Goal: Task Accomplishment & Management: Complete application form

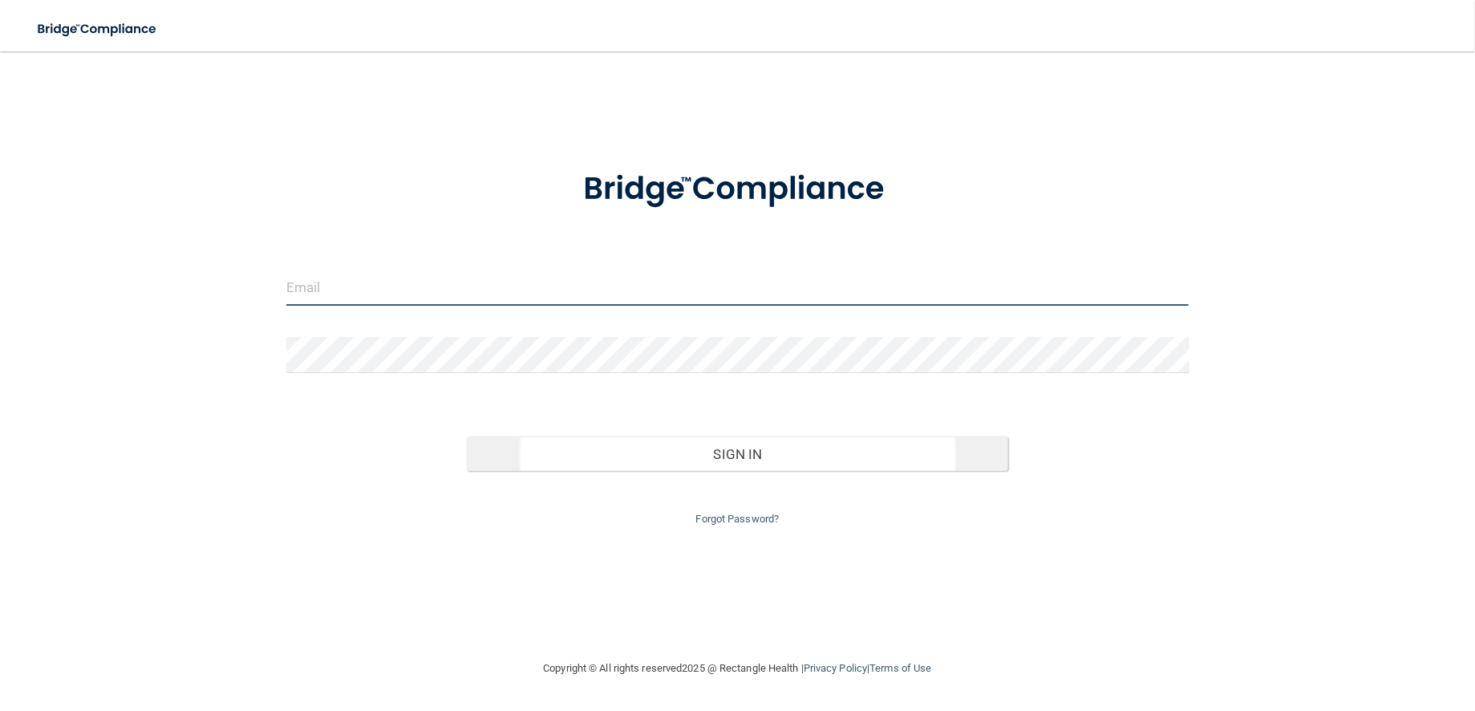
type input "[EMAIL_ADDRESS][DOMAIN_NAME]"
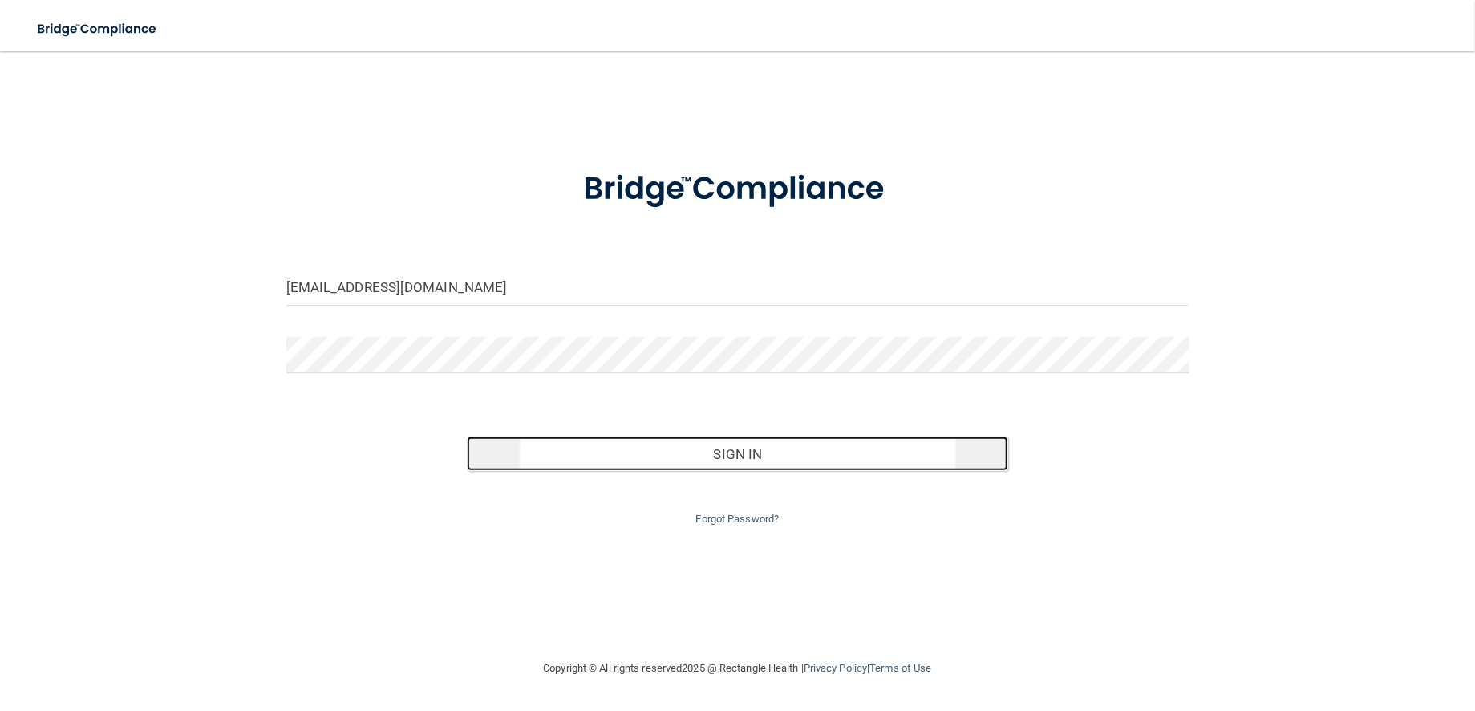
click at [645, 472] on button "Sign In" at bounding box center [737, 453] width 541 height 35
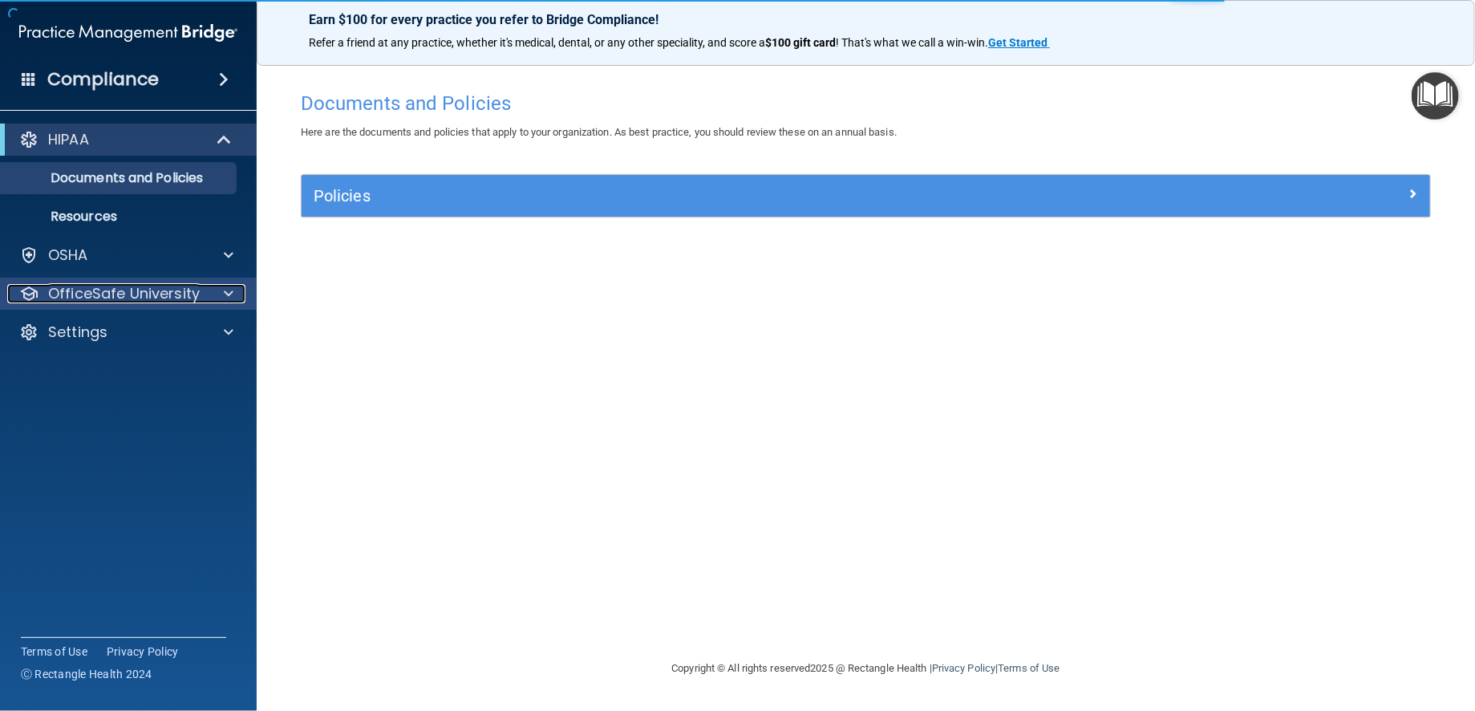
click at [157, 294] on p "OfficeSafe University" at bounding box center [124, 293] width 152 height 19
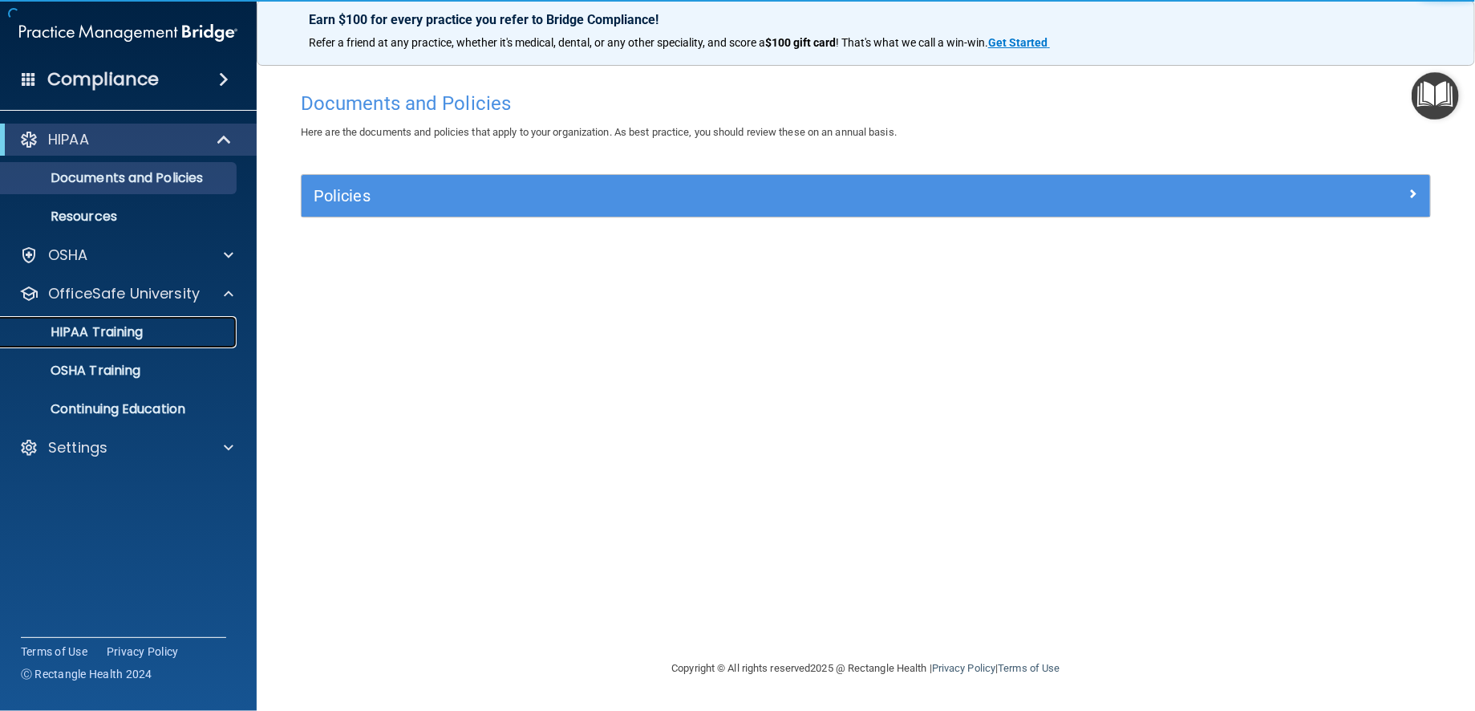
click at [128, 338] on p "HIPAA Training" at bounding box center [76, 332] width 132 height 16
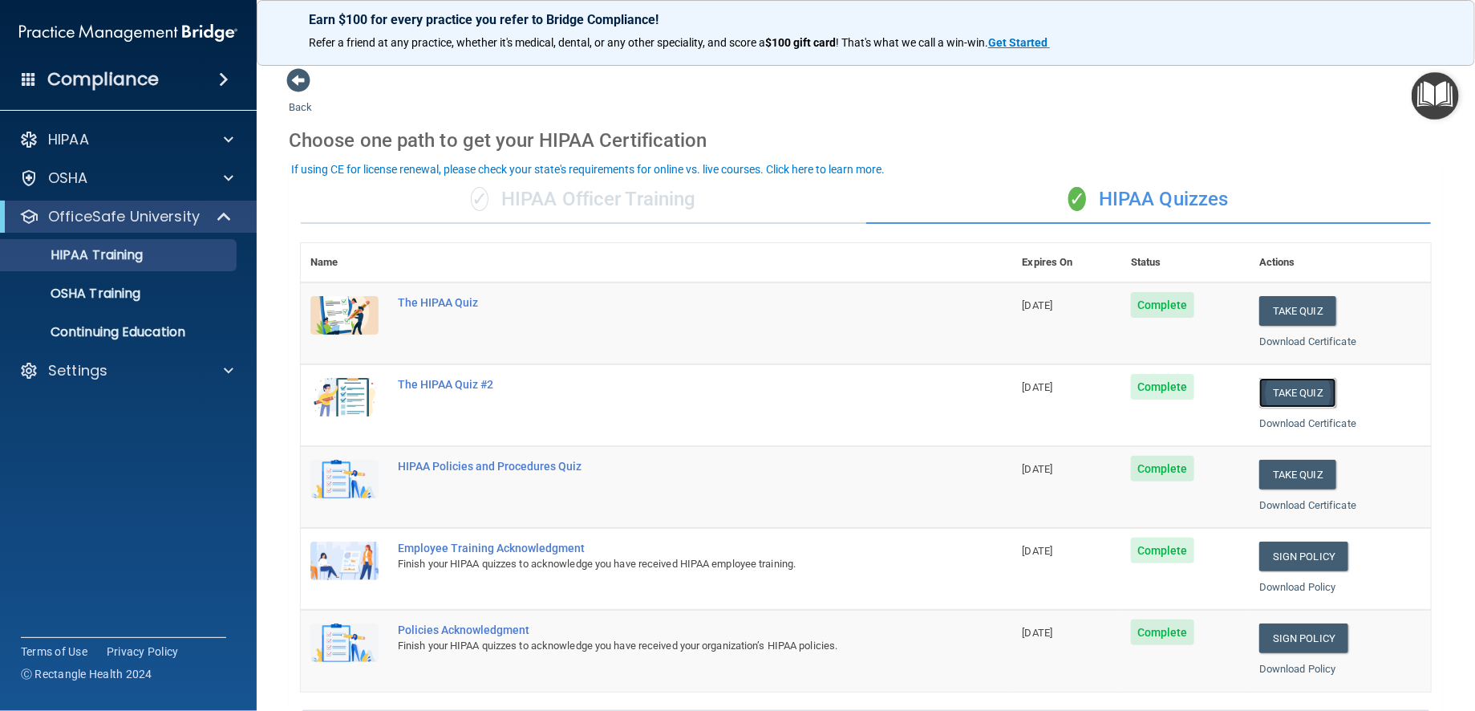
click at [1267, 408] on button "Take Quiz" at bounding box center [1297, 393] width 77 height 30
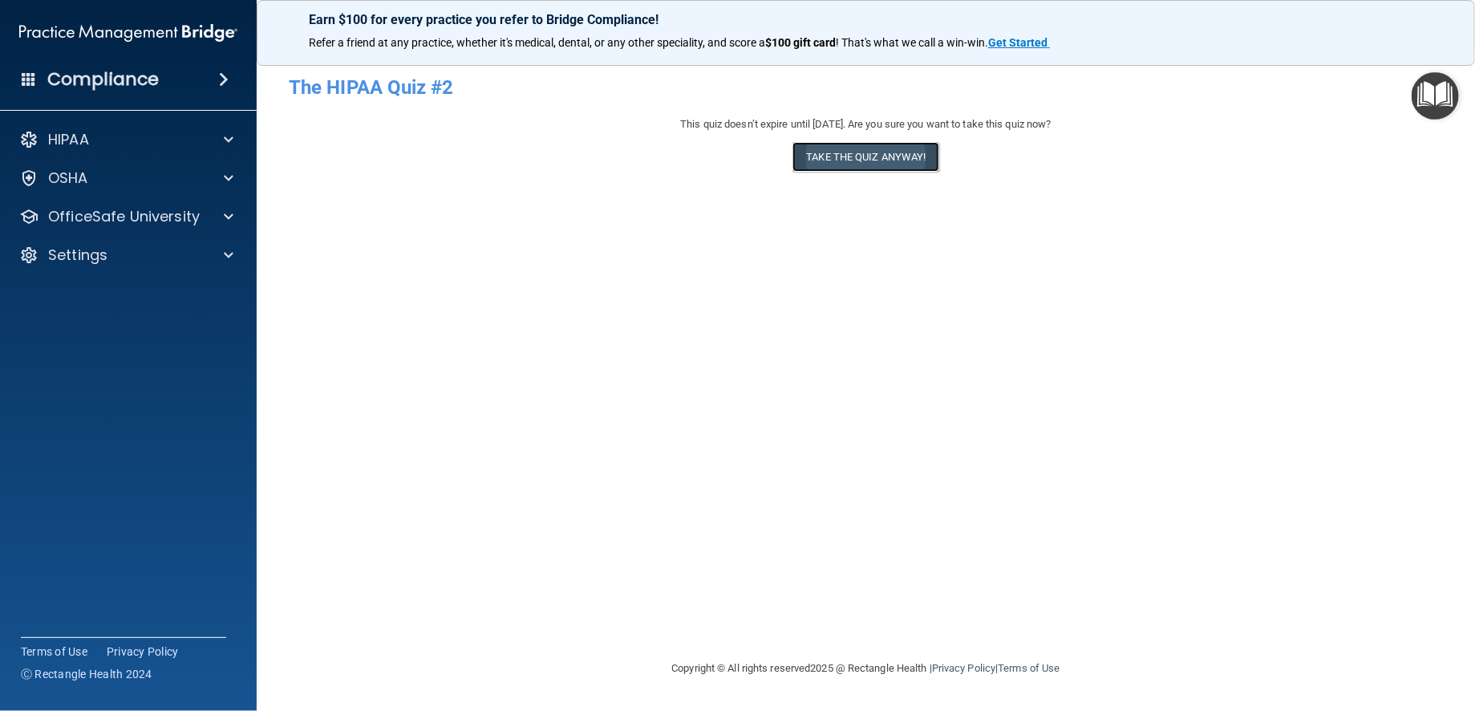
click at [934, 172] on button "Take the quiz anyway!" at bounding box center [866, 157] width 146 height 30
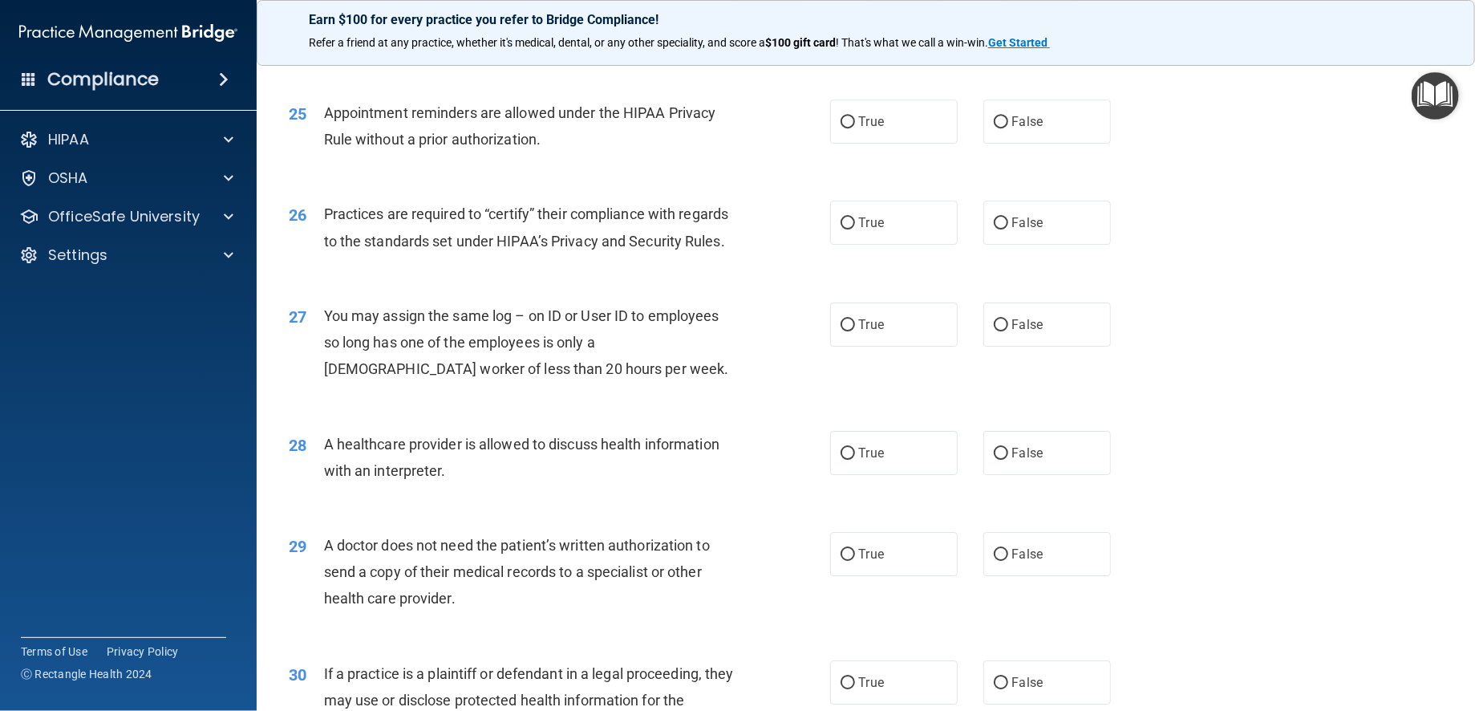
scroll to position [3210, 0]
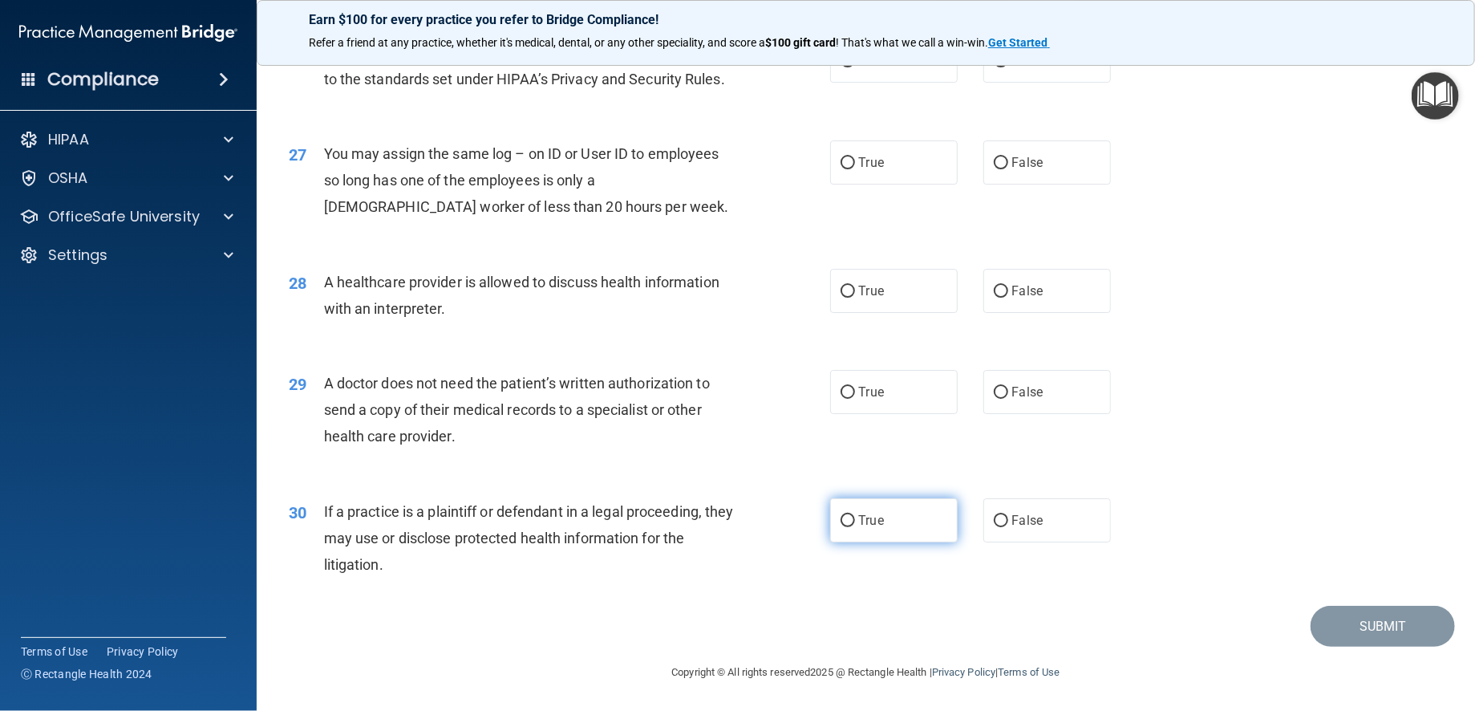
click at [843, 519] on input "True" at bounding box center [848, 521] width 14 height 12
radio input "true"
click at [994, 515] on input "False" at bounding box center [1001, 521] width 14 height 12
radio input "true"
click at [841, 517] on input "True" at bounding box center [848, 521] width 14 height 12
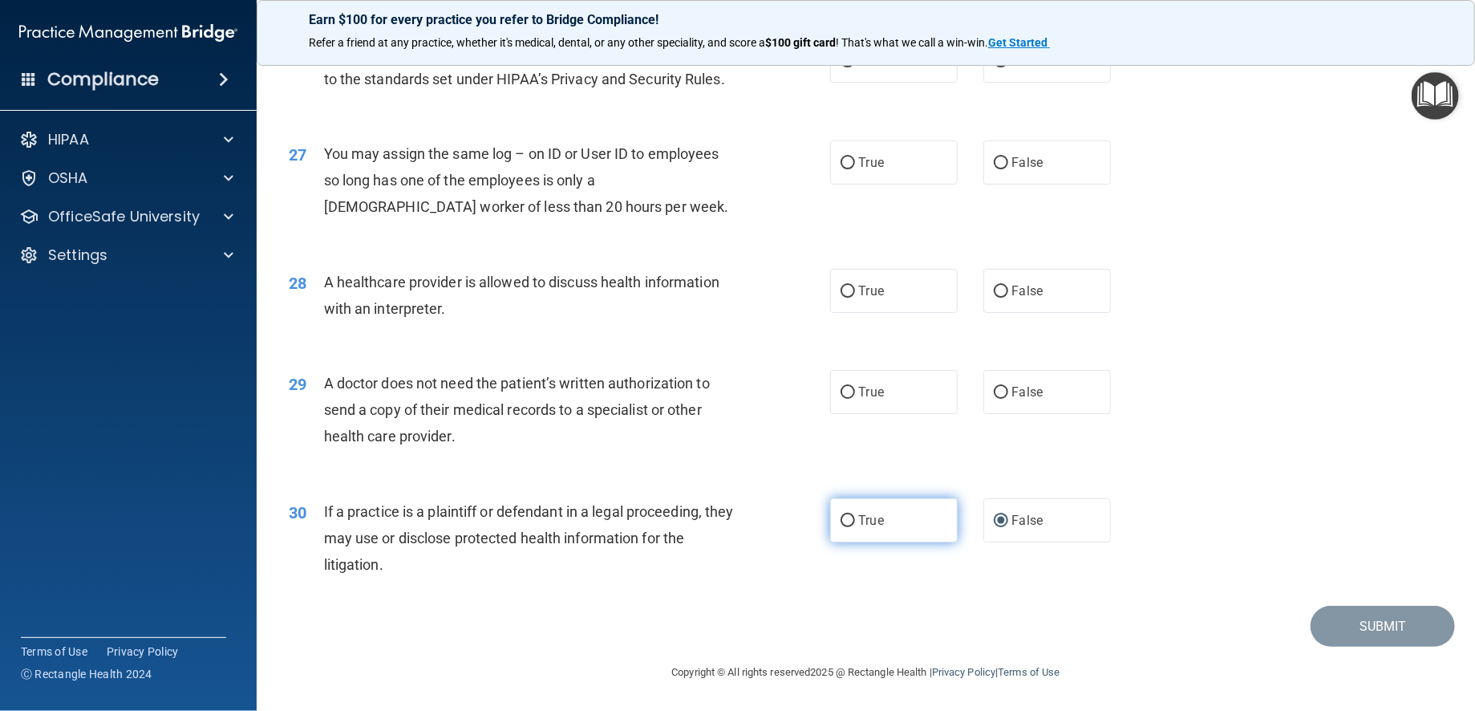
radio input "true"
radio input "false"
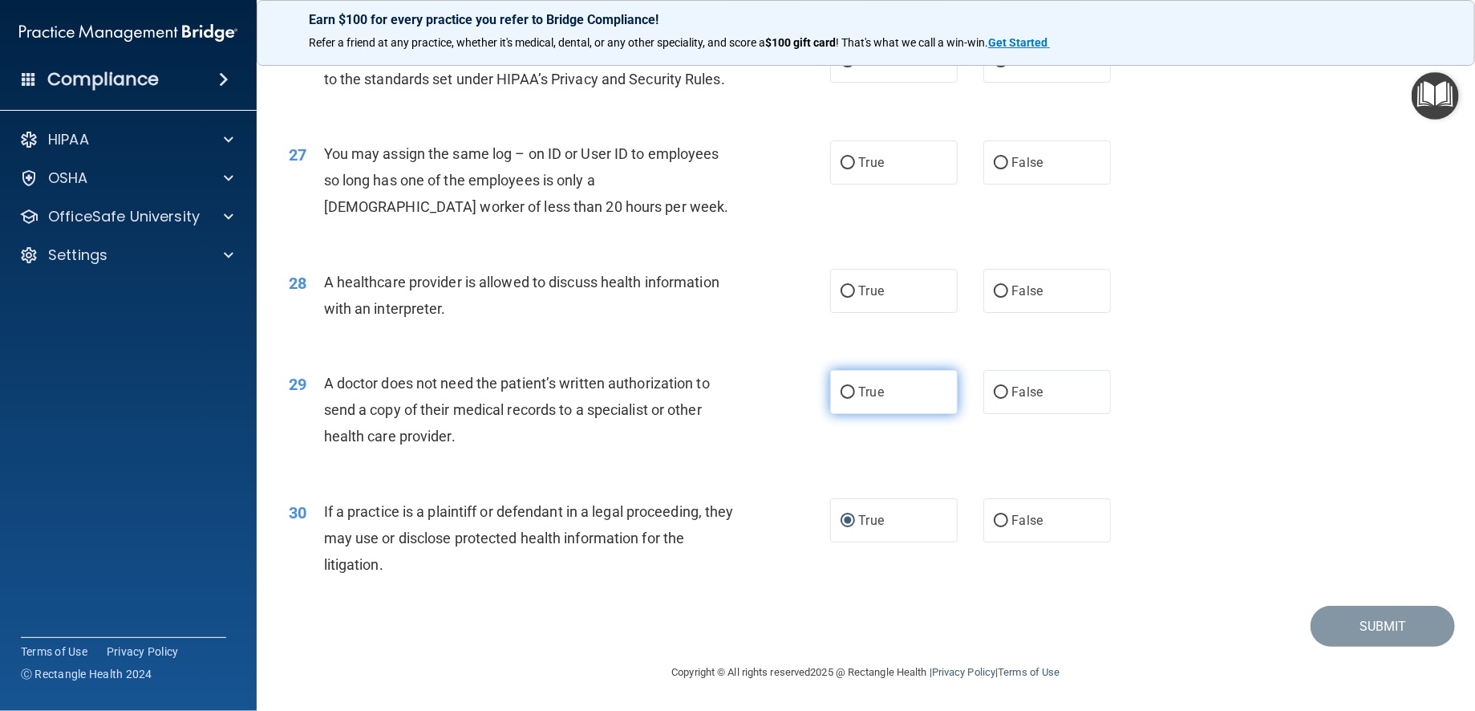
click at [842, 389] on input "True" at bounding box center [848, 393] width 14 height 12
radio input "true"
click at [841, 298] on input "True" at bounding box center [848, 292] width 14 height 12
radio input "true"
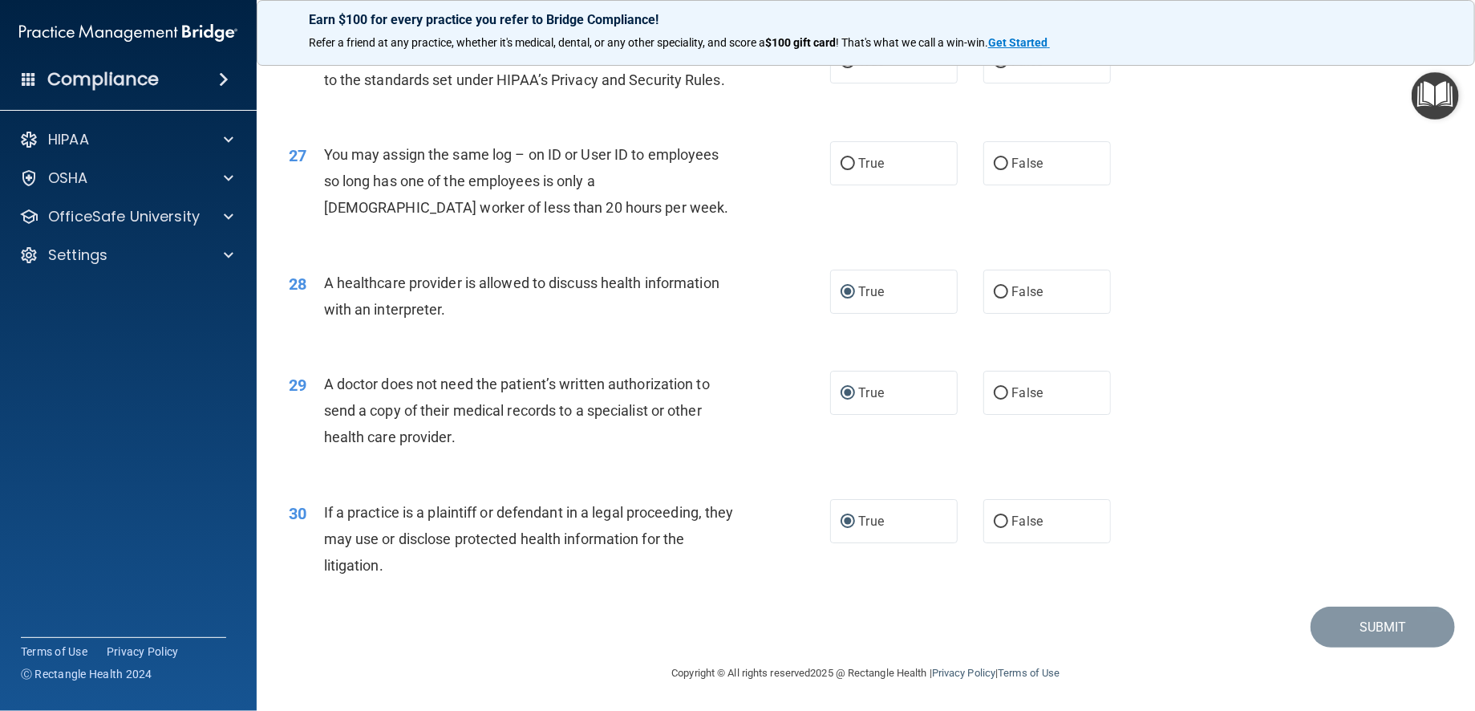
scroll to position [3049, 0]
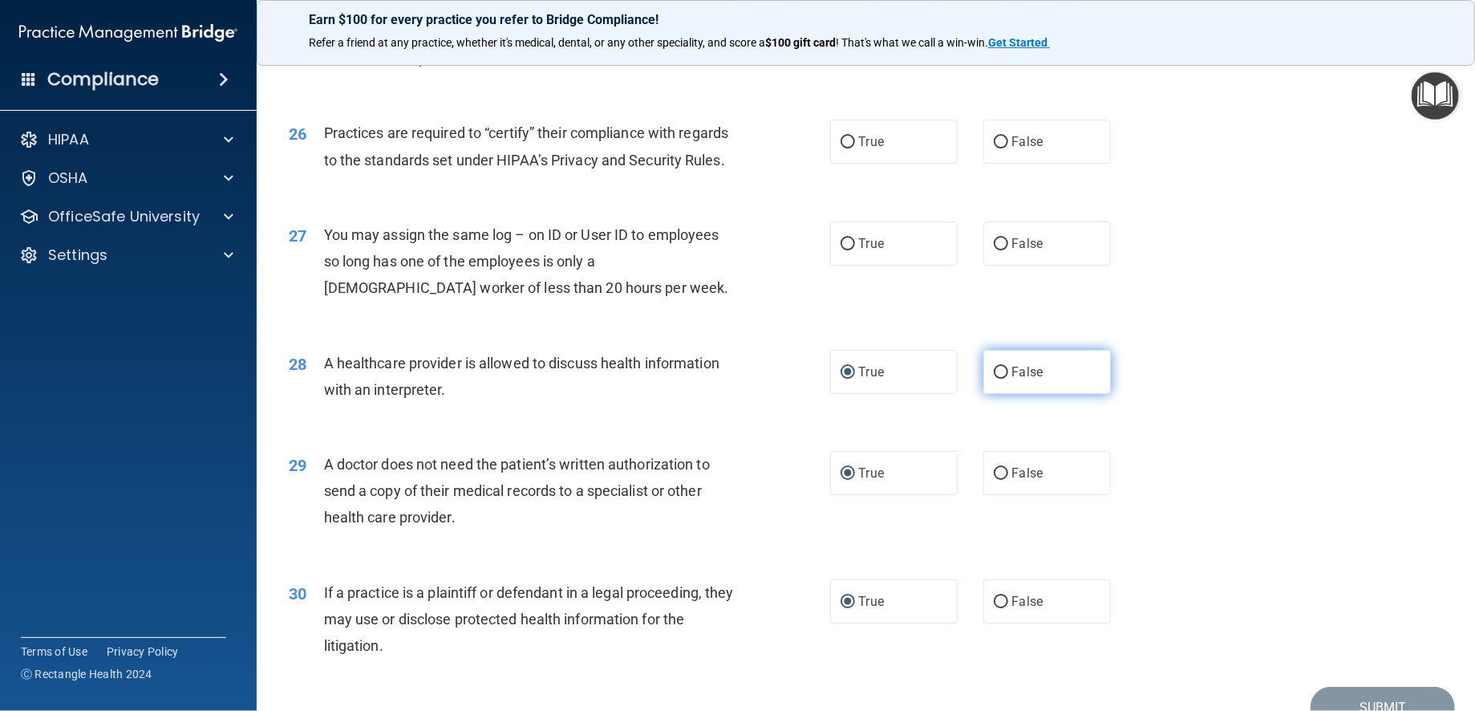
click at [994, 379] on input "False" at bounding box center [1001, 373] width 14 height 12
radio input "true"
radio input "false"
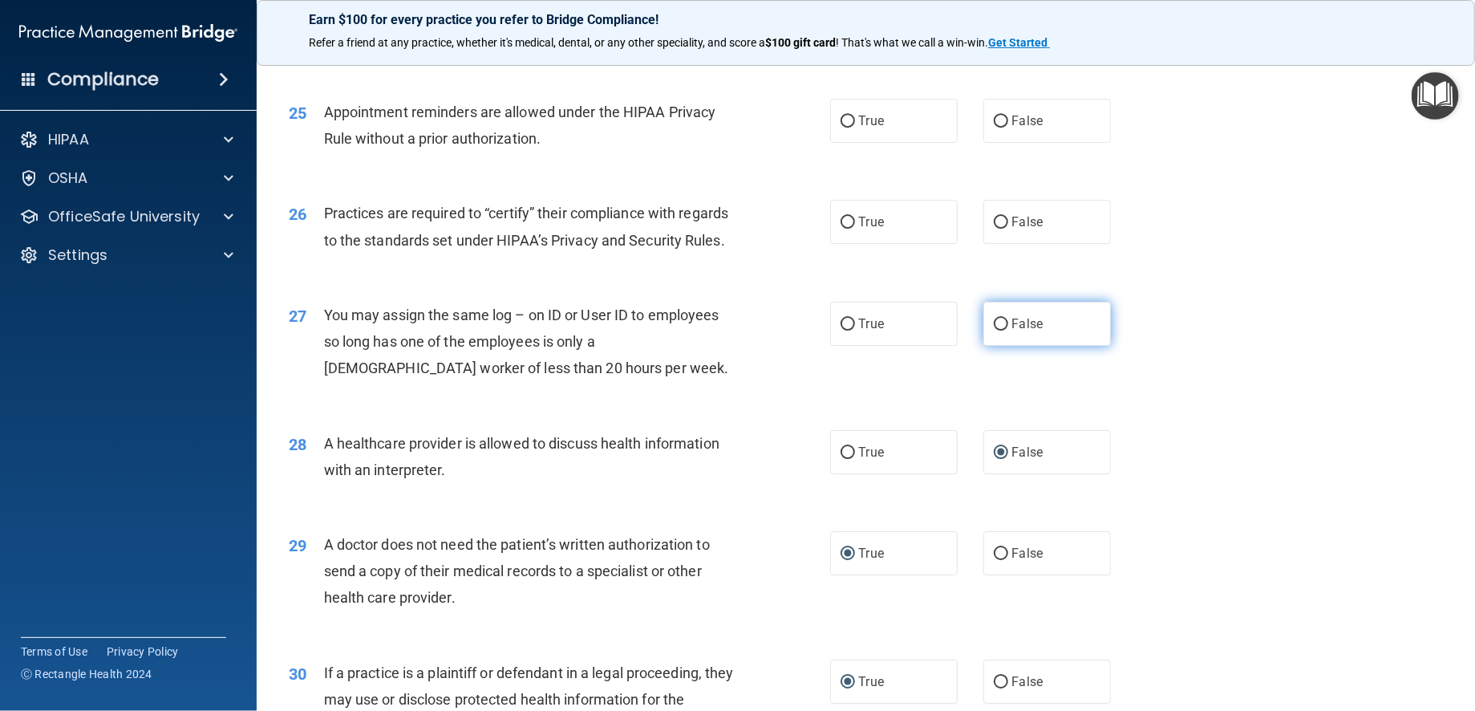
click at [996, 331] on input "False" at bounding box center [1001, 324] width 14 height 12
radio input "true"
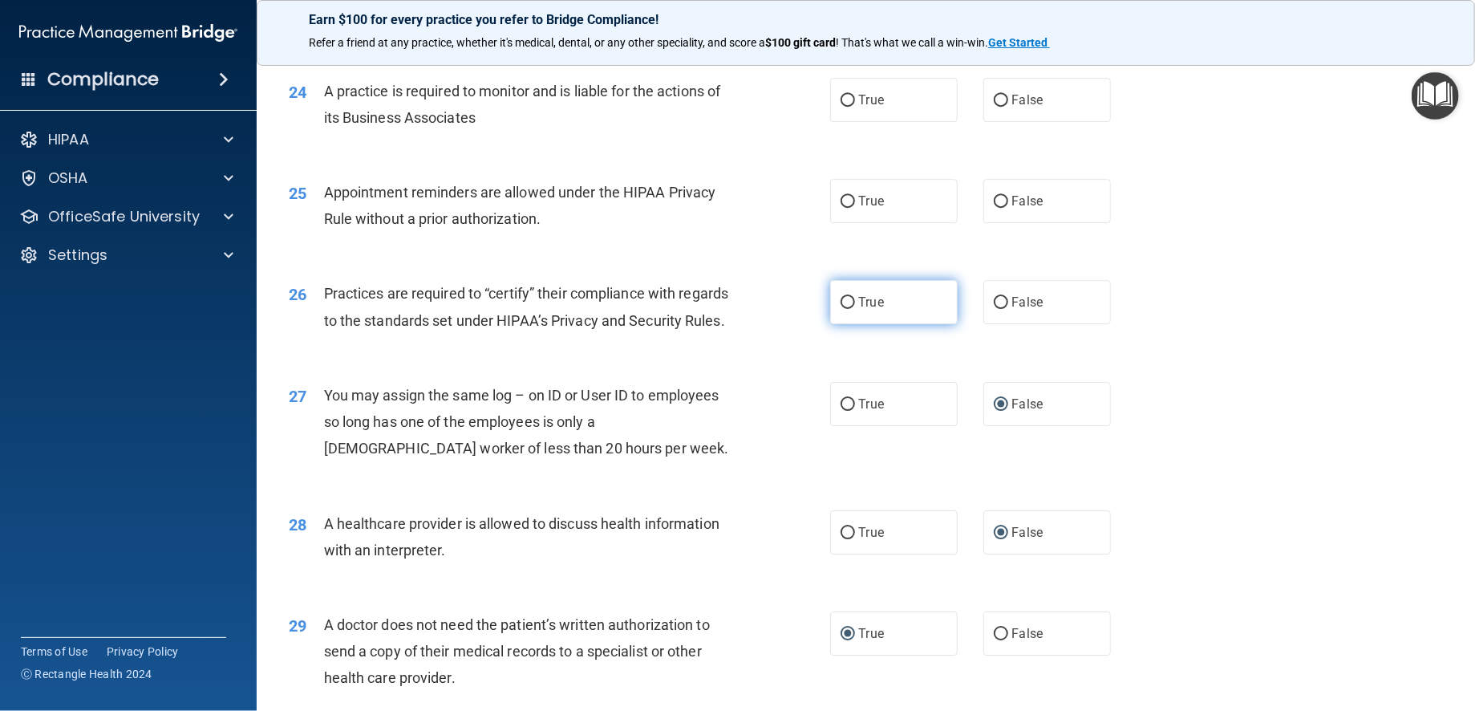
click at [842, 309] on input "True" at bounding box center [848, 303] width 14 height 12
radio input "true"
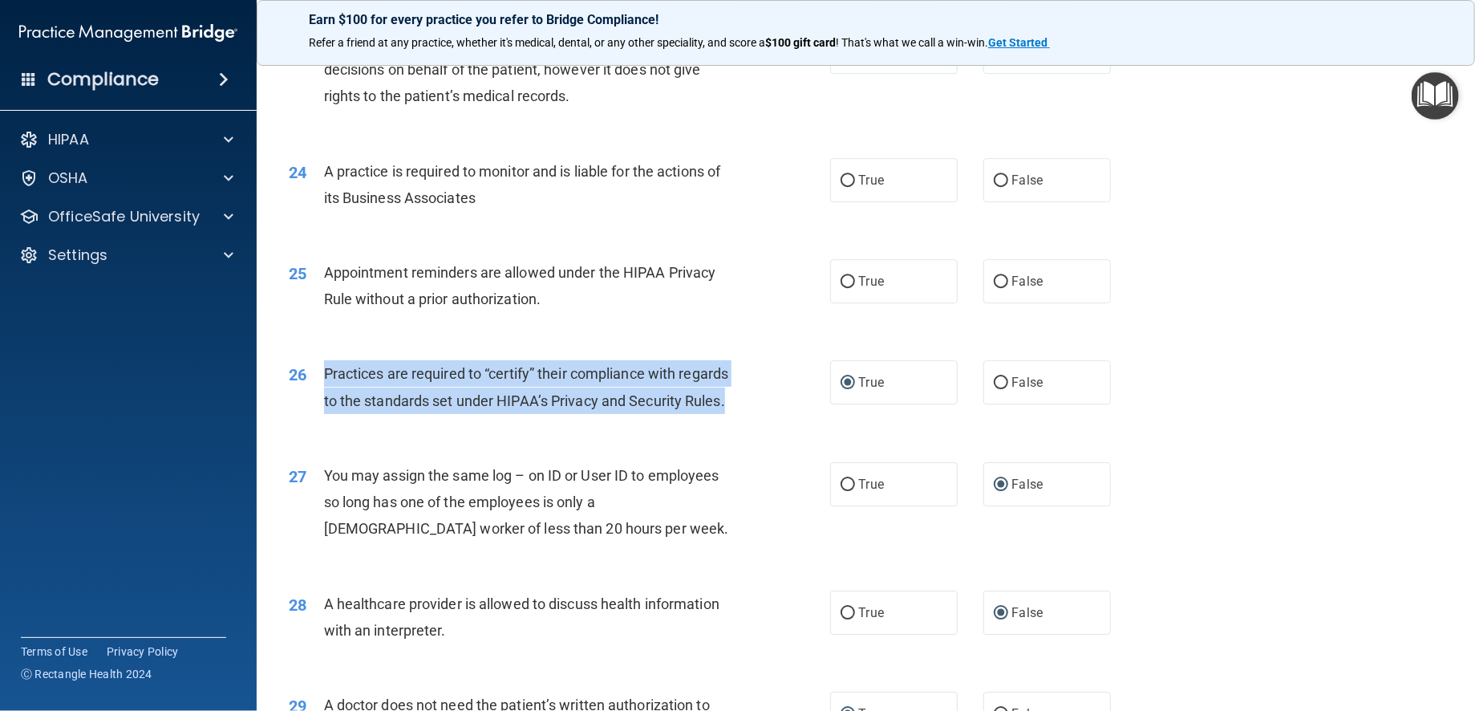
drag, startPoint x: 323, startPoint y: 425, endPoint x: 690, endPoint y: 468, distance: 369.1
click at [690, 413] on div "Practices are required to “certify” their compliance with regards to the standa…" at bounding box center [536, 386] width 424 height 53
drag, startPoint x: 690, startPoint y: 468, endPoint x: 609, endPoint y: 439, distance: 86.3
copy span "Practices are required to “certify” their compliance with regards to the standa…"
click at [1000, 389] on input "False" at bounding box center [1001, 383] width 14 height 12
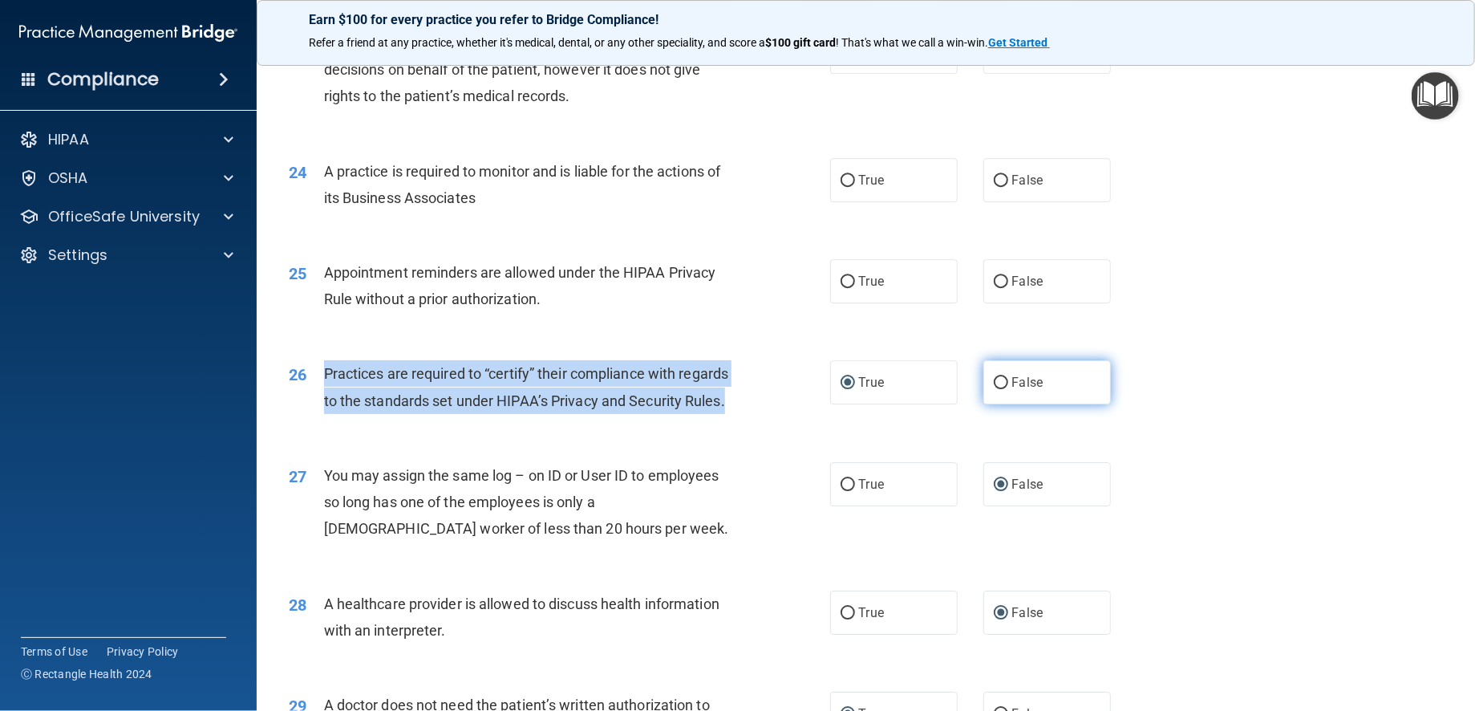
radio input "true"
radio input "false"
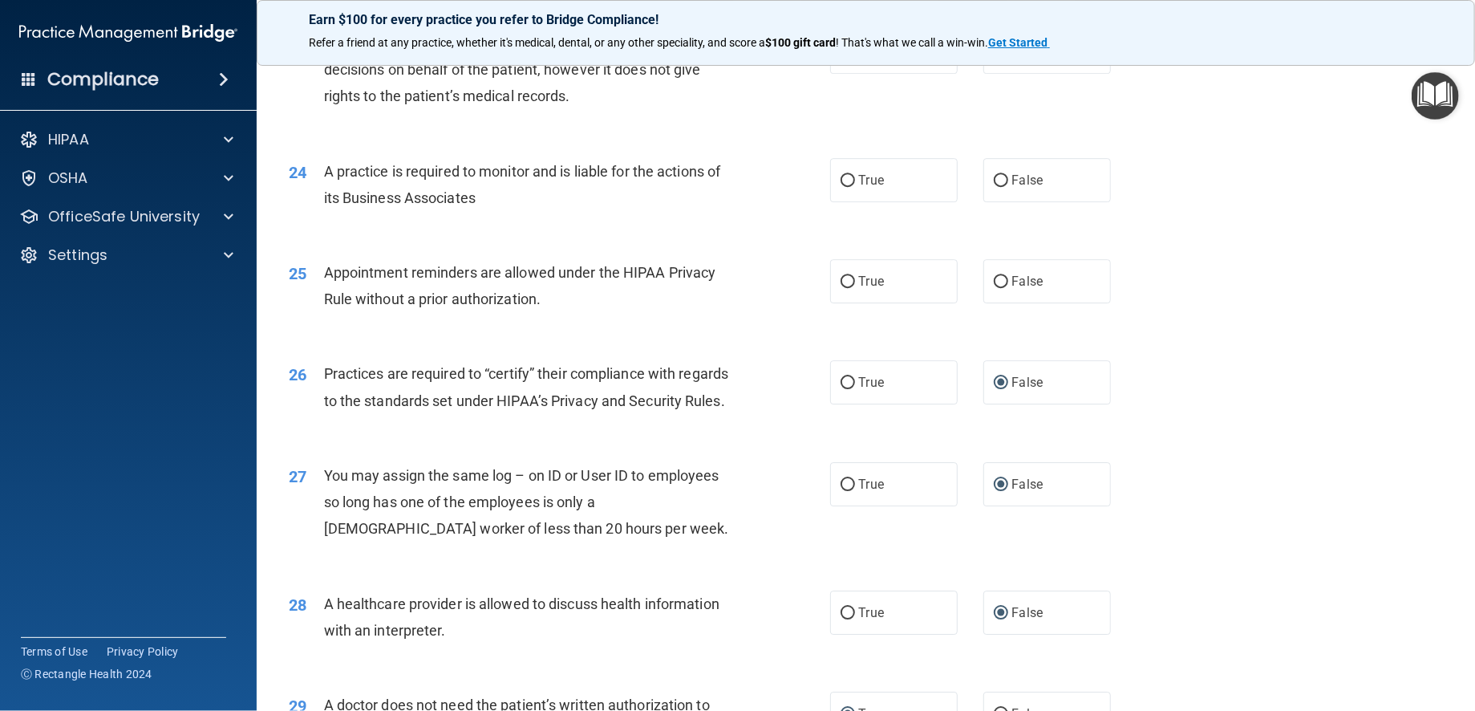
click at [670, 312] on div "Appointment reminders are allowed under the HIPAA Privacy Rule without a prior …" at bounding box center [536, 285] width 424 height 53
click at [841, 288] on input "True" at bounding box center [848, 282] width 14 height 12
radio input "true"
click at [994, 187] on input "False" at bounding box center [1001, 181] width 14 height 12
radio input "true"
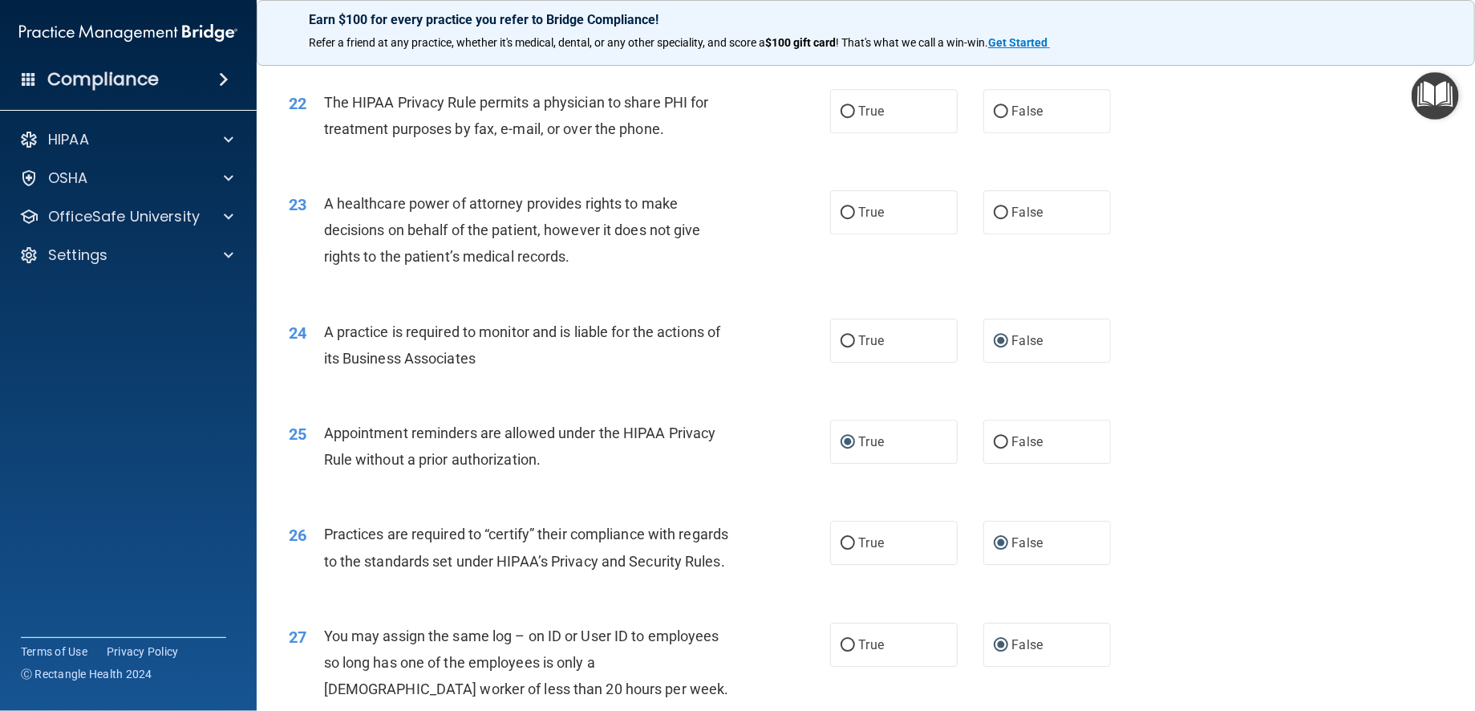
scroll to position [2568, 0]
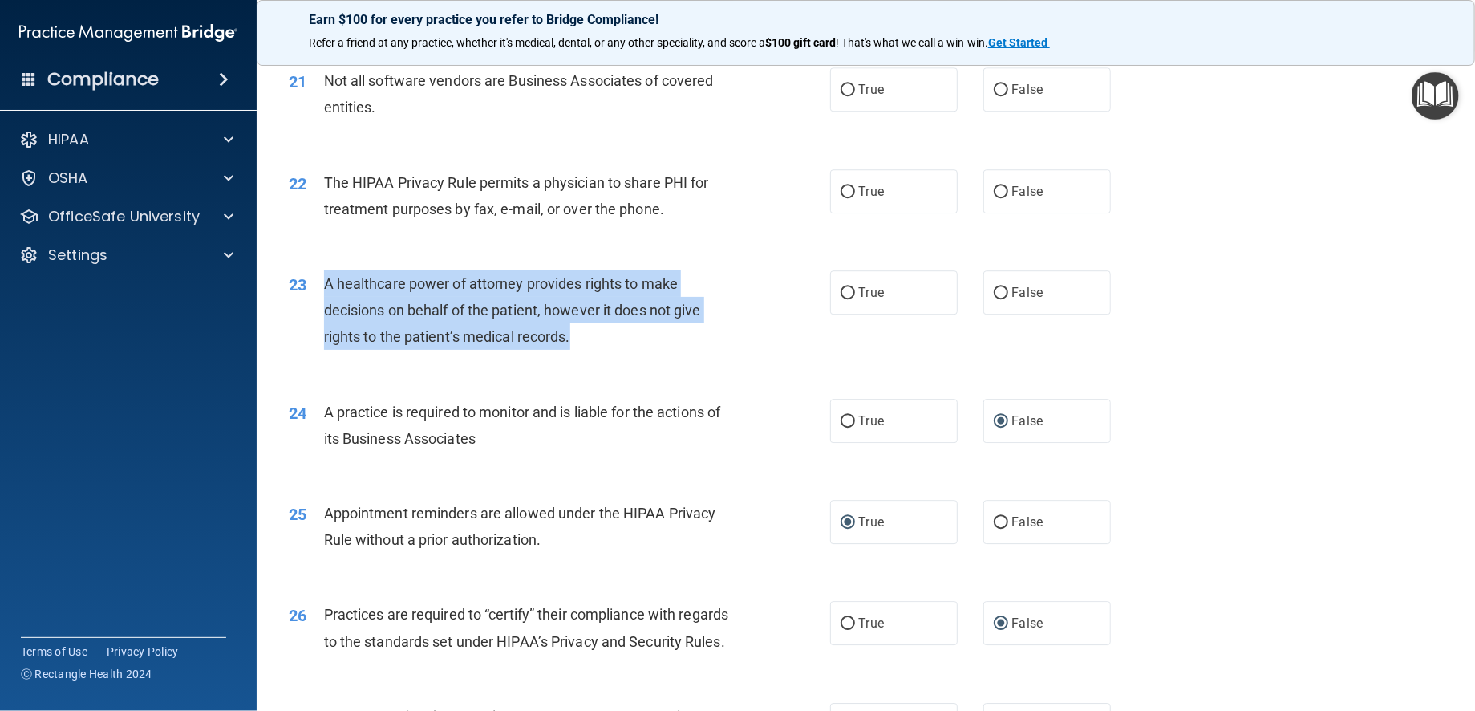
drag, startPoint x: 323, startPoint y: 333, endPoint x: 768, endPoint y: 395, distance: 448.7
click at [768, 359] on div "23 A healthcare power of attorney provides rights to make decisions on behalf o…" at bounding box center [560, 314] width 590 height 88
copy span "A healthcare power of attorney provides rights to make decisions on behalf of t…"
click at [842, 299] on input "True" at bounding box center [848, 293] width 14 height 12
radio input "true"
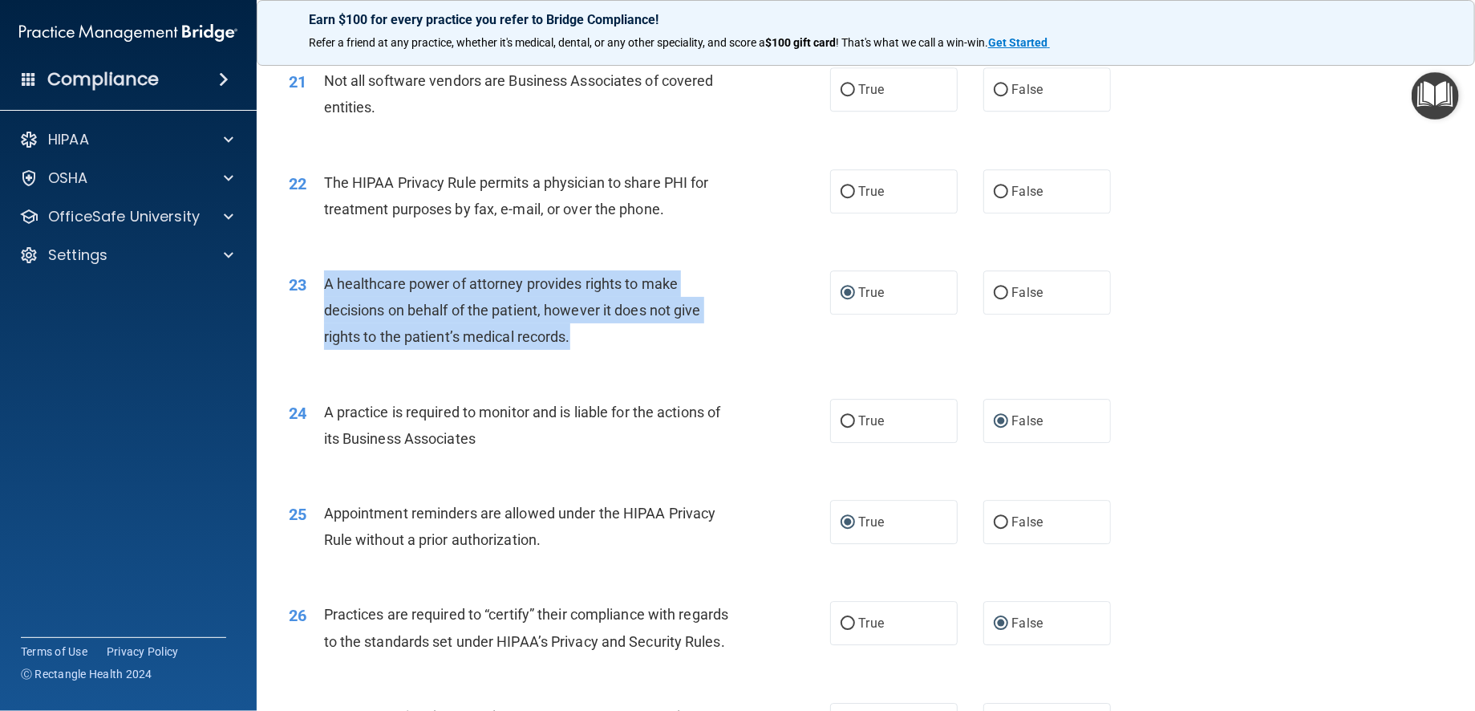
click at [743, 351] on div "23 A healthcare power of attorney provides rights to make decisions on behalf o…" at bounding box center [560, 314] width 590 height 88
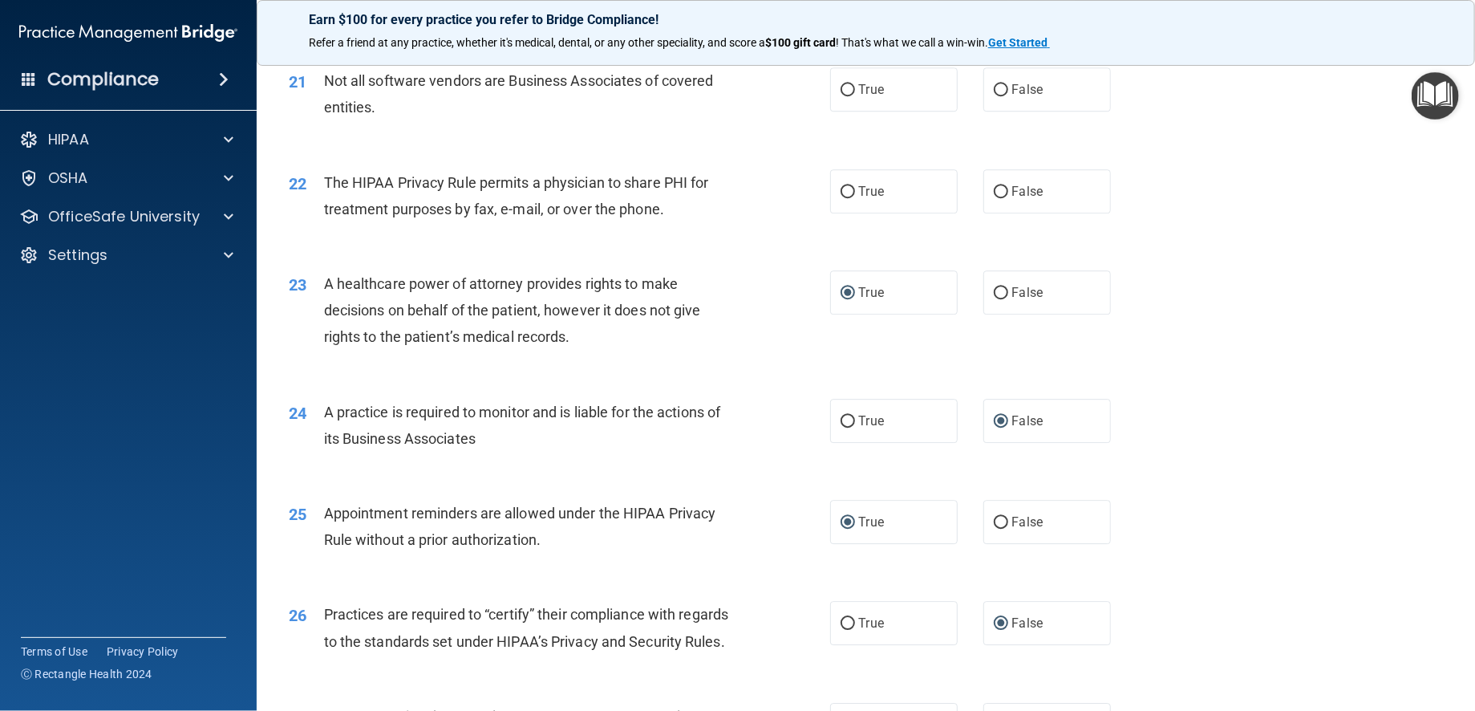
scroll to position [2488, 0]
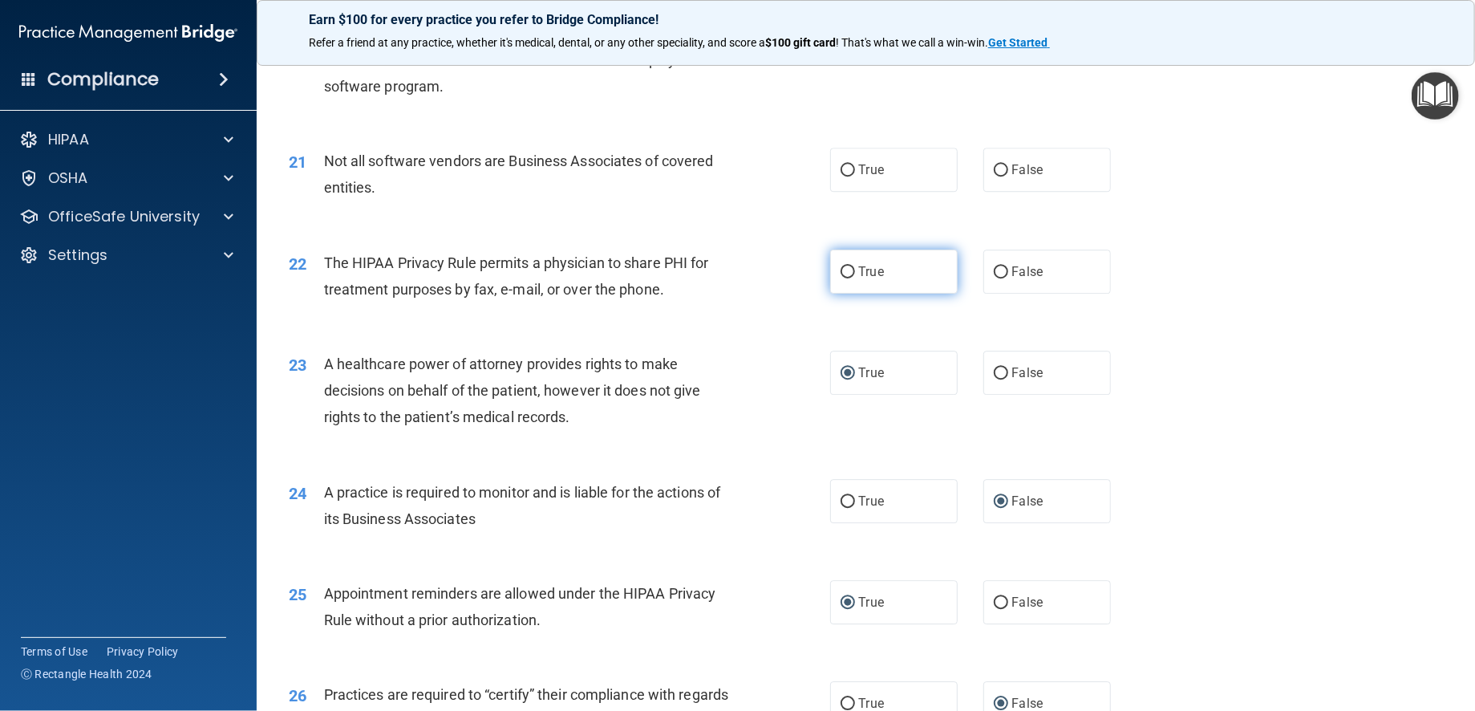
click at [841, 278] on input "True" at bounding box center [848, 272] width 14 height 12
radio input "true"
click at [841, 176] on input "True" at bounding box center [848, 170] width 14 height 12
radio input "true"
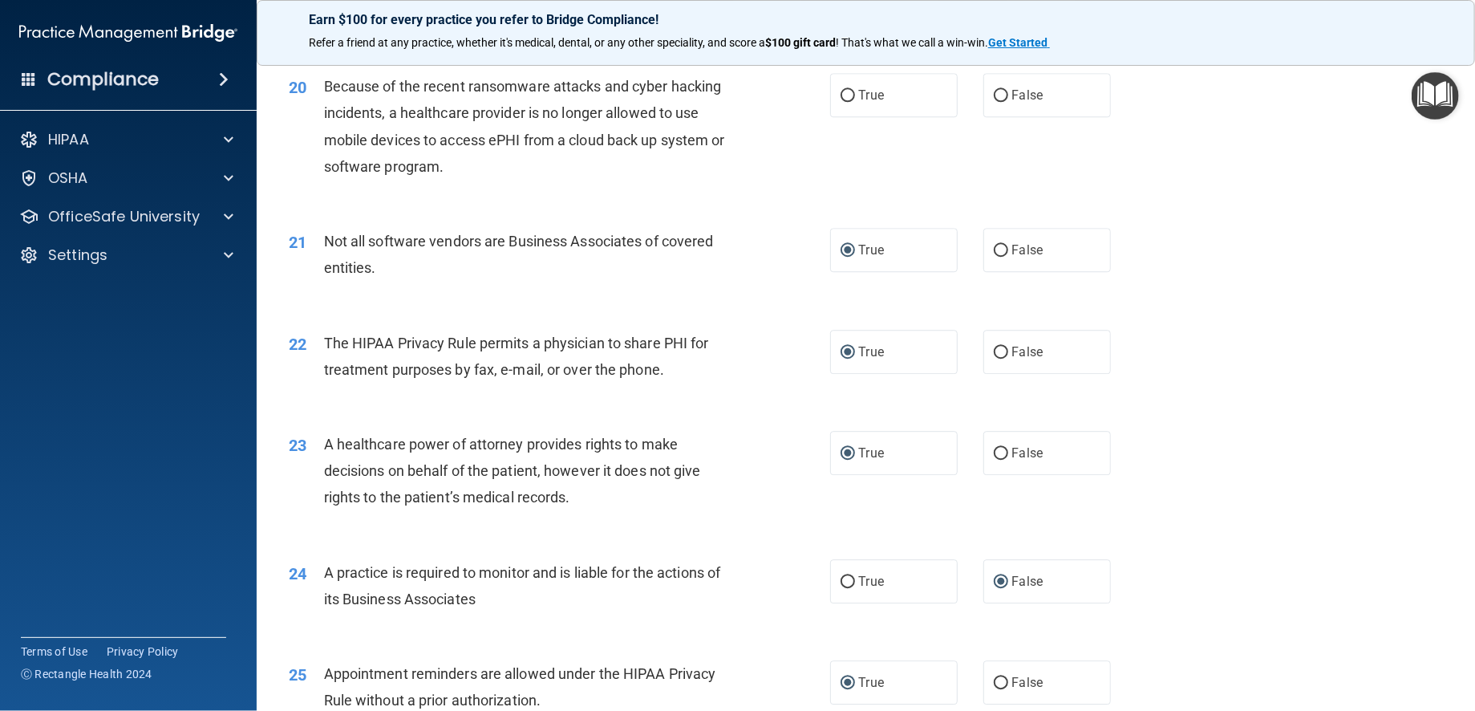
scroll to position [2327, 0]
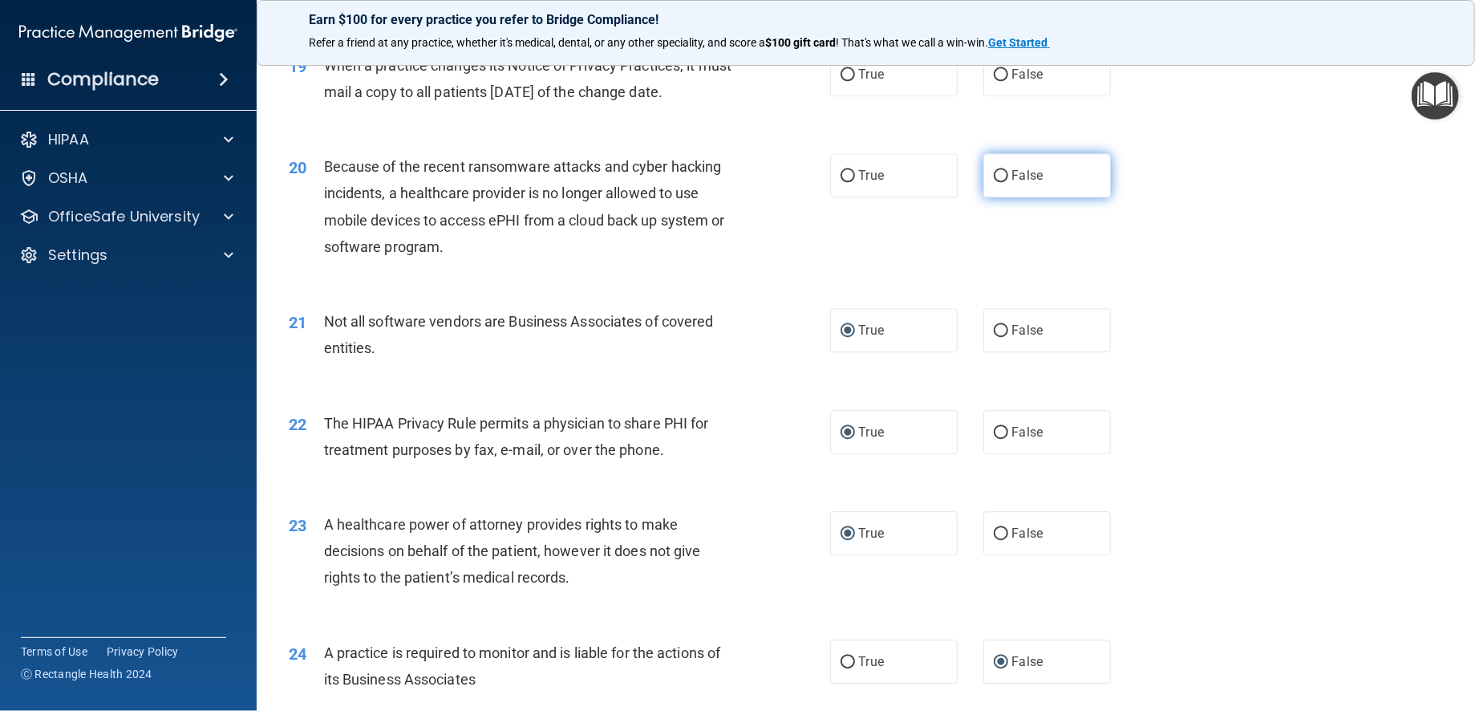
click at [995, 182] on input "False" at bounding box center [1001, 176] width 14 height 12
radio input "true"
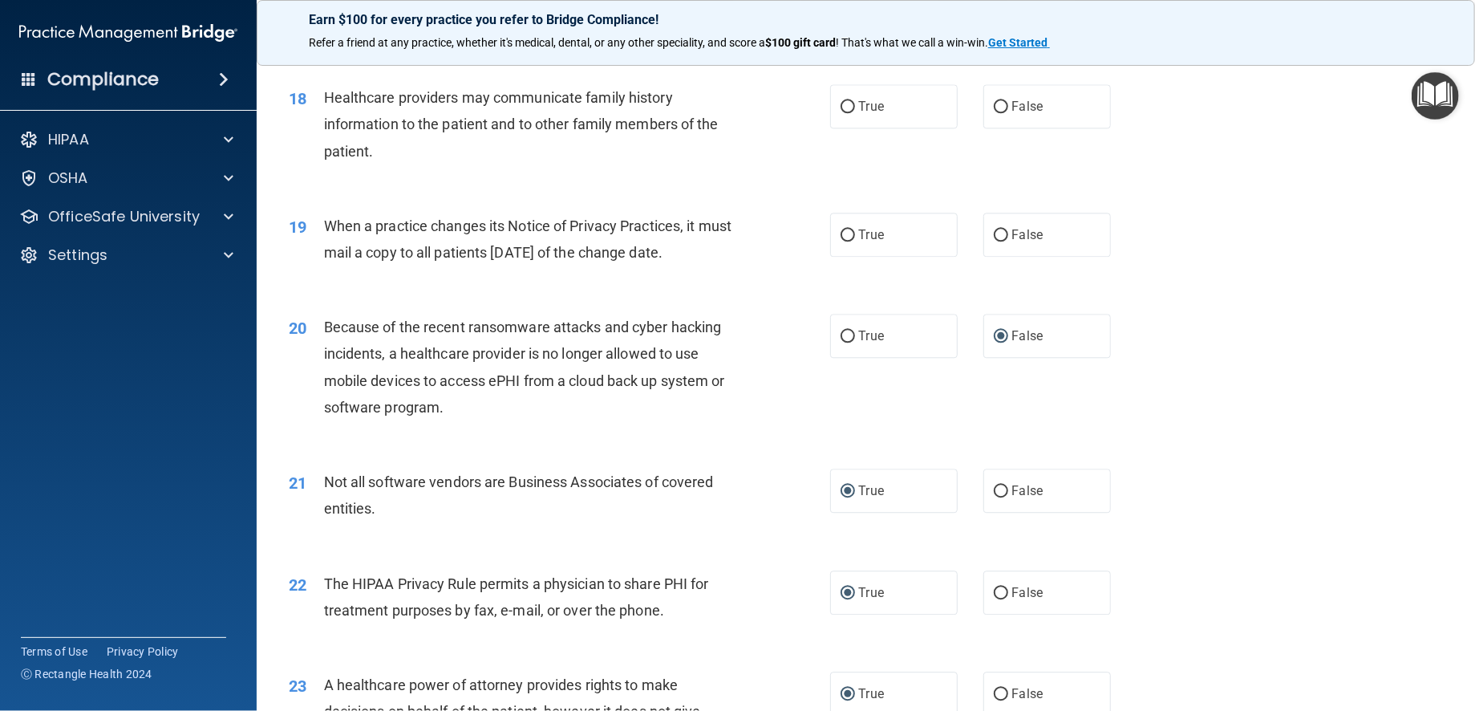
scroll to position [2086, 0]
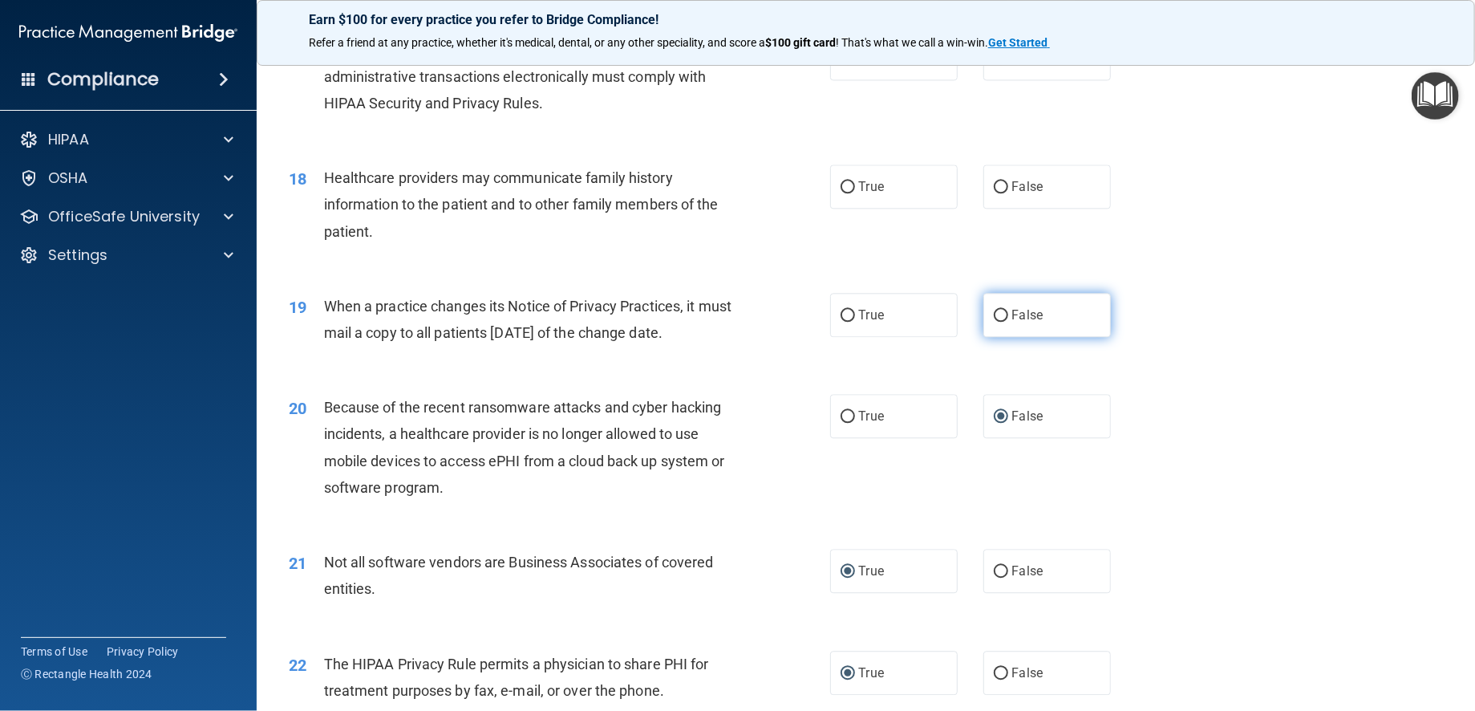
click at [994, 322] on input "False" at bounding box center [1001, 316] width 14 height 12
radio input "true"
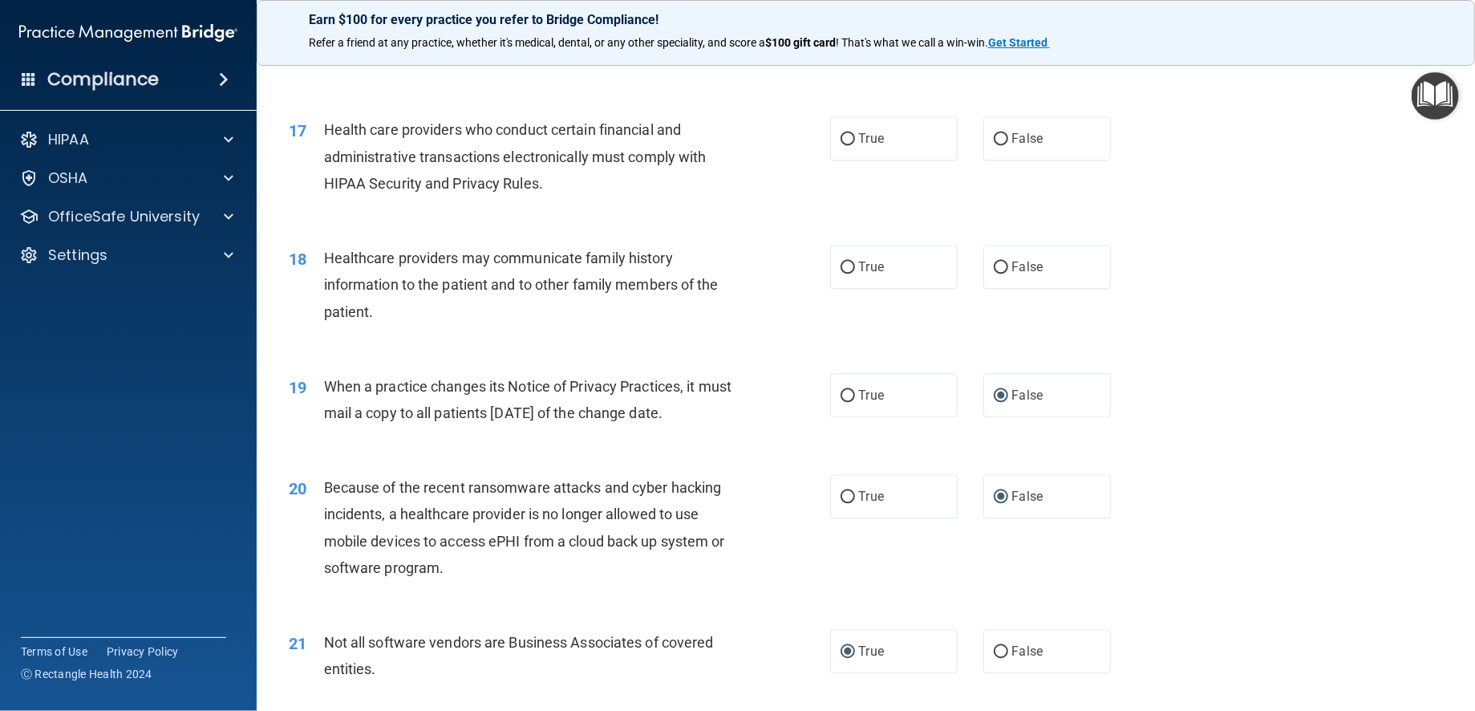
scroll to position [1926, 0]
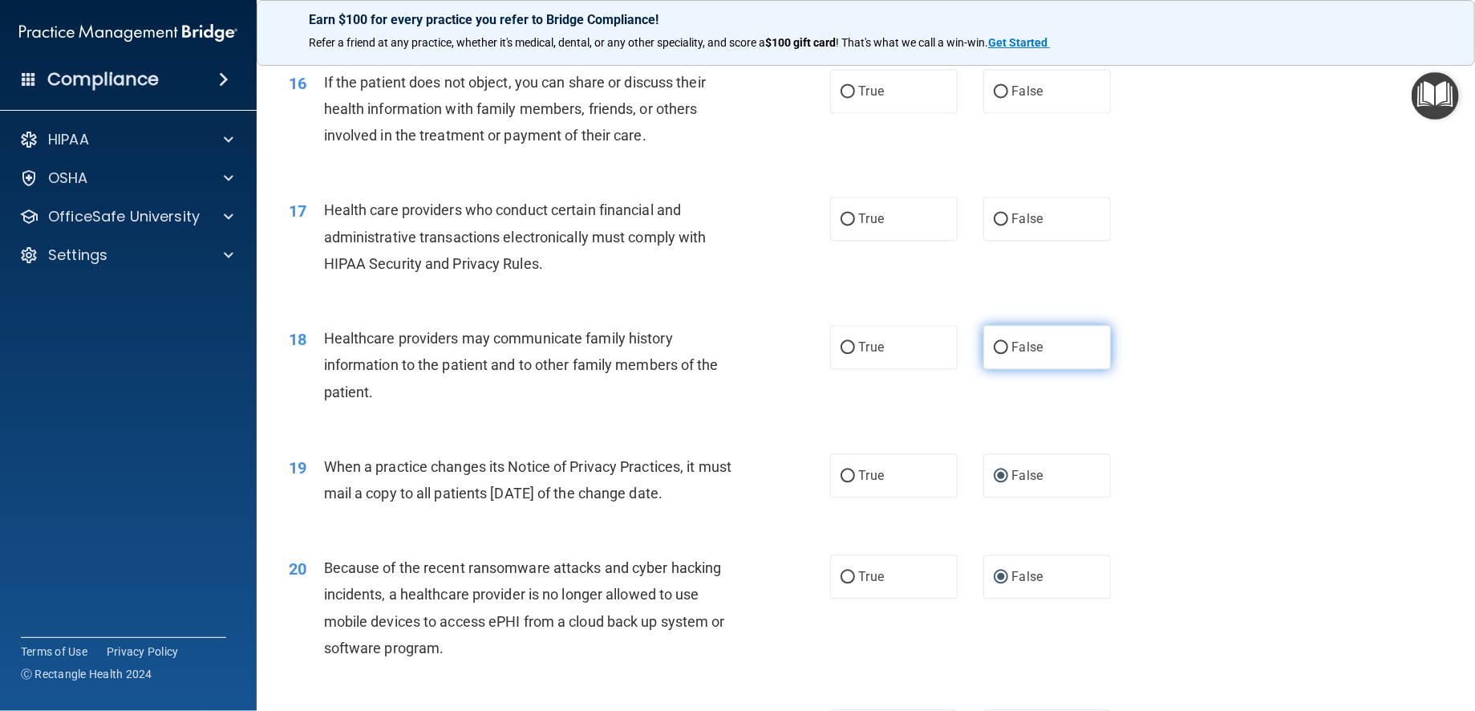
click at [994, 354] on input "False" at bounding box center [1001, 348] width 14 height 12
radio input "true"
click at [841, 225] on input "True" at bounding box center [848, 219] width 14 height 12
radio input "true"
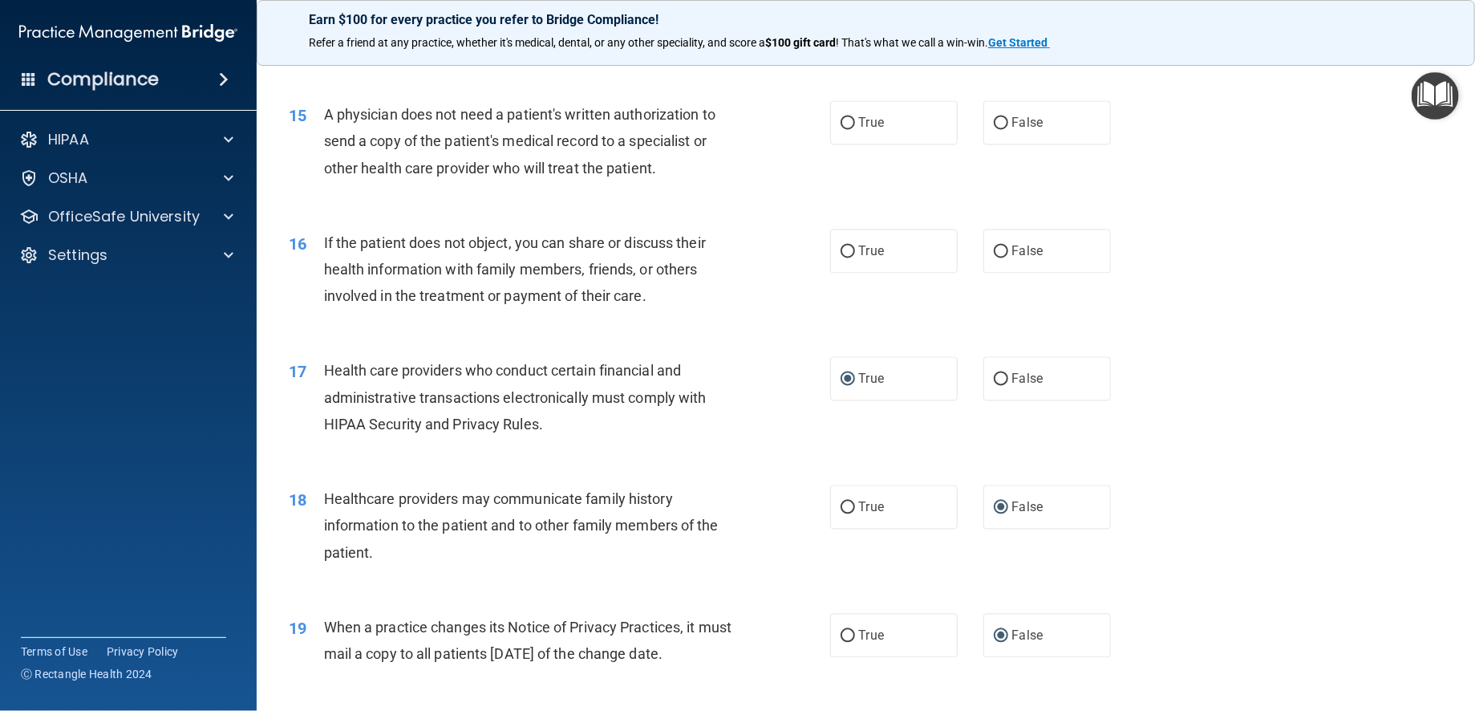
scroll to position [1685, 0]
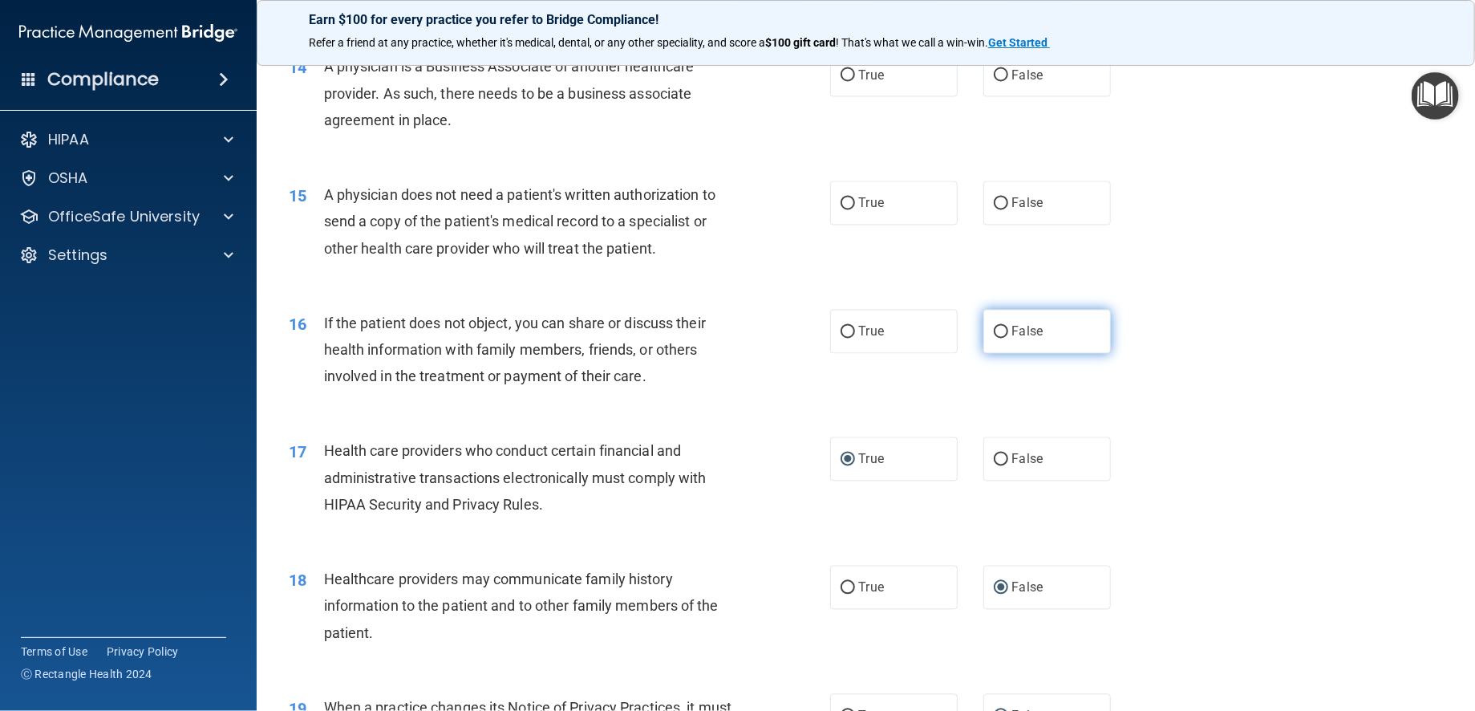
click at [994, 339] on input "False" at bounding box center [1001, 332] width 14 height 12
radio input "true"
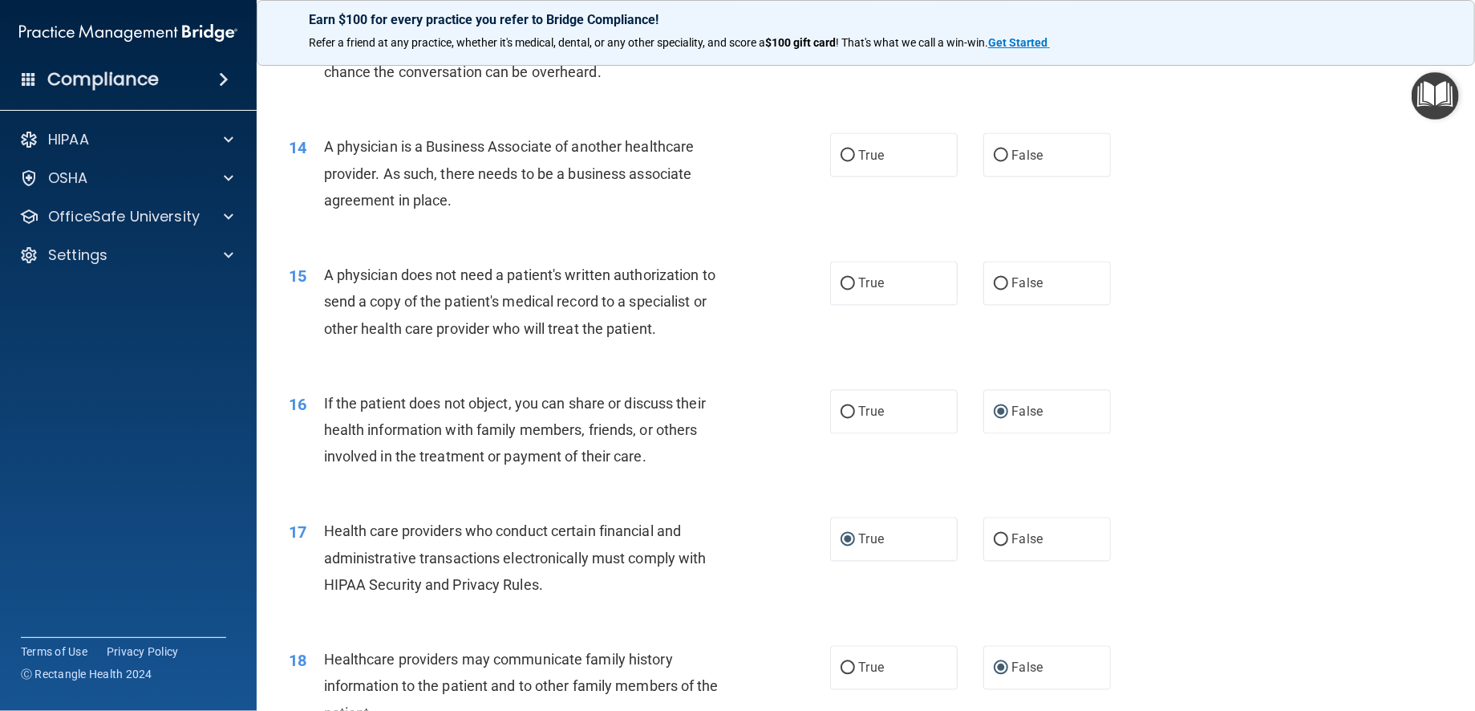
scroll to position [1525, 0]
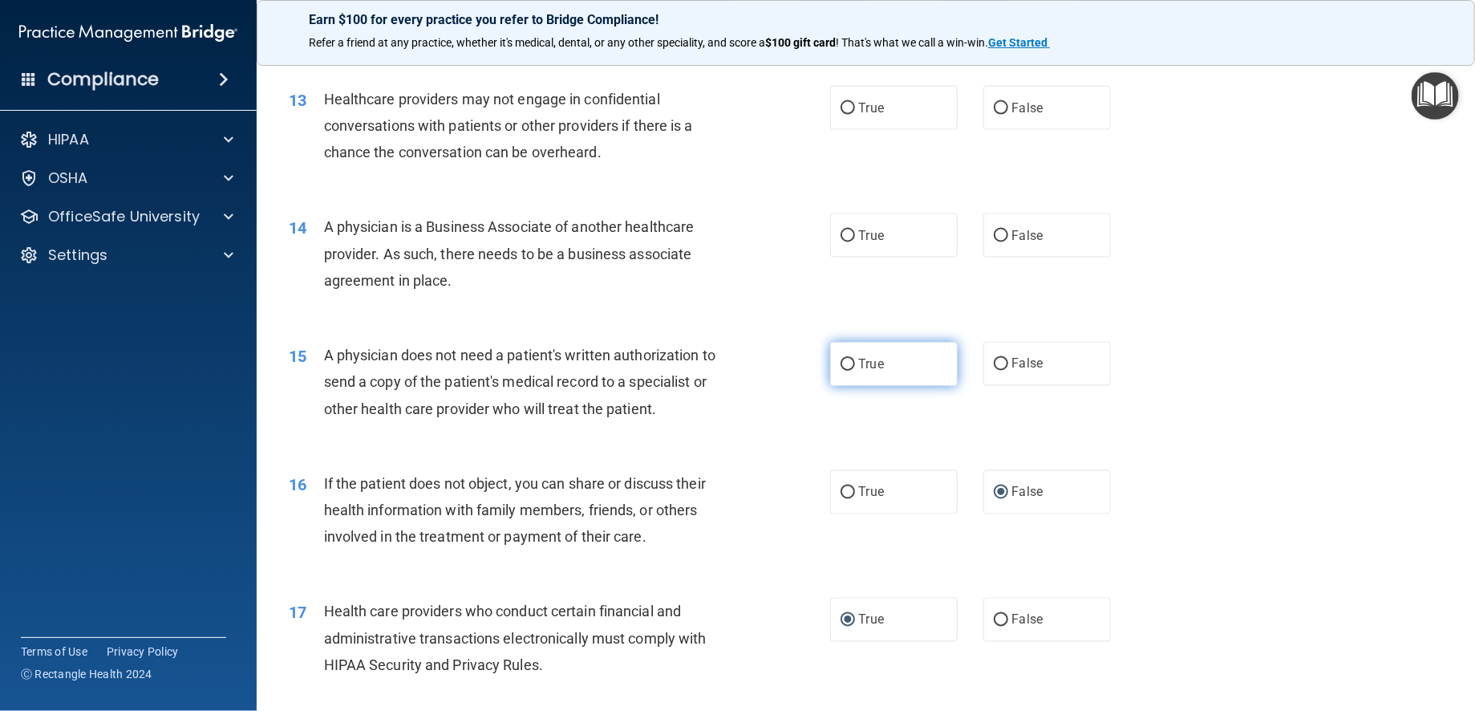
click at [841, 371] on input "True" at bounding box center [848, 365] width 14 height 12
radio input "true"
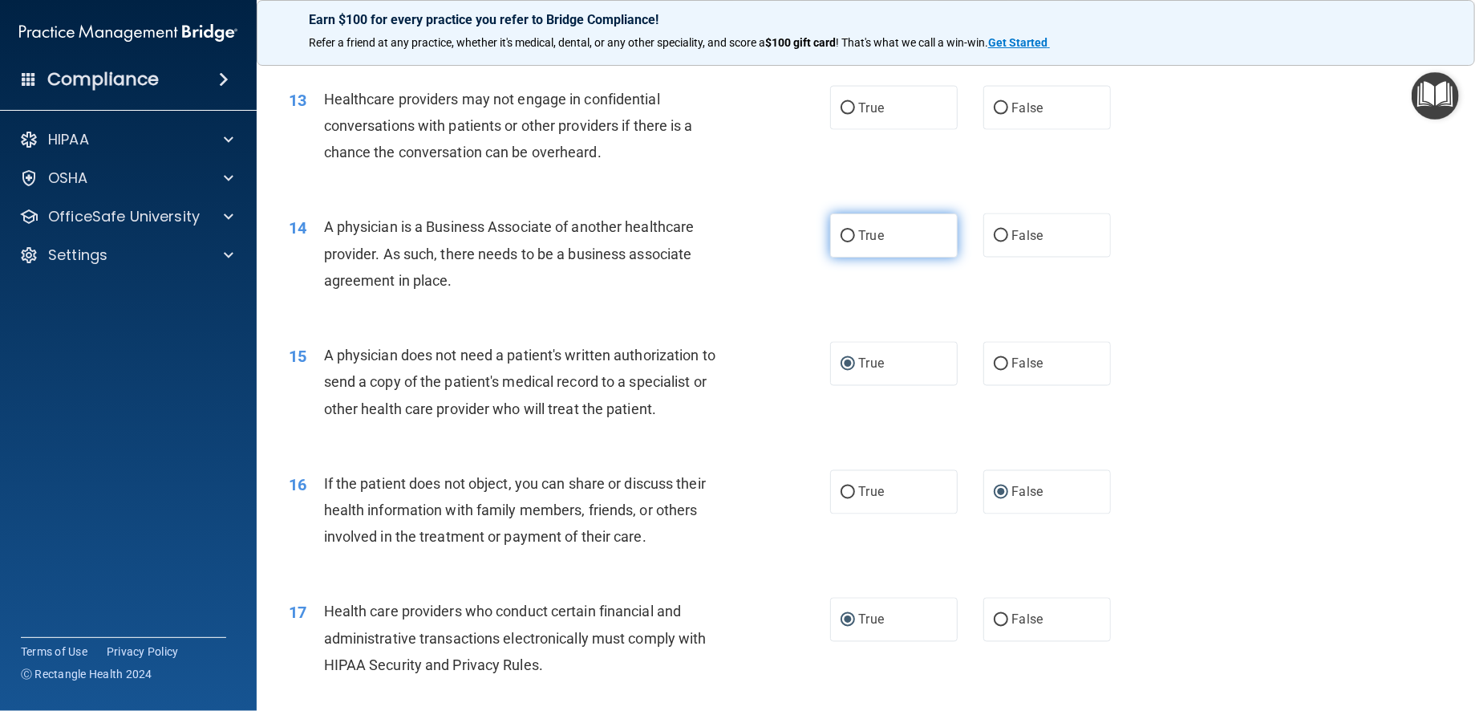
click at [842, 242] on input "True" at bounding box center [848, 236] width 14 height 12
radio input "true"
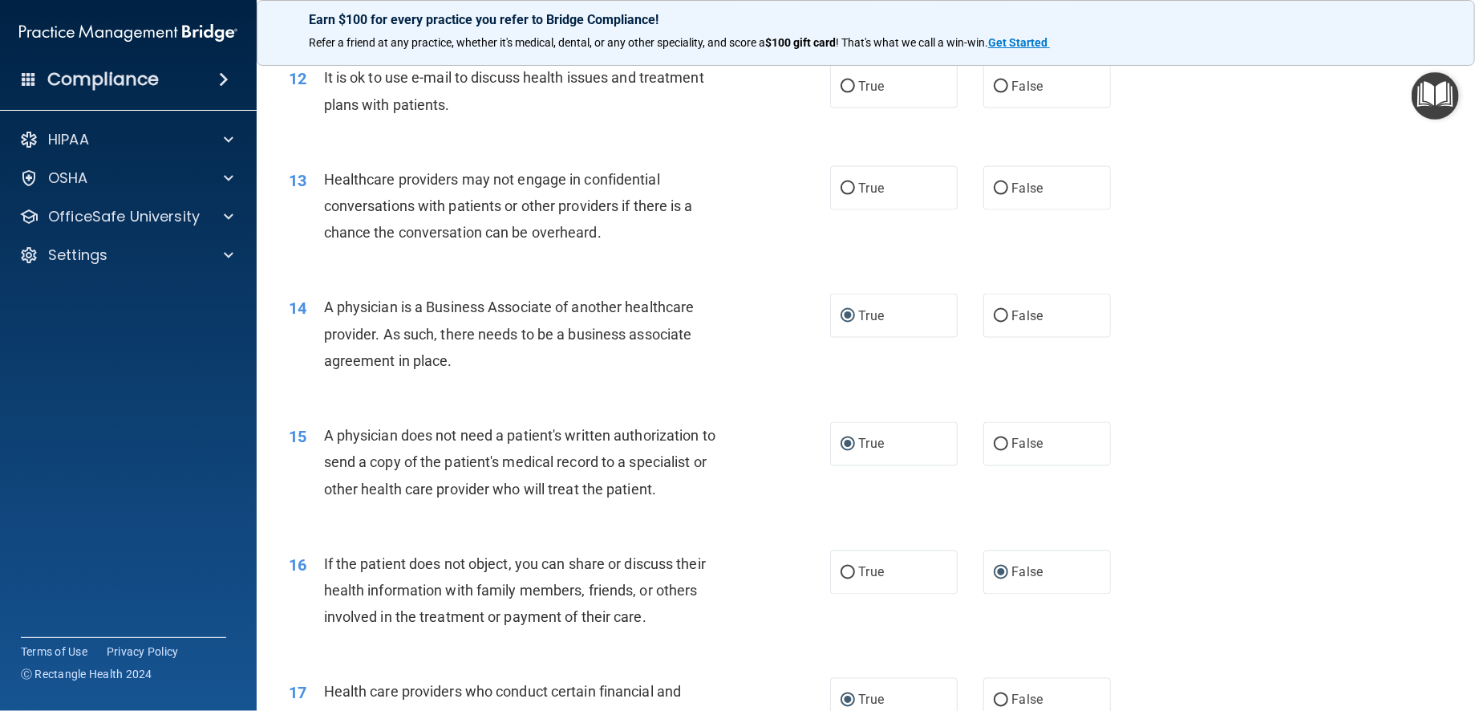
scroll to position [1365, 0]
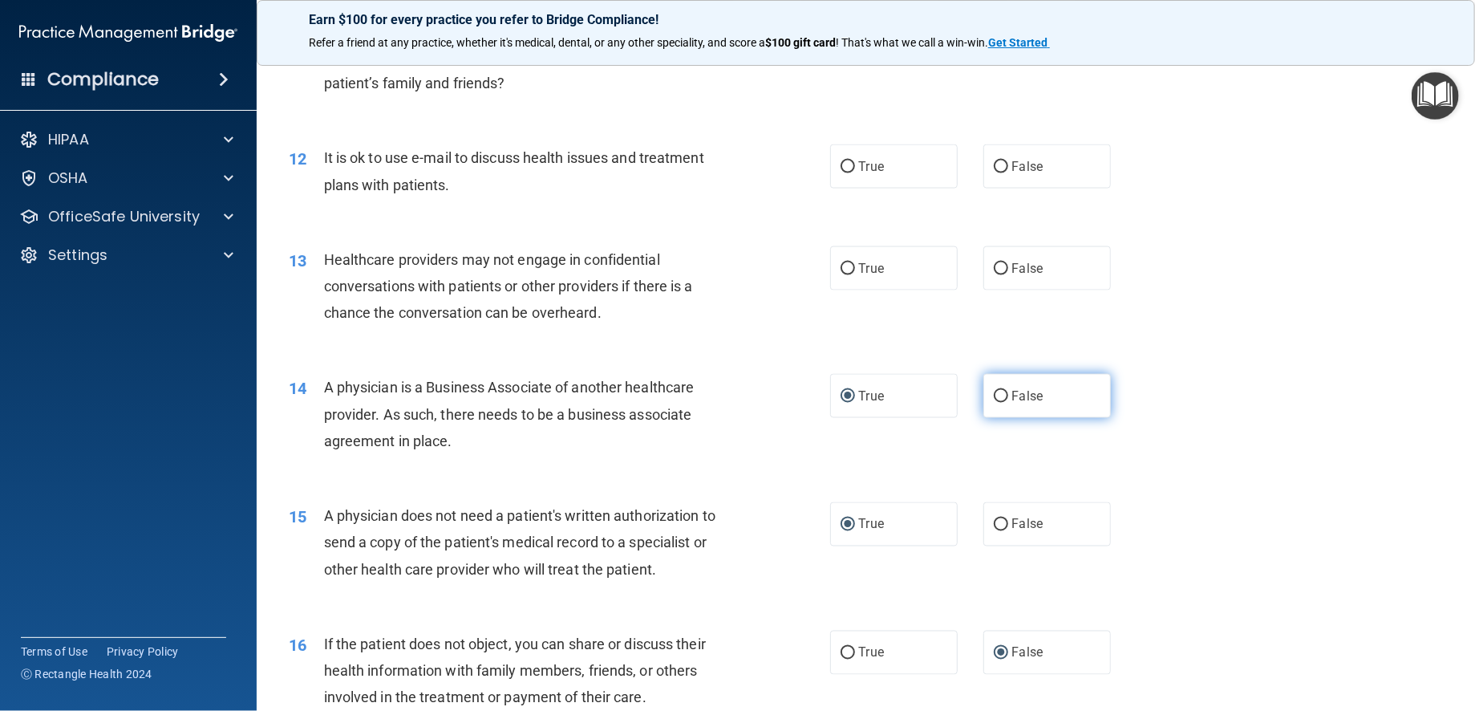
click at [994, 403] on input "False" at bounding box center [1001, 397] width 14 height 12
radio input "true"
radio input "false"
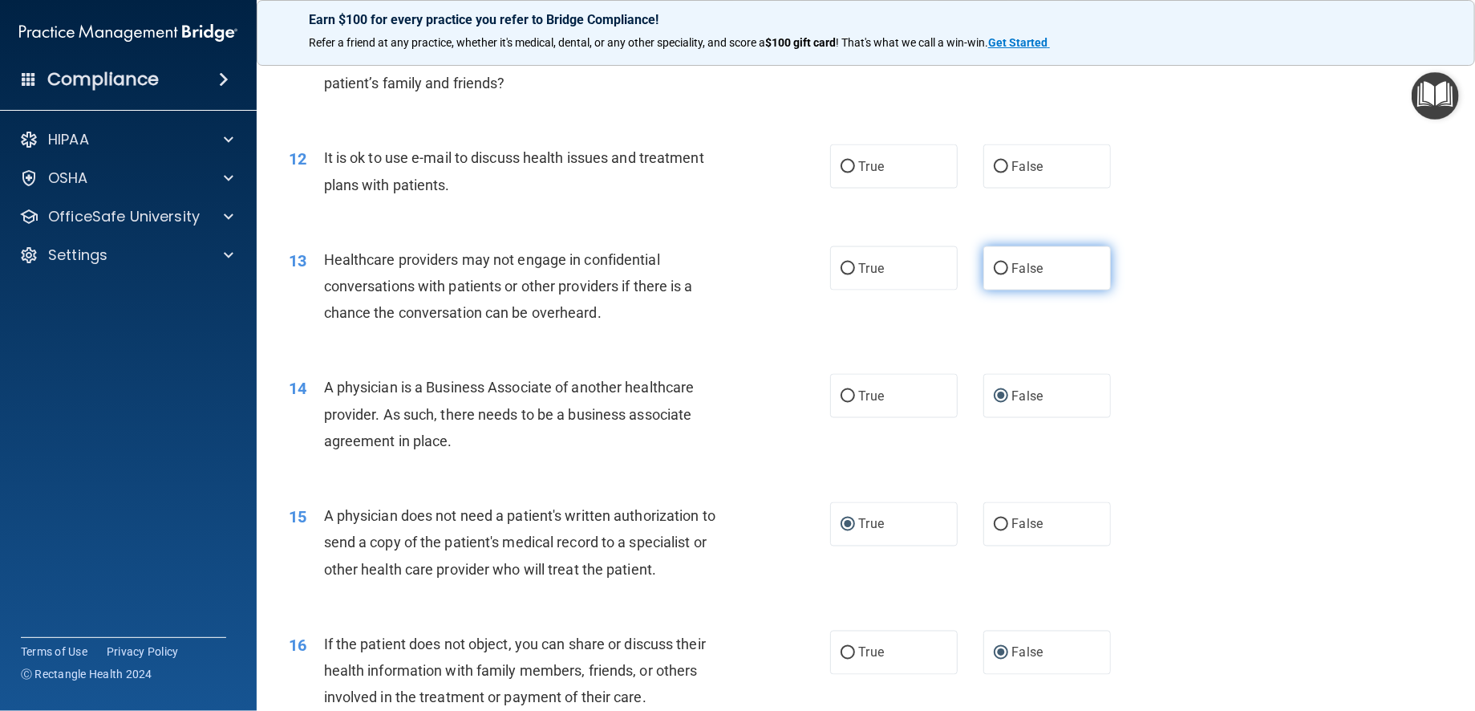
click at [994, 275] on input "False" at bounding box center [1001, 269] width 14 height 12
radio input "true"
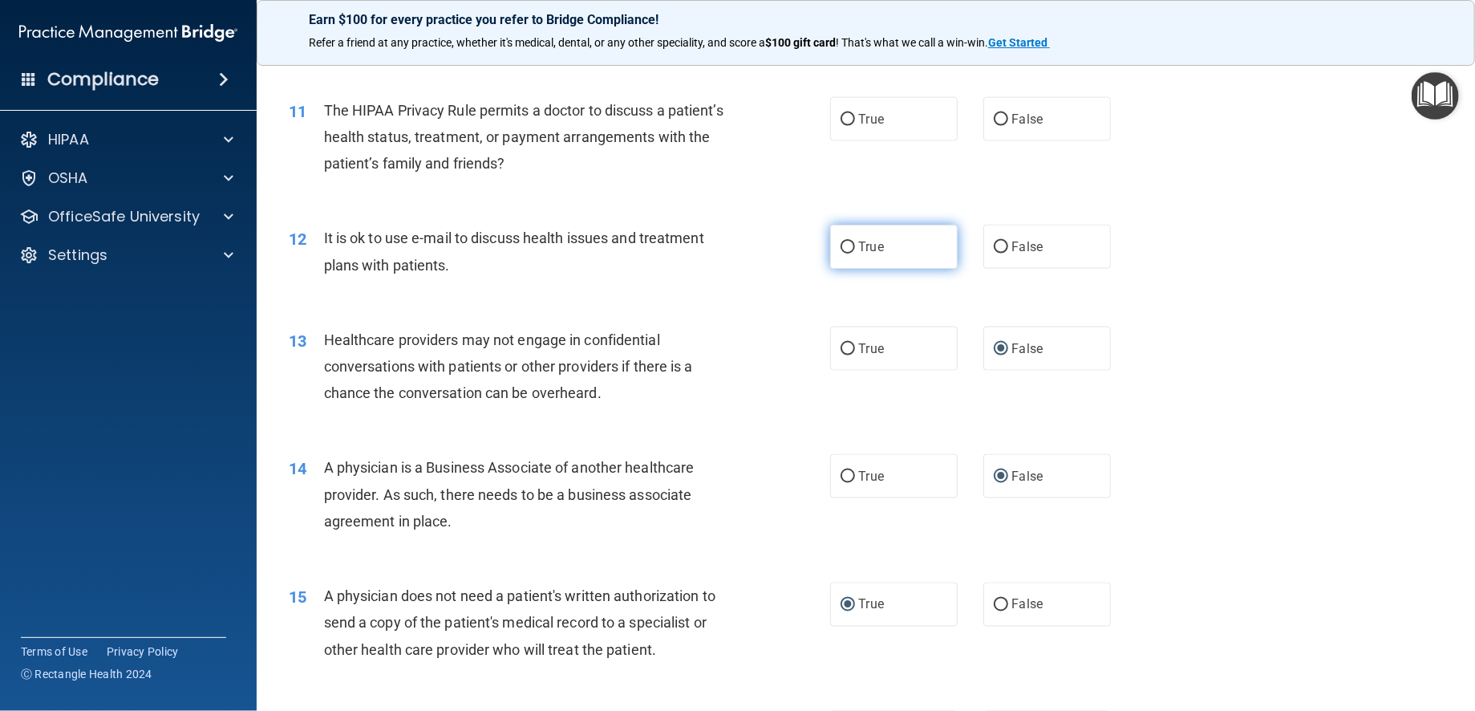
click at [842, 253] on input "True" at bounding box center [848, 247] width 14 height 12
radio input "true"
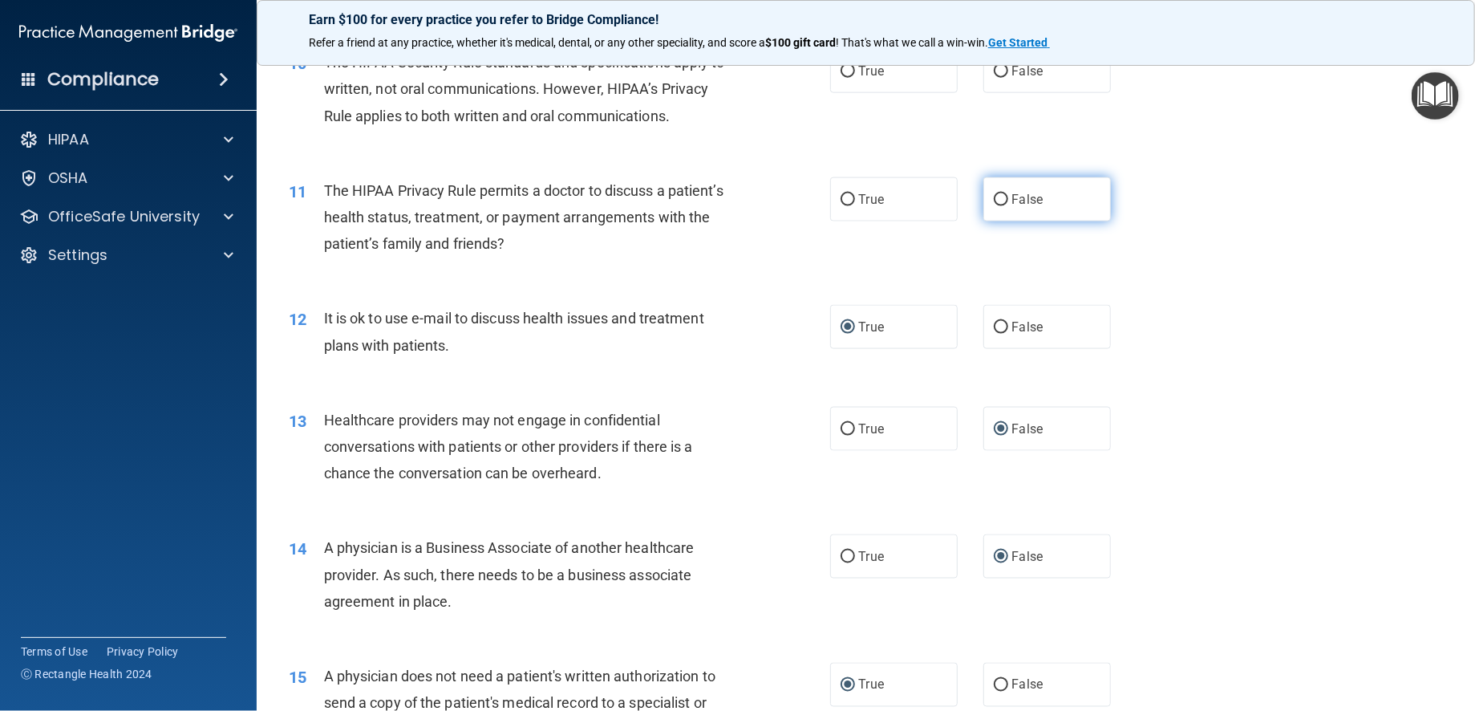
click at [994, 206] on input "False" at bounding box center [1001, 200] width 14 height 12
radio input "true"
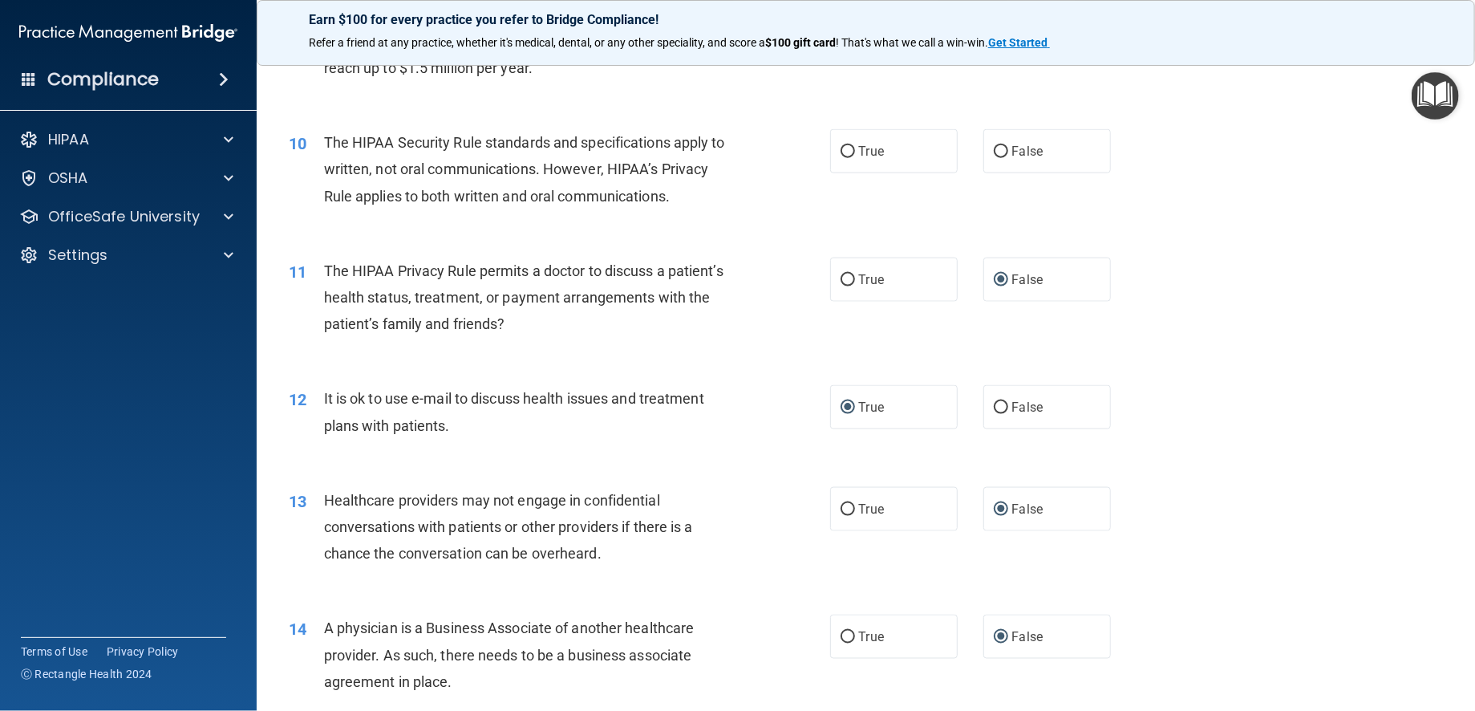
scroll to position [1044, 0]
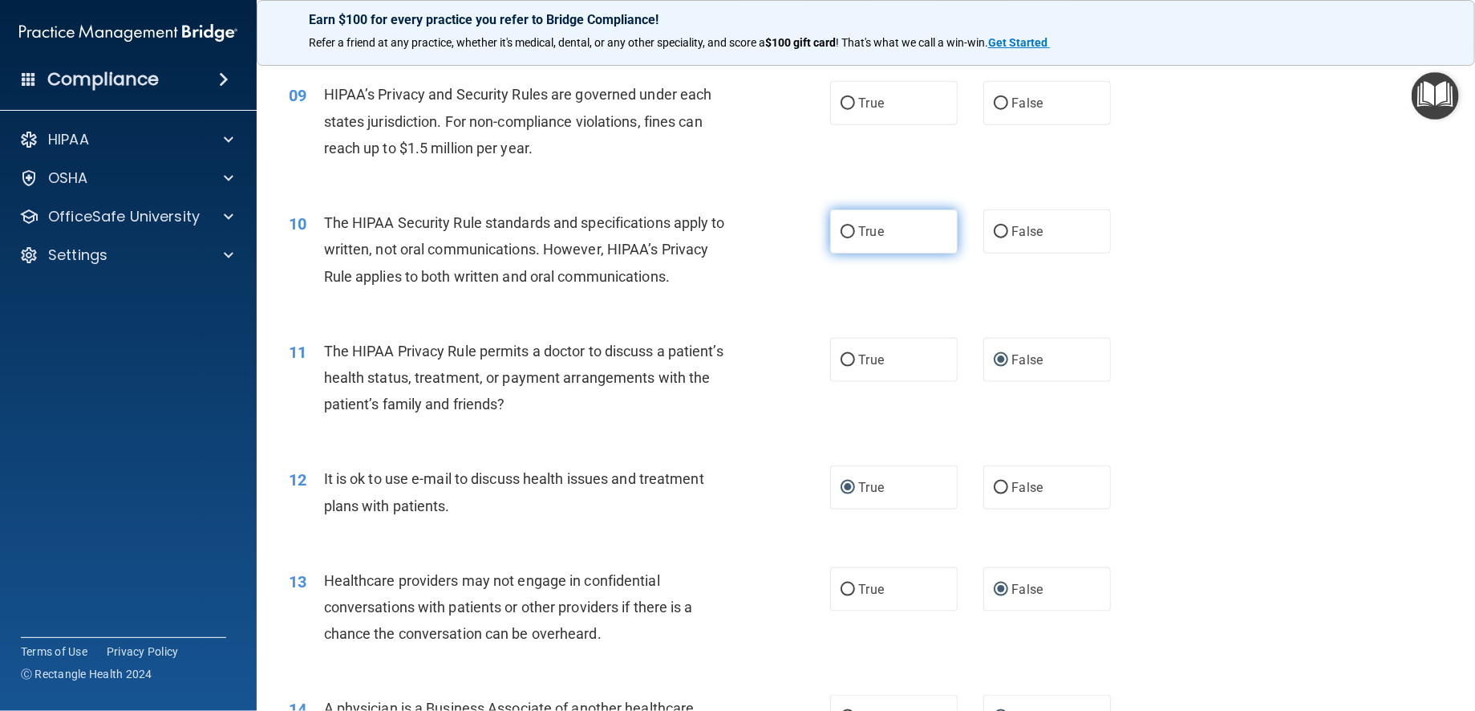
click at [842, 238] on input "True" at bounding box center [848, 232] width 14 height 12
radio input "true"
click at [841, 110] on input "True" at bounding box center [848, 104] width 14 height 12
radio input "true"
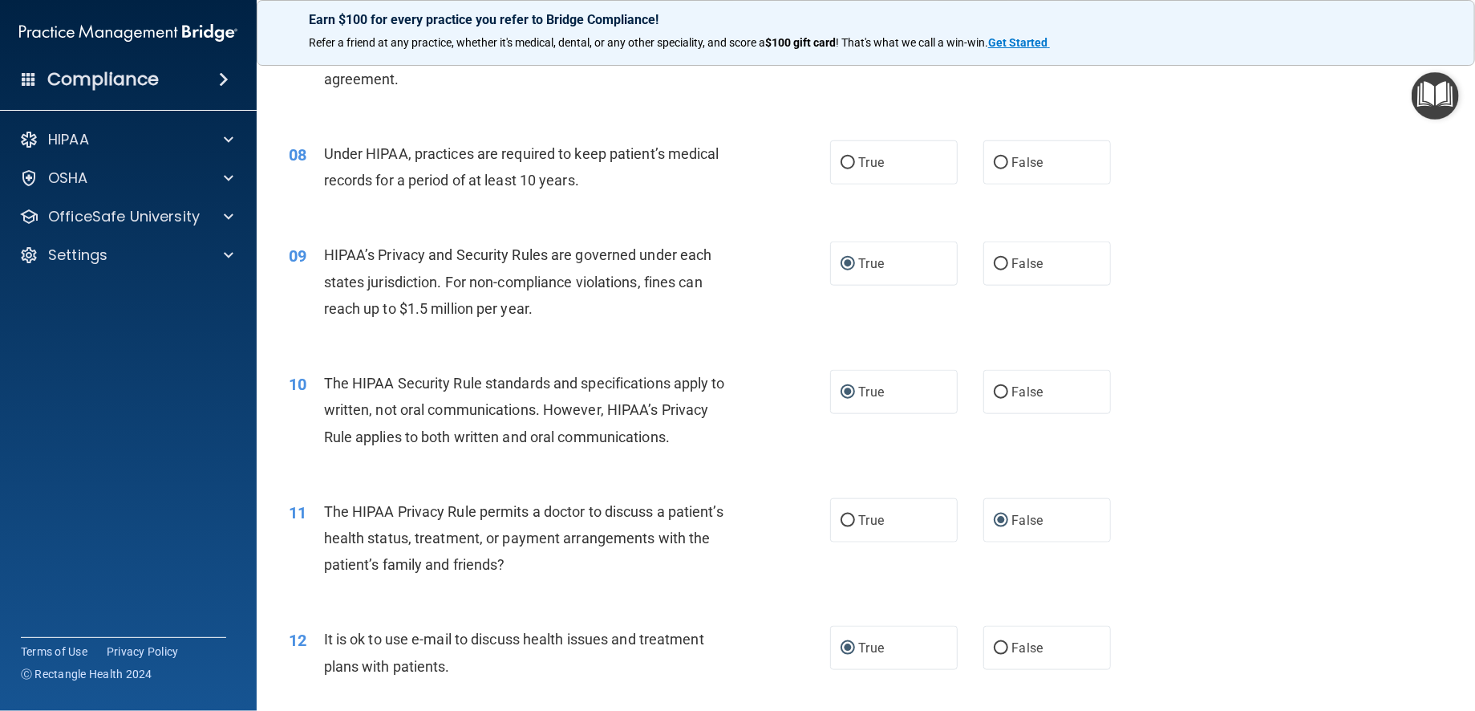
scroll to position [803, 0]
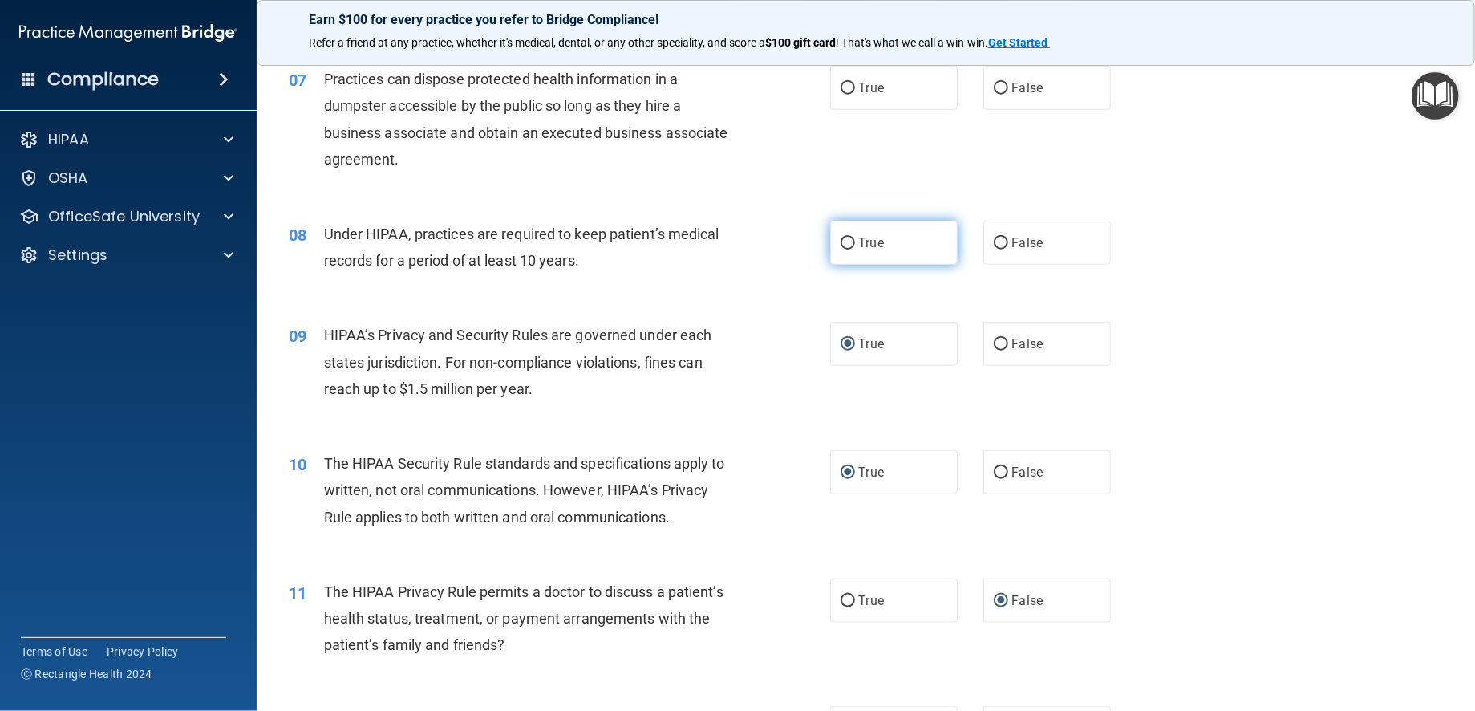
click at [841, 249] on input "True" at bounding box center [848, 243] width 14 height 12
radio input "true"
click at [994, 95] on input "False" at bounding box center [1001, 89] width 14 height 12
radio input "true"
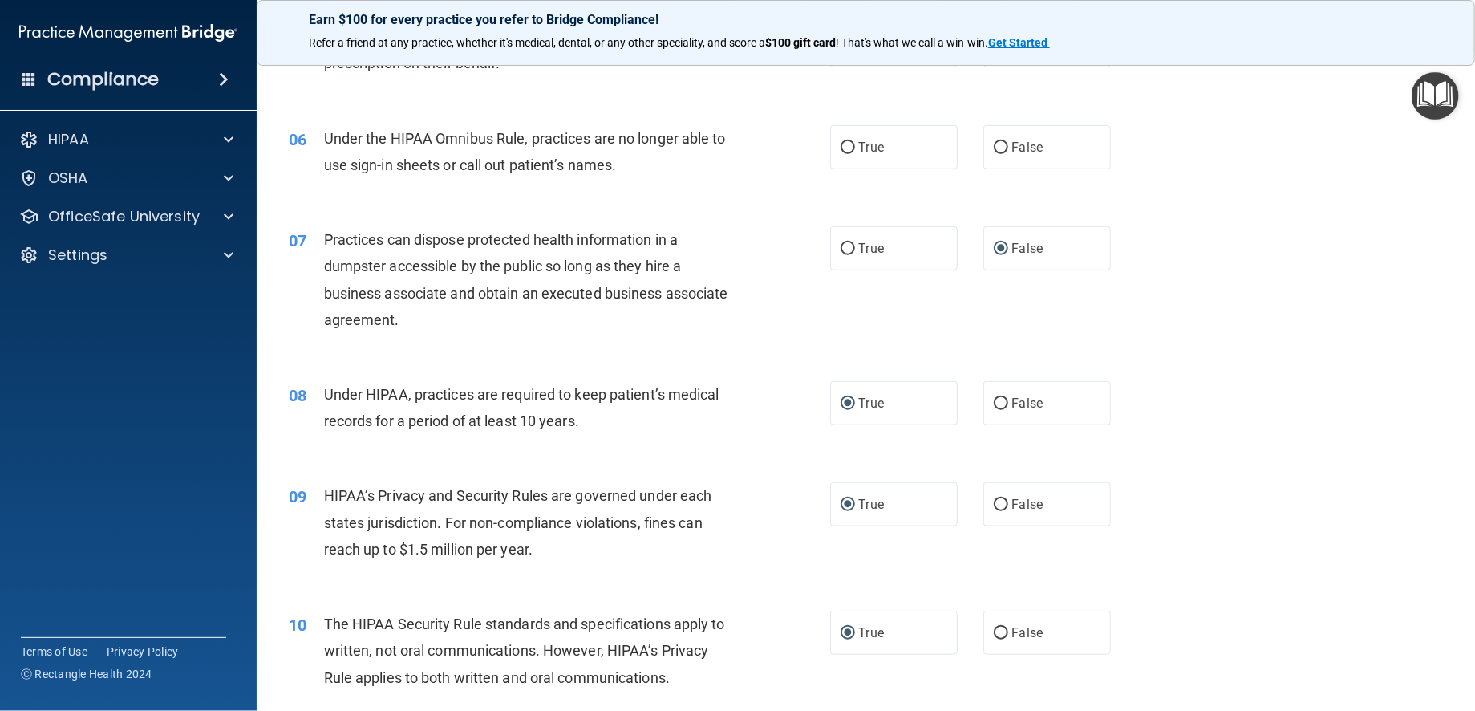
scroll to position [562, 0]
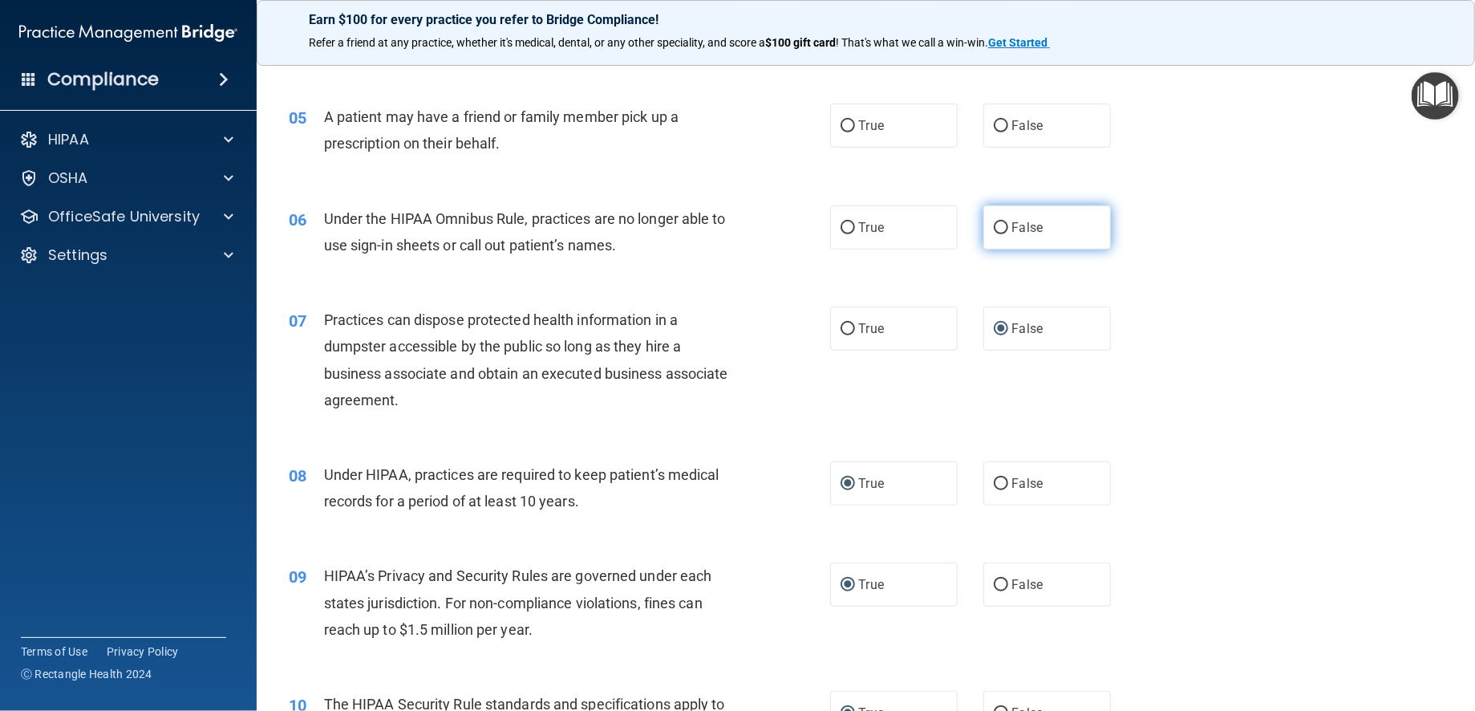
click at [998, 234] on input "False" at bounding box center [1001, 228] width 14 height 12
radio input "true"
click at [841, 132] on input "True" at bounding box center [848, 126] width 14 height 12
radio input "true"
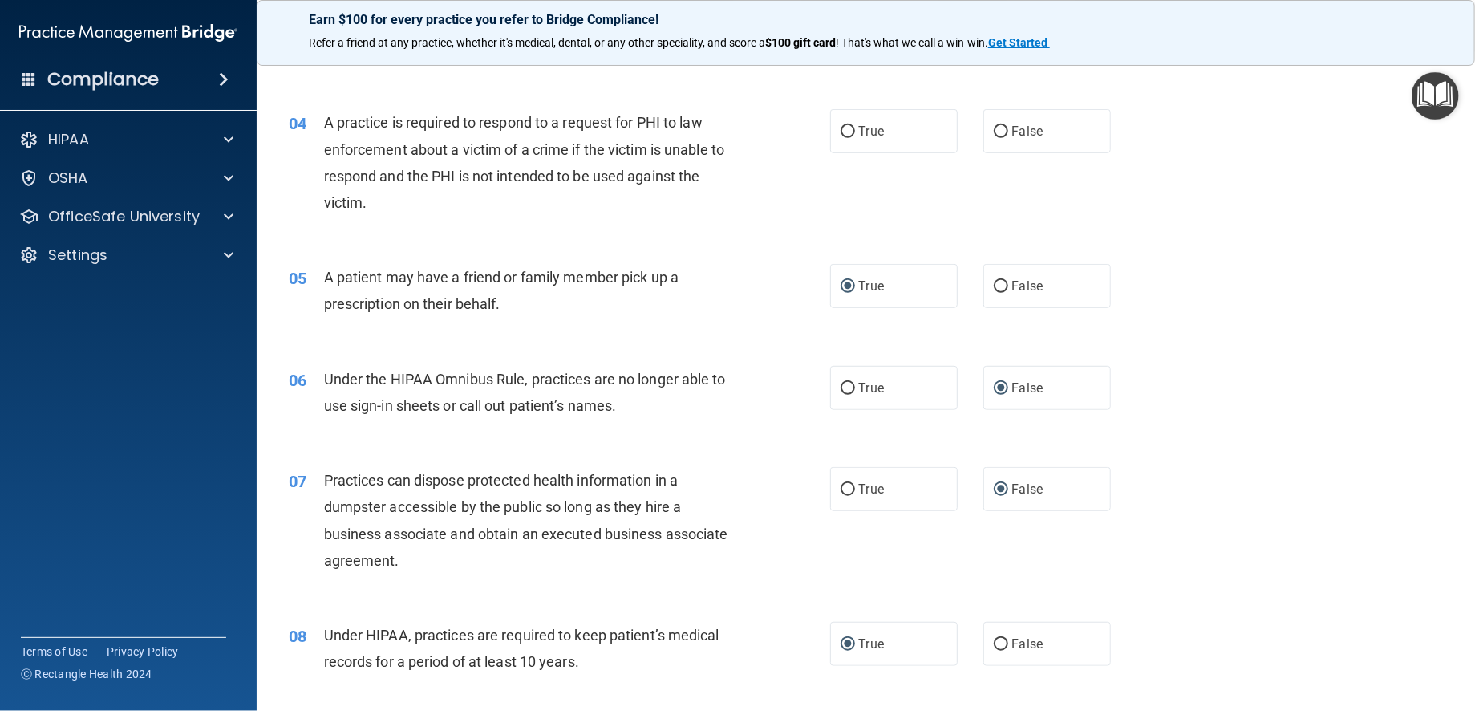
scroll to position [322, 0]
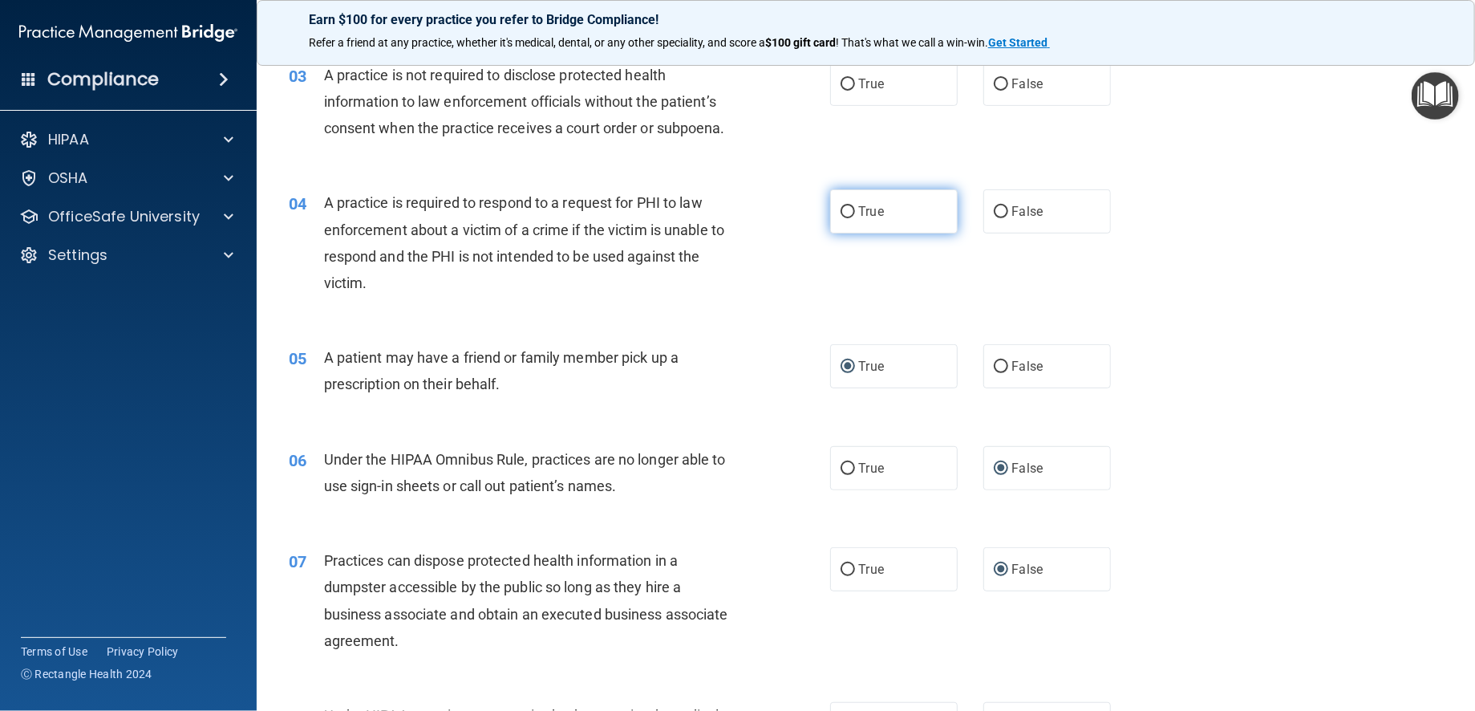
click at [847, 218] on input "True" at bounding box center [848, 212] width 14 height 12
radio input "true"
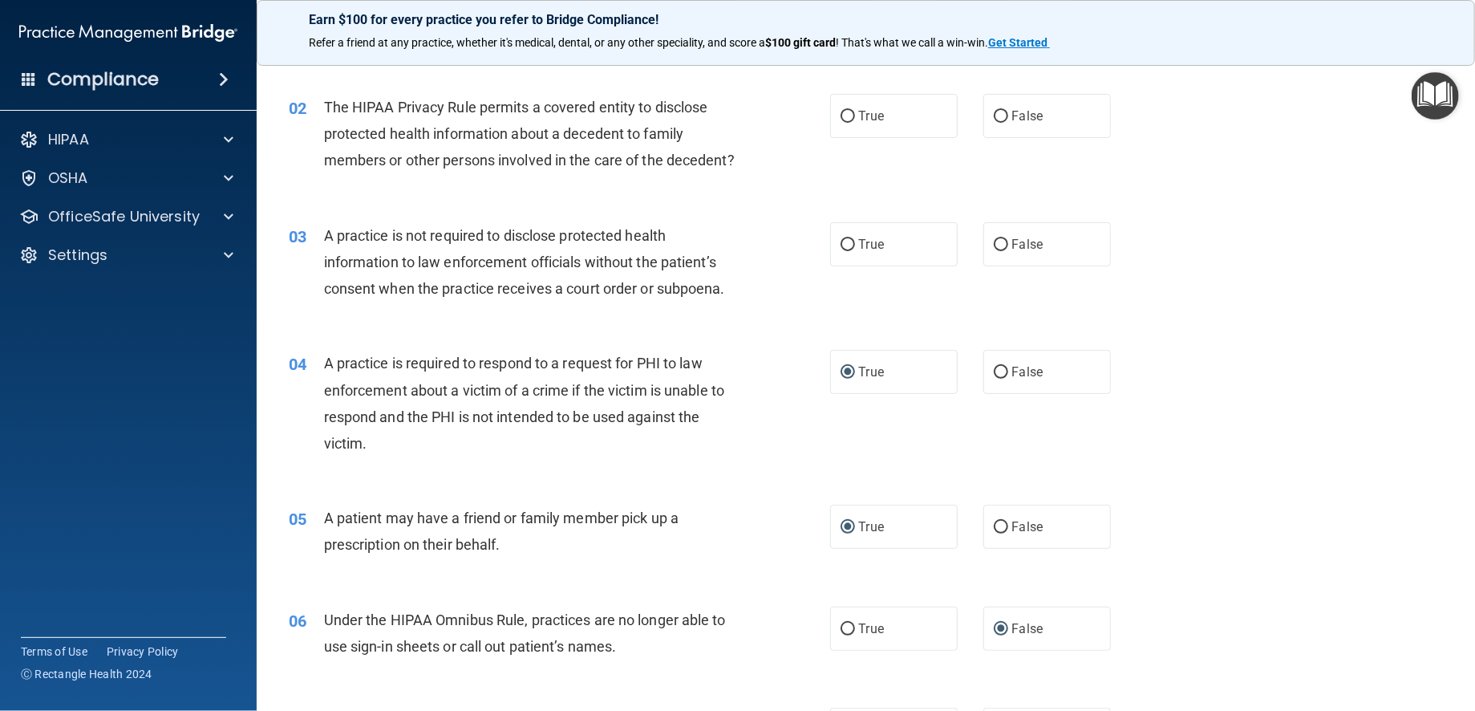
scroll to position [81, 0]
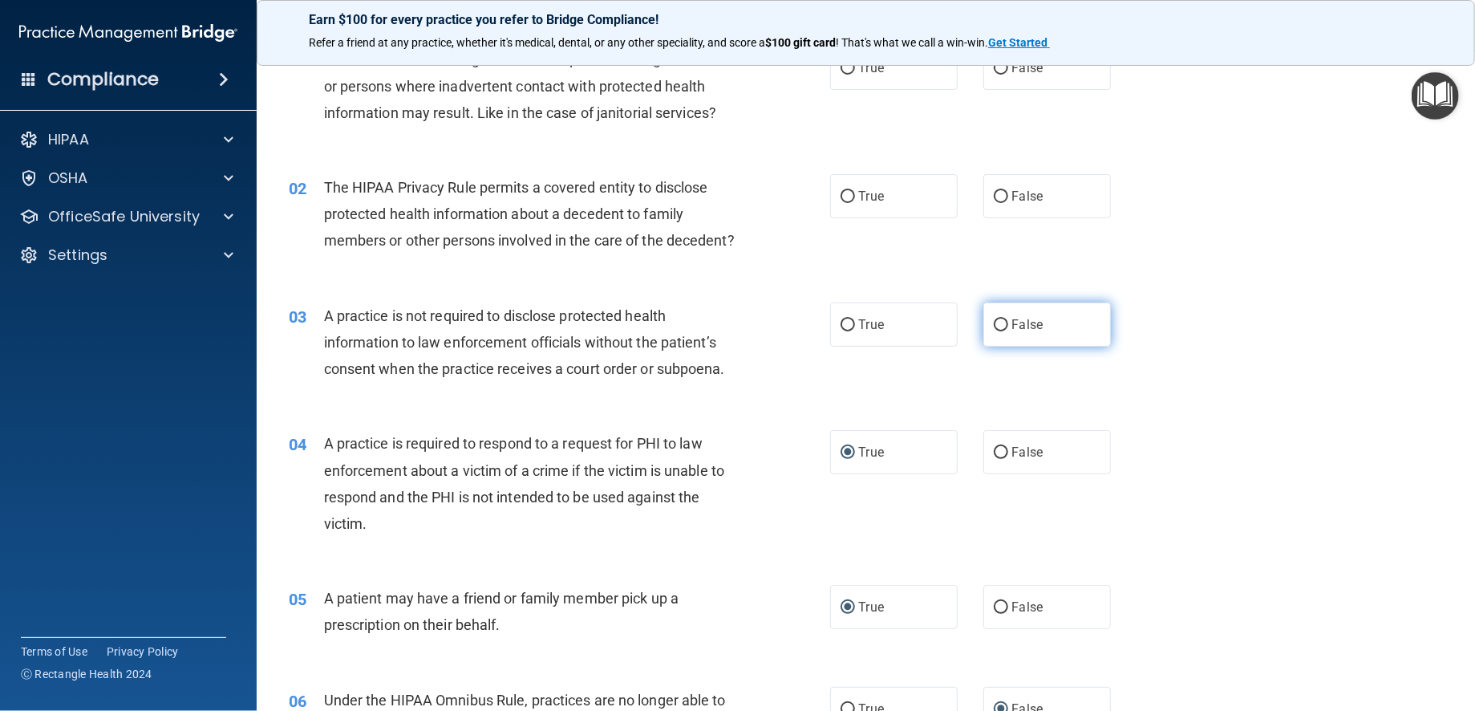
click at [994, 331] on input "False" at bounding box center [1001, 325] width 14 height 12
radio input "true"
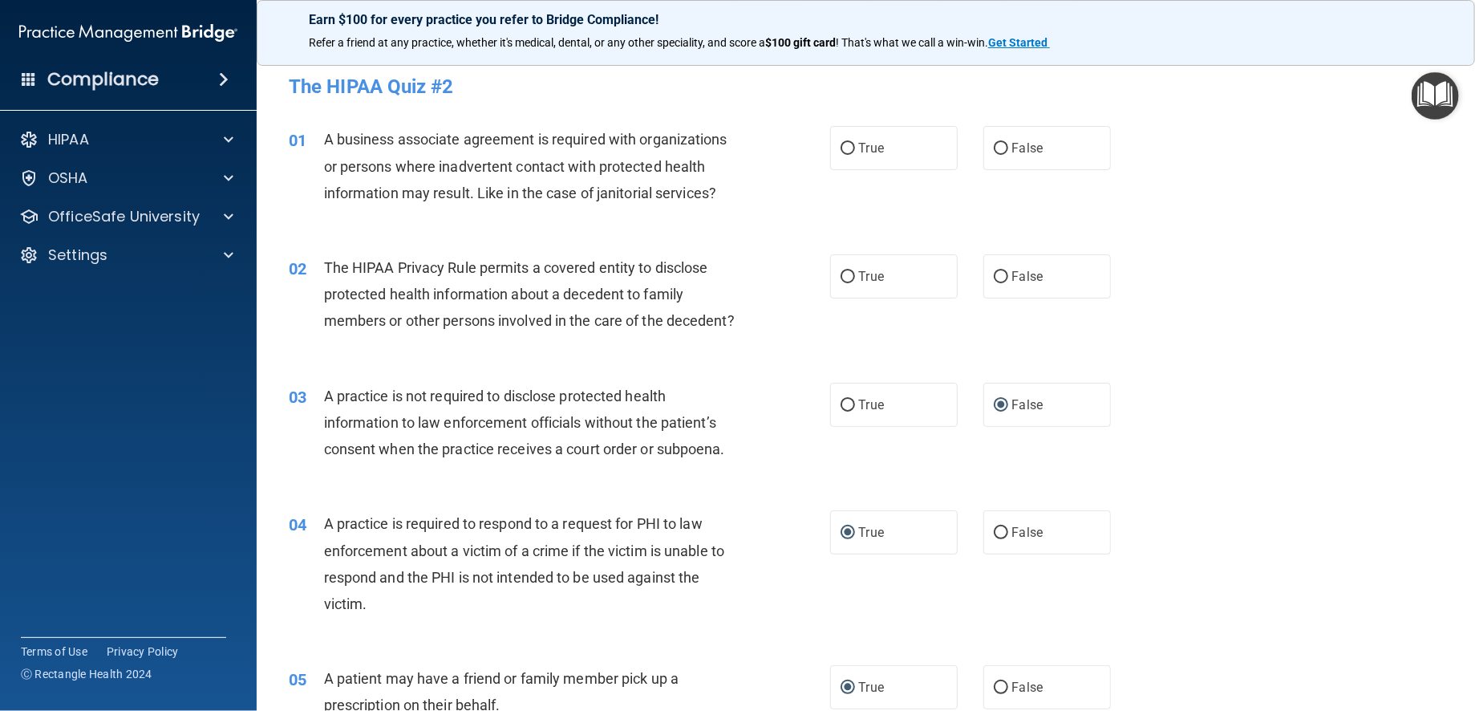
scroll to position [0, 0]
click at [994, 276] on input "False" at bounding box center [1001, 278] width 14 height 12
radio input "true"
click at [841, 150] on input "True" at bounding box center [848, 150] width 14 height 12
radio input "true"
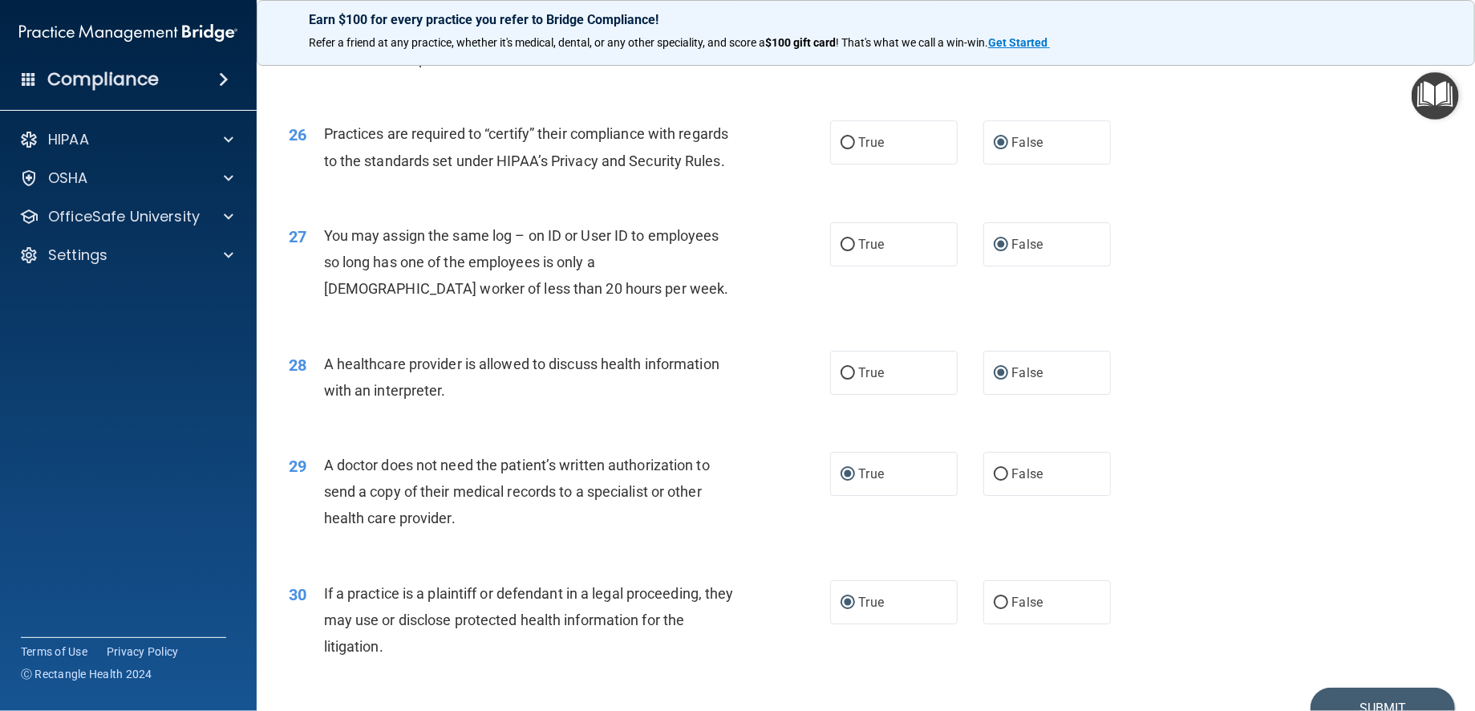
scroll to position [3210, 0]
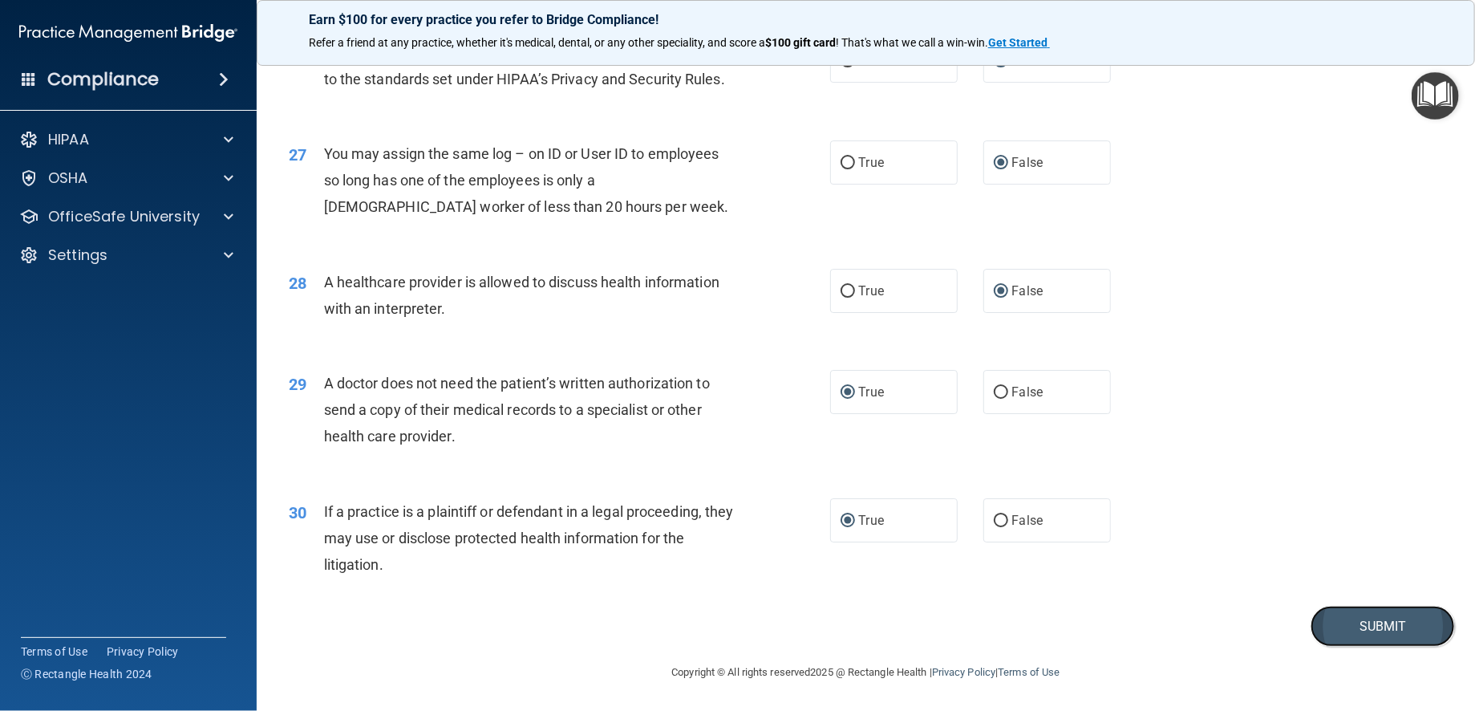
click at [1358, 620] on button "Submit" at bounding box center [1383, 626] width 144 height 41
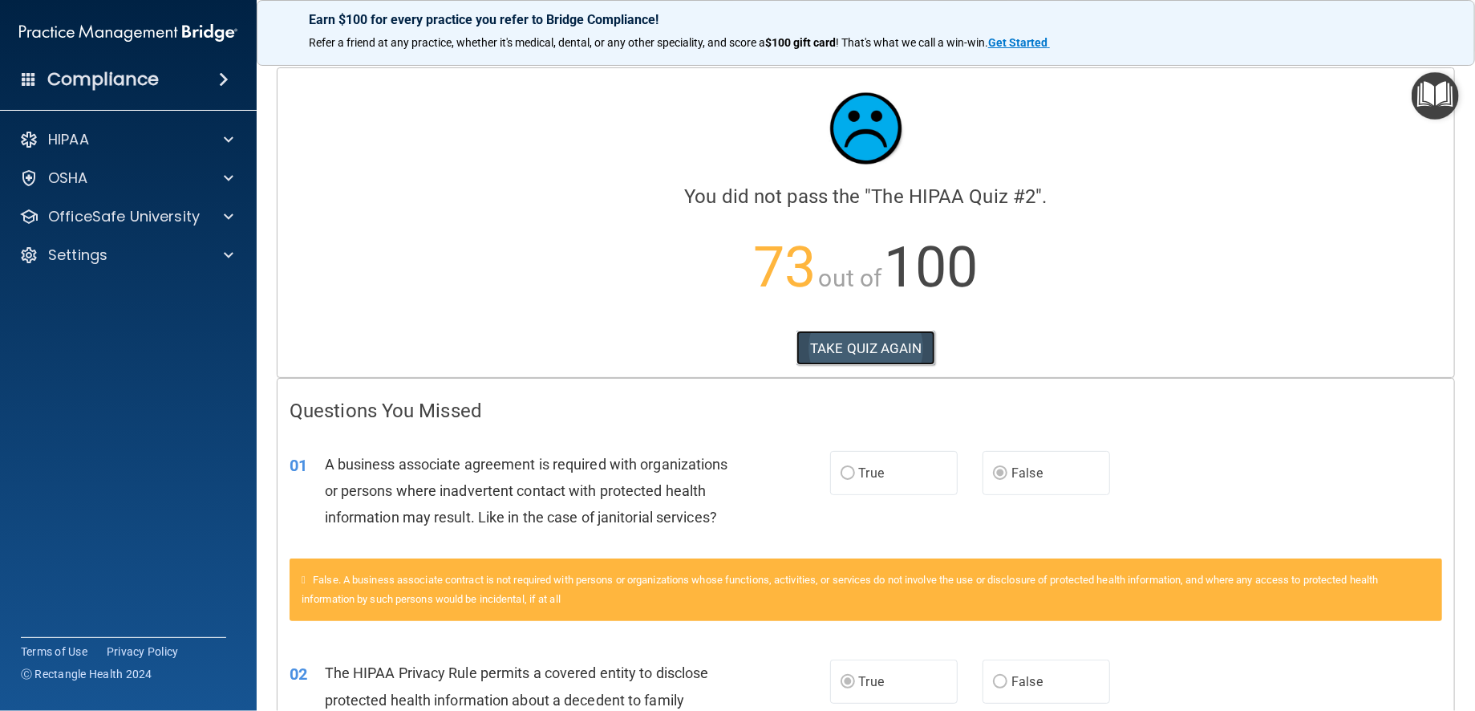
click at [822, 338] on button "TAKE QUIZ AGAIN" at bounding box center [866, 348] width 139 height 35
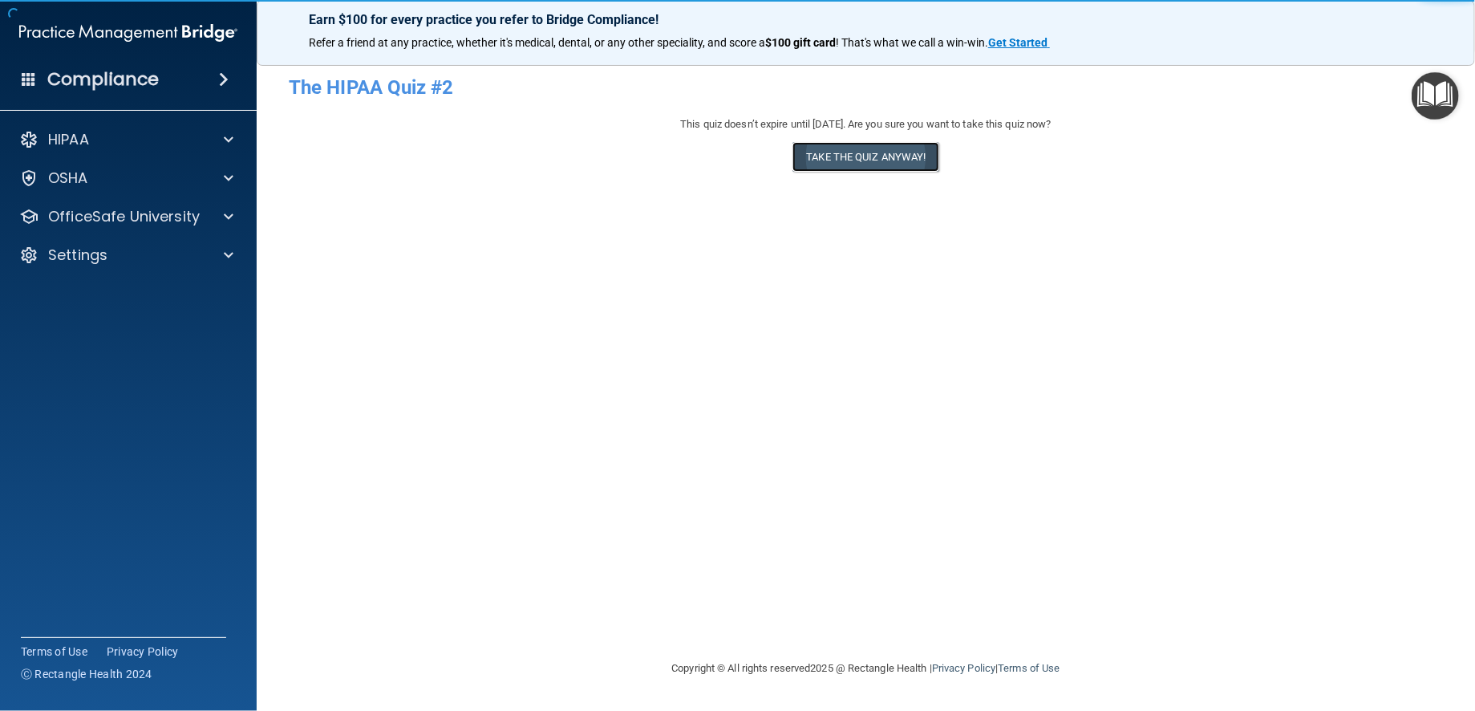
click at [859, 162] on button "Take the quiz anyway!" at bounding box center [866, 157] width 146 height 30
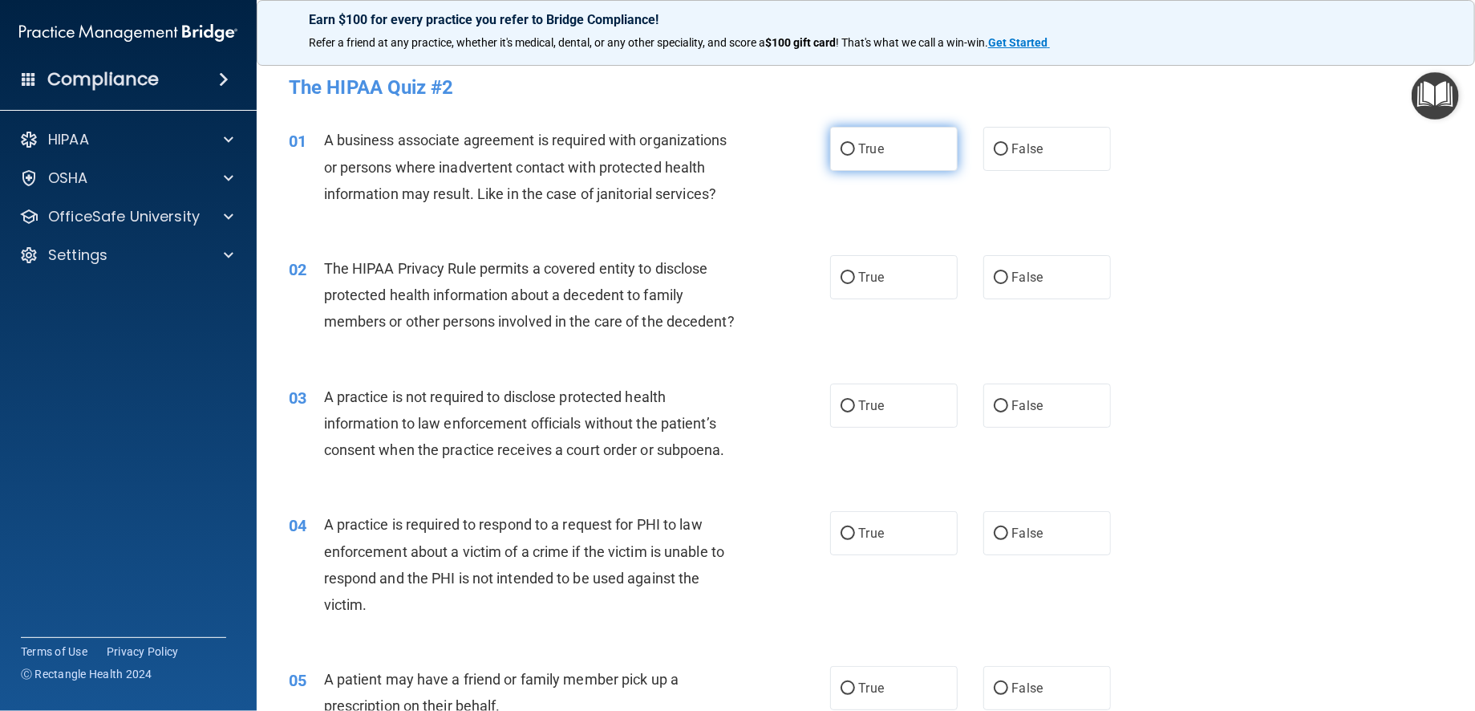
click at [842, 144] on input "True" at bounding box center [848, 150] width 14 height 12
radio input "true"
click at [994, 275] on input "False" at bounding box center [1001, 278] width 14 height 12
radio input "true"
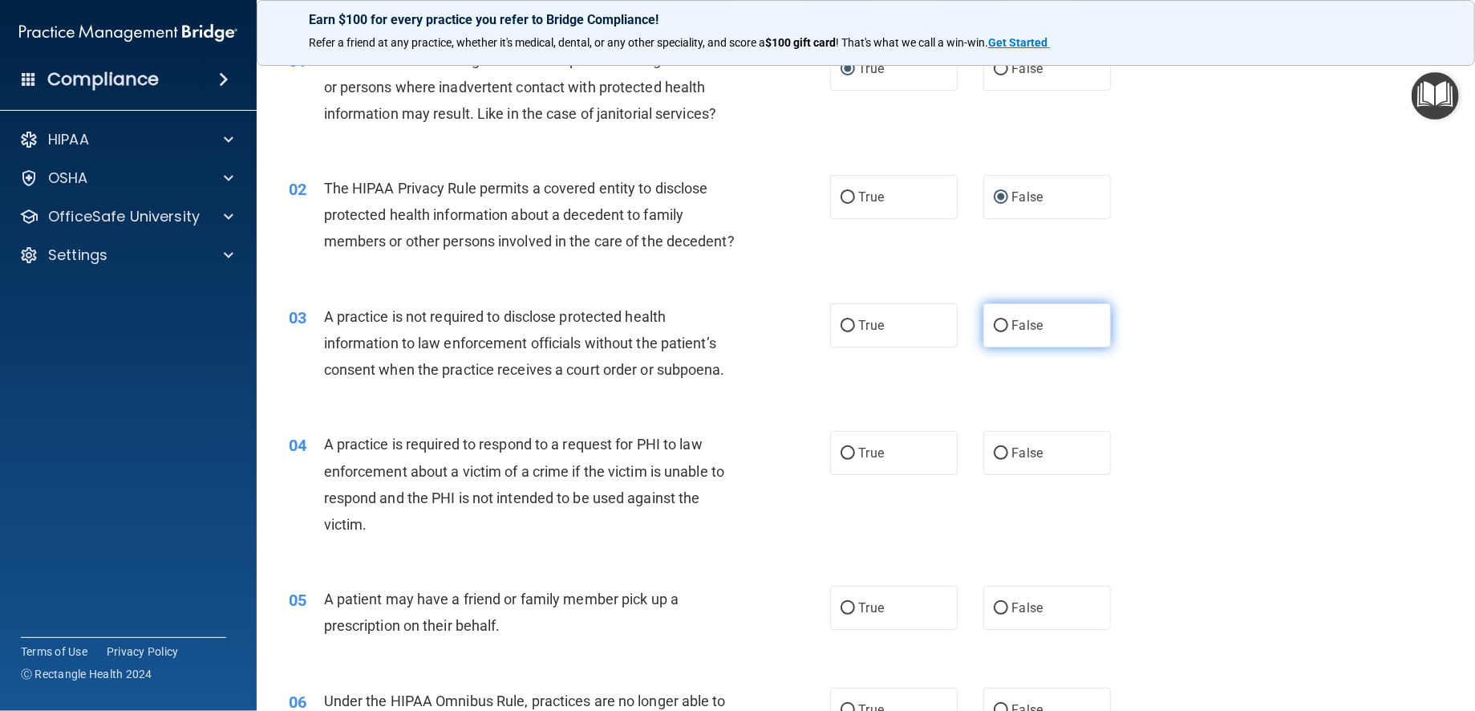
click at [996, 332] on input "False" at bounding box center [1001, 326] width 14 height 12
radio input "true"
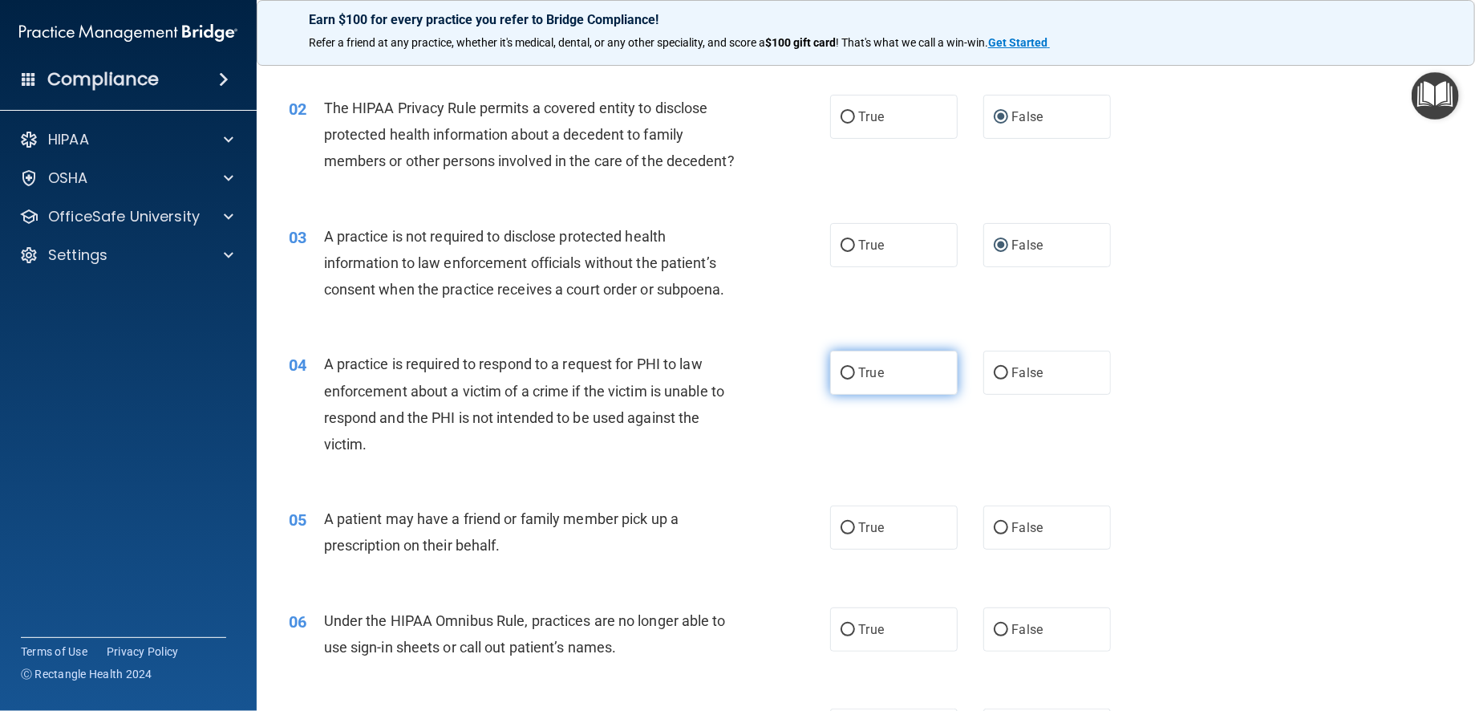
click at [844, 379] on input "True" at bounding box center [848, 373] width 14 height 12
radio input "true"
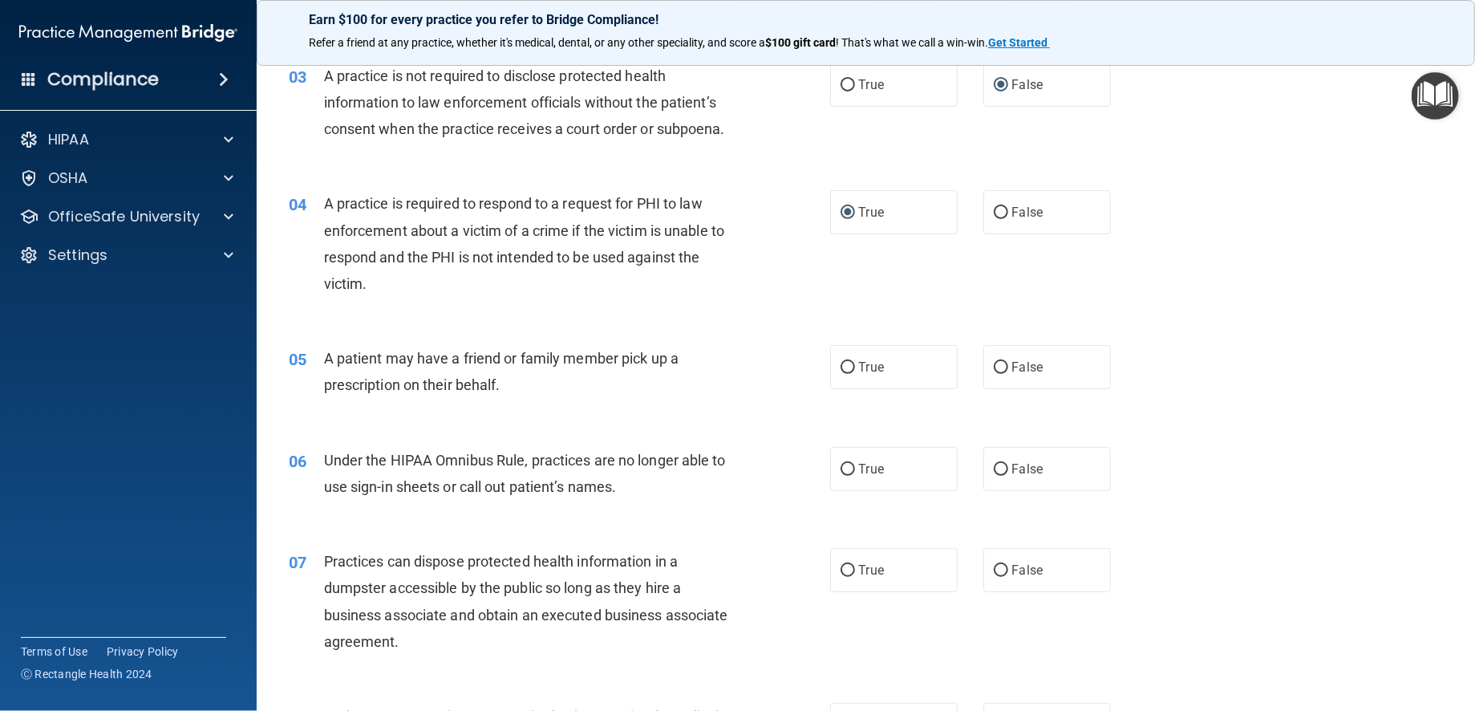
scroll to position [401, 0]
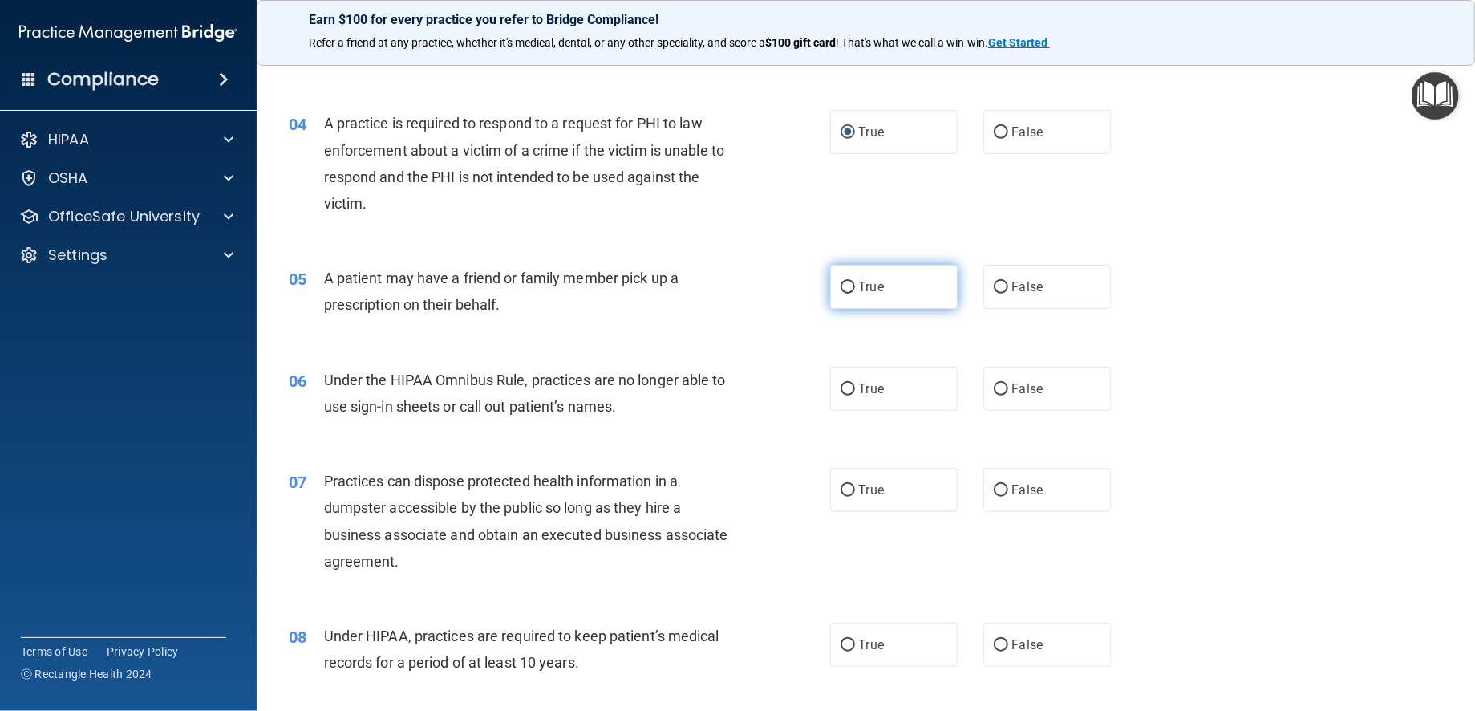
click at [841, 294] on input "True" at bounding box center [848, 288] width 14 height 12
radio input "true"
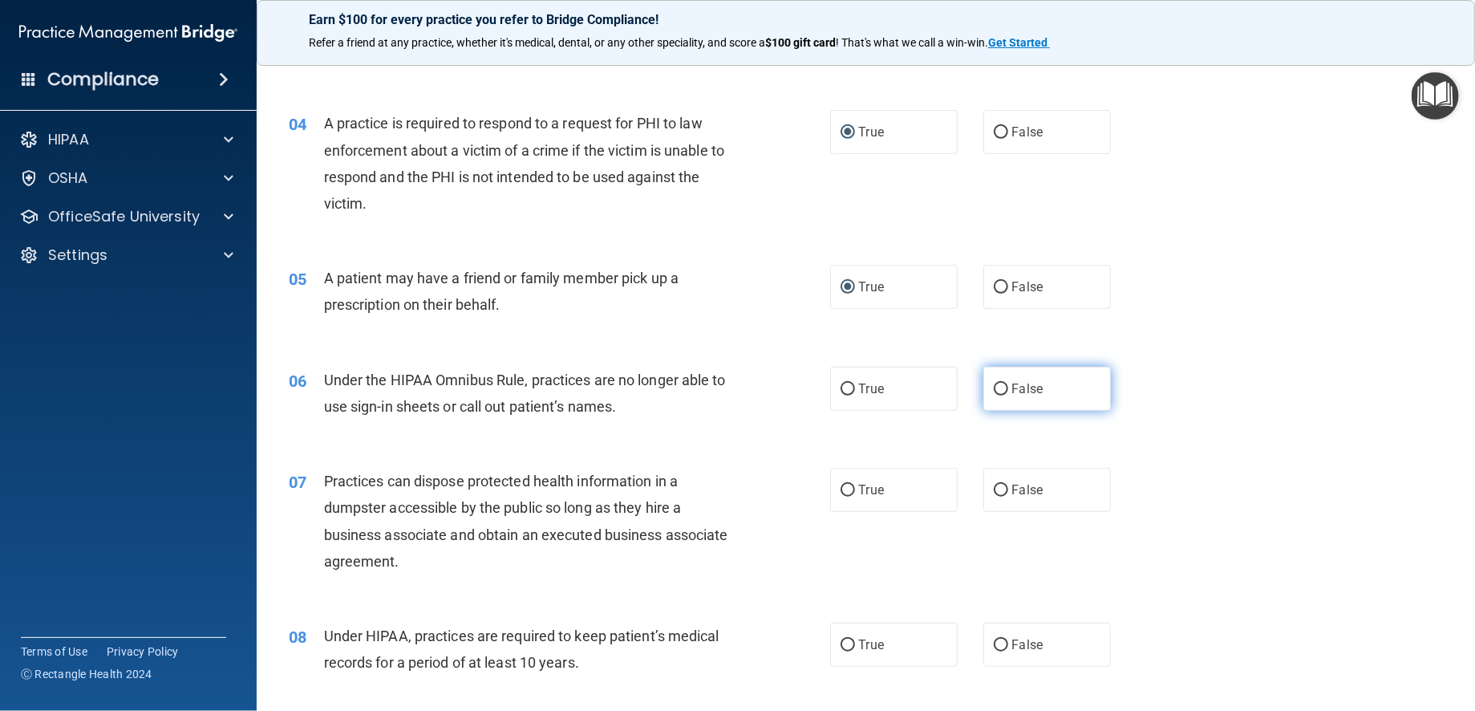
click at [998, 395] on input "False" at bounding box center [1001, 389] width 14 height 12
radio input "true"
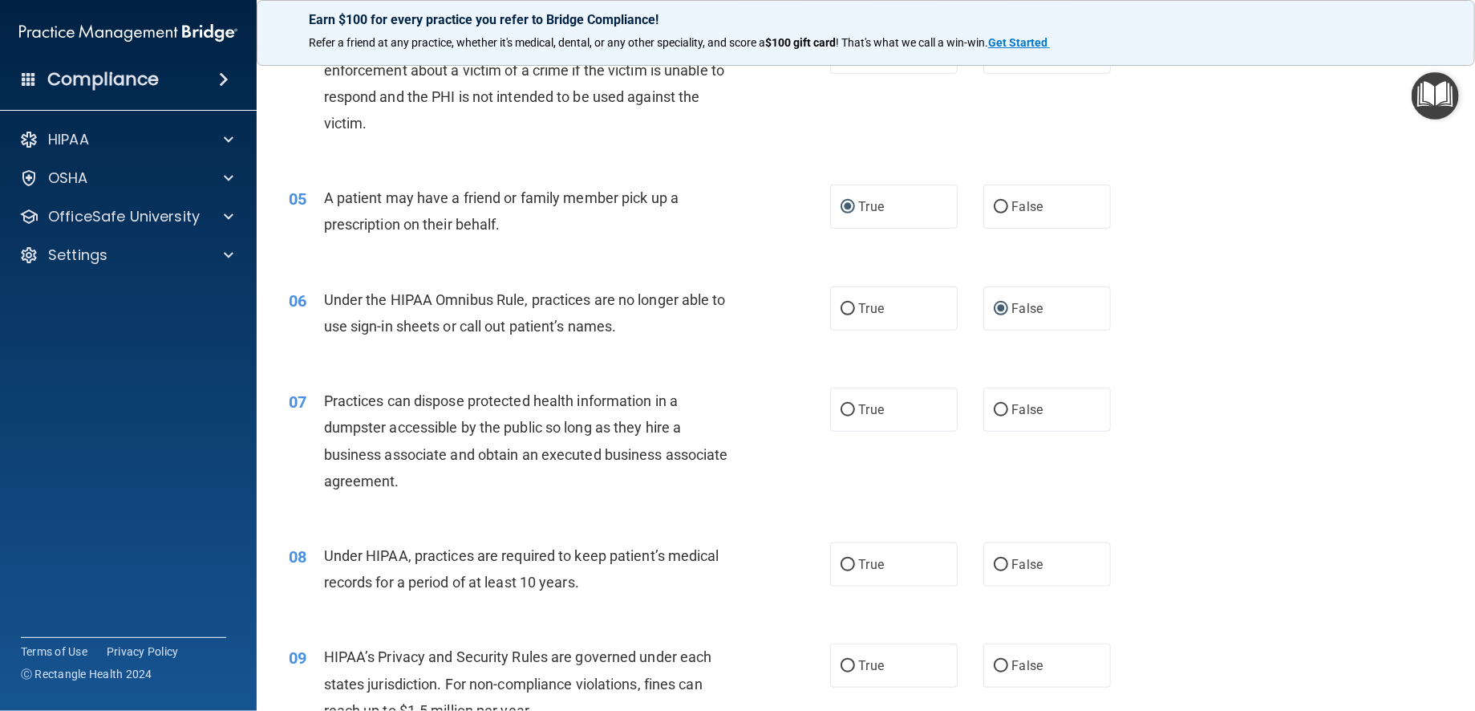
scroll to position [562, 0]
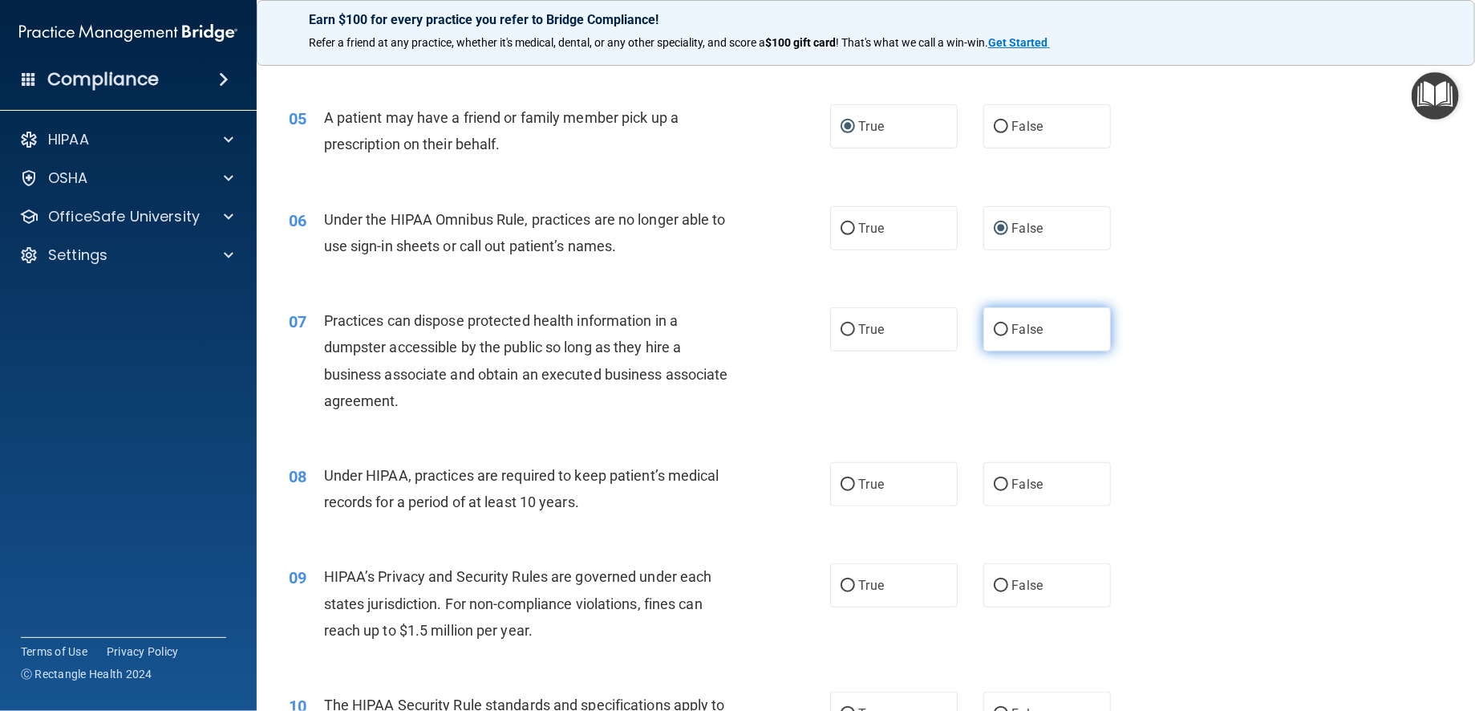
click at [995, 336] on input "False" at bounding box center [1001, 330] width 14 height 12
radio input "true"
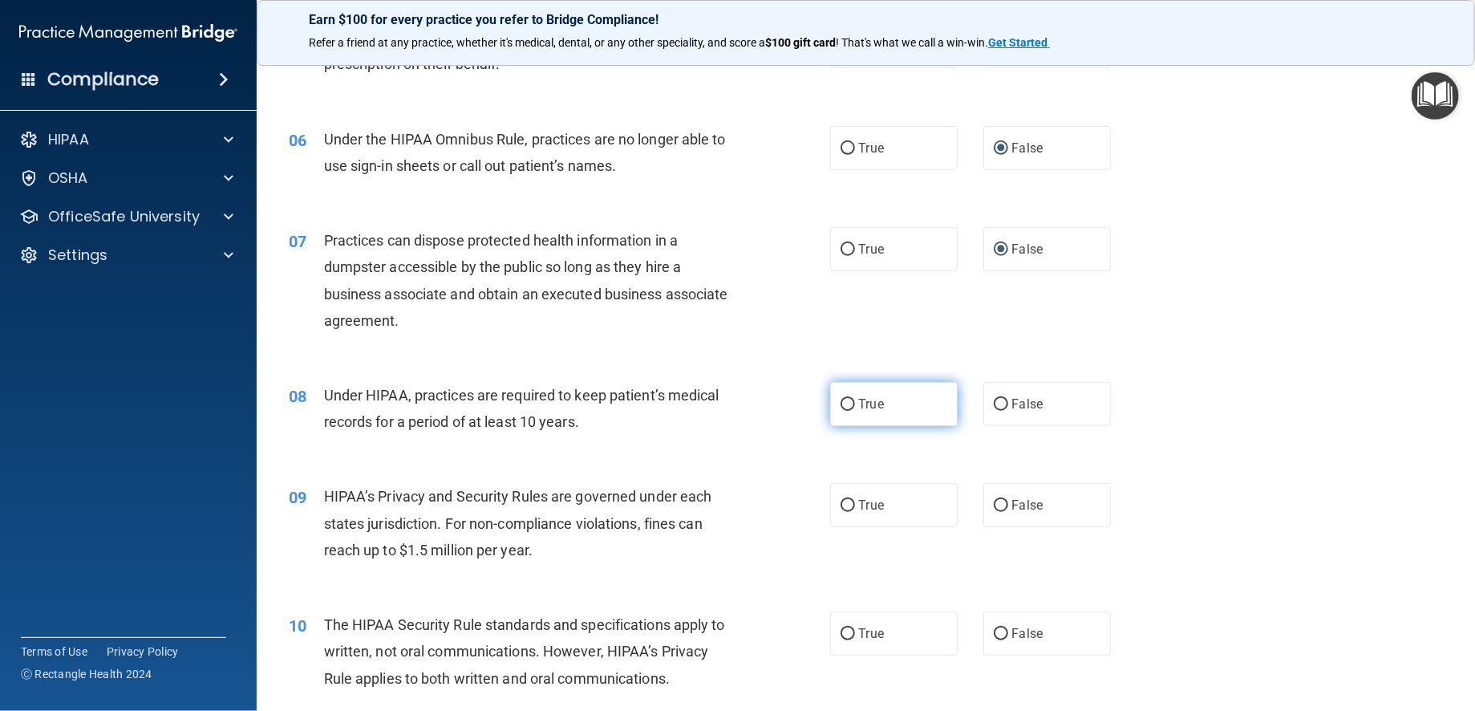
click at [841, 411] on input "True" at bounding box center [848, 405] width 14 height 12
radio input "true"
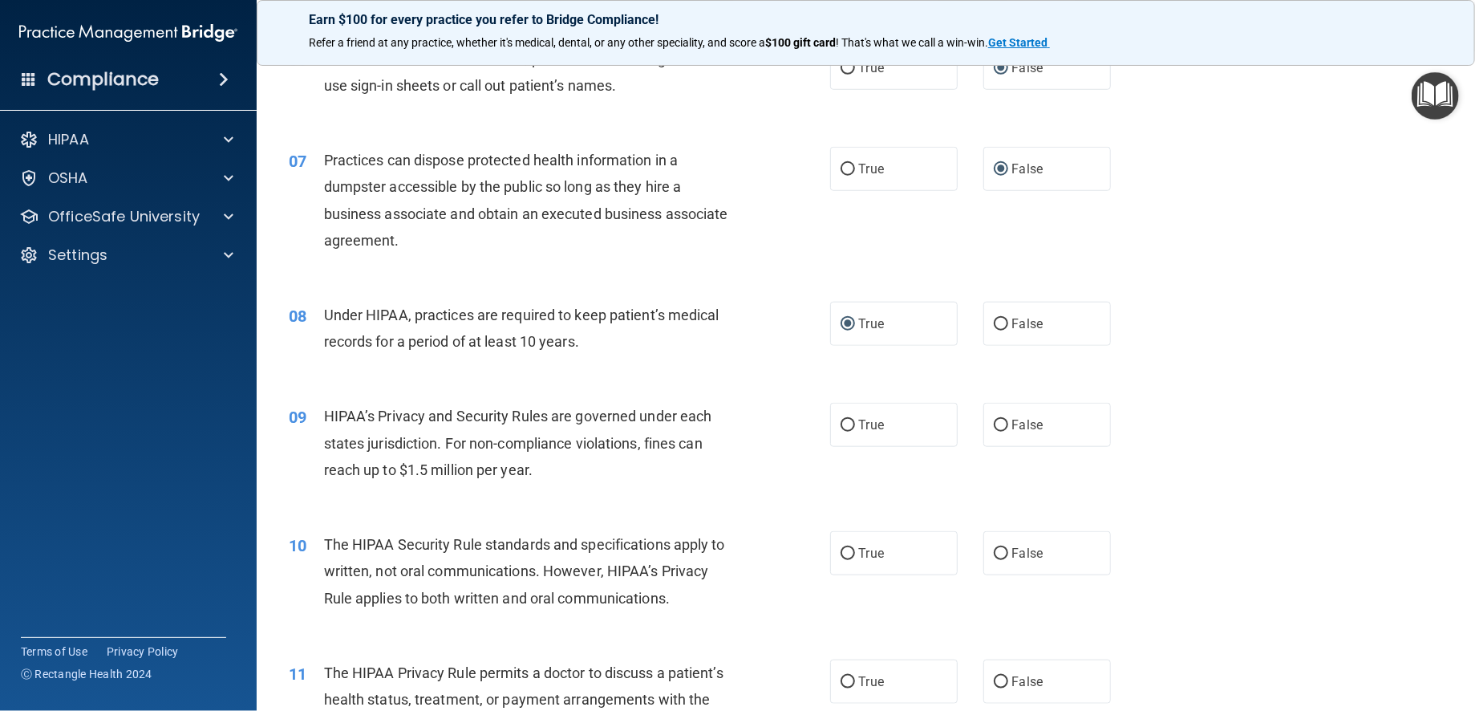
scroll to position [802, 0]
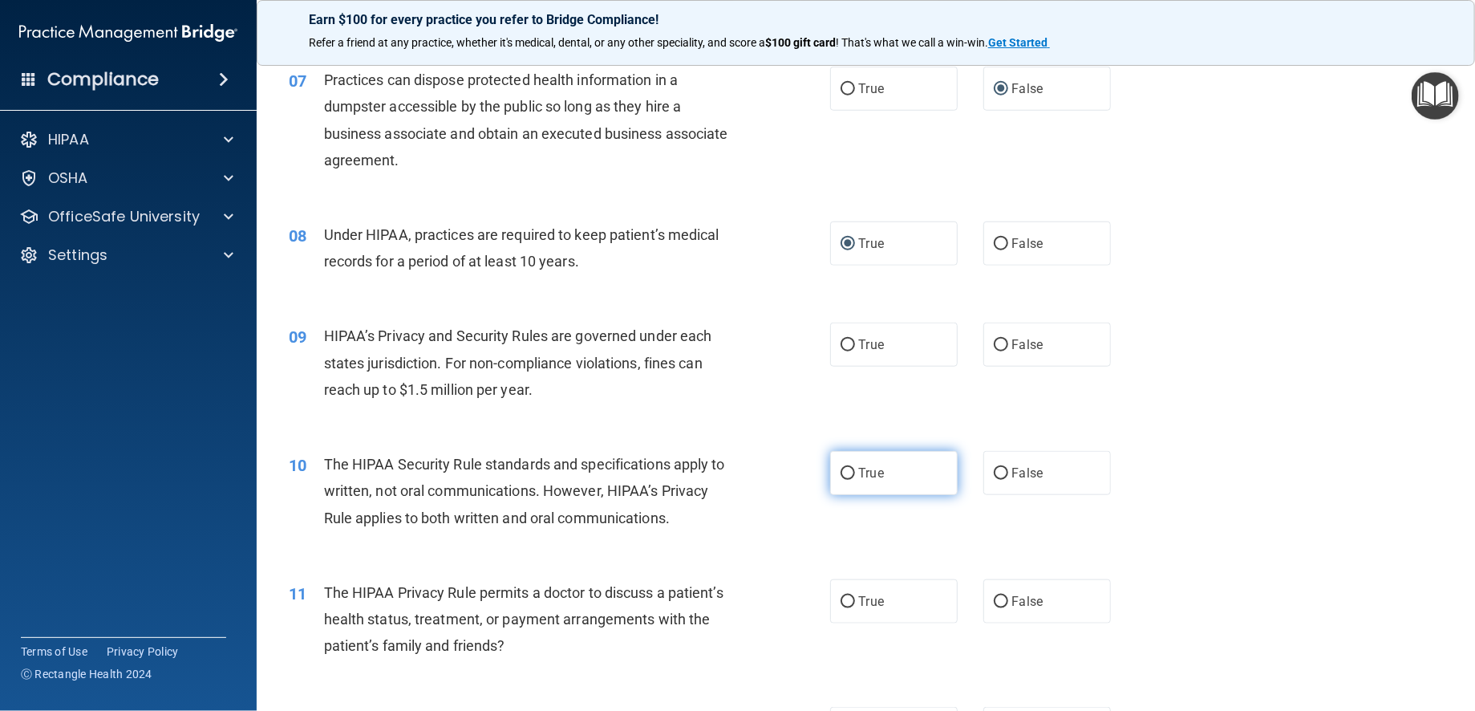
click at [841, 480] on input "True" at bounding box center [848, 474] width 14 height 12
radio input "true"
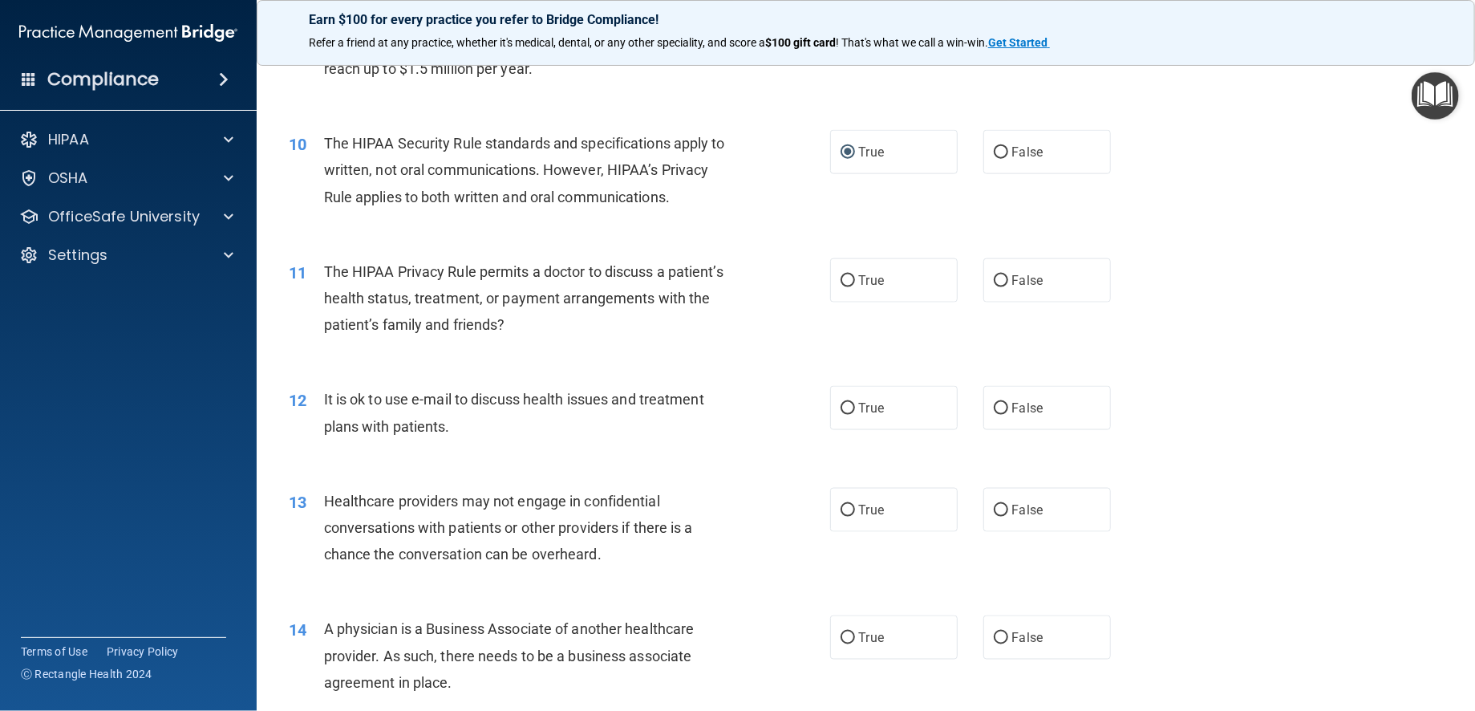
scroll to position [1043, 0]
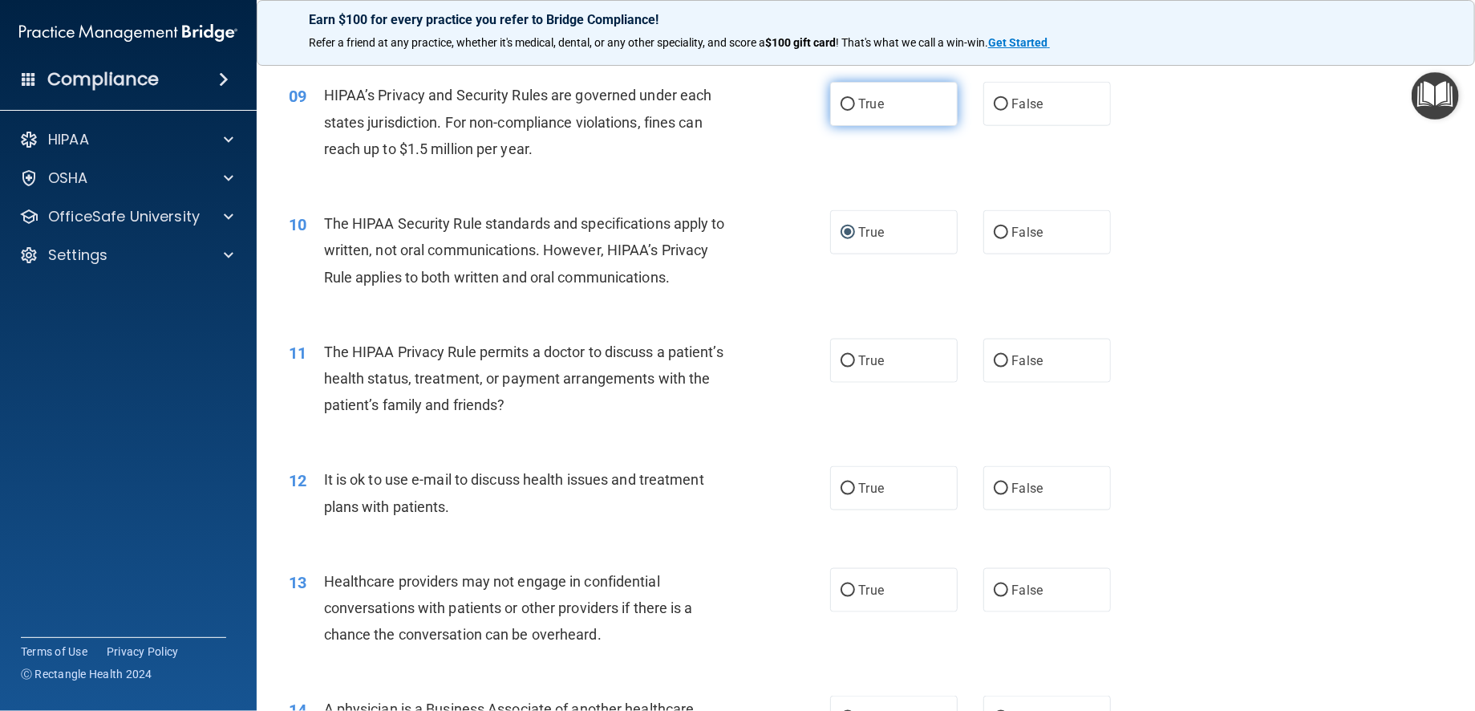
click at [842, 111] on input "True" at bounding box center [848, 105] width 14 height 12
radio input "true"
click at [994, 111] on input "False" at bounding box center [1001, 105] width 14 height 12
radio input "true"
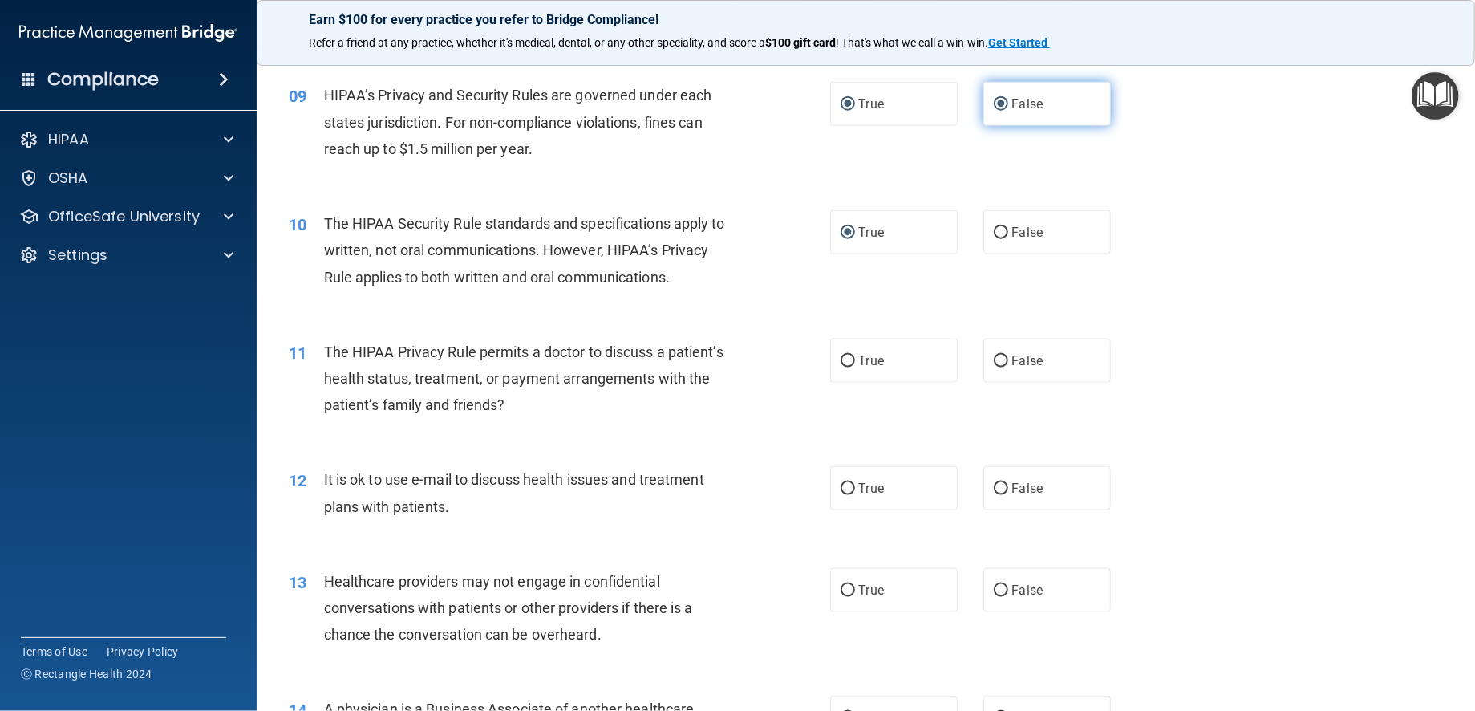
radio input "false"
click at [996, 367] on input "False" at bounding box center [1001, 361] width 14 height 12
radio input "true"
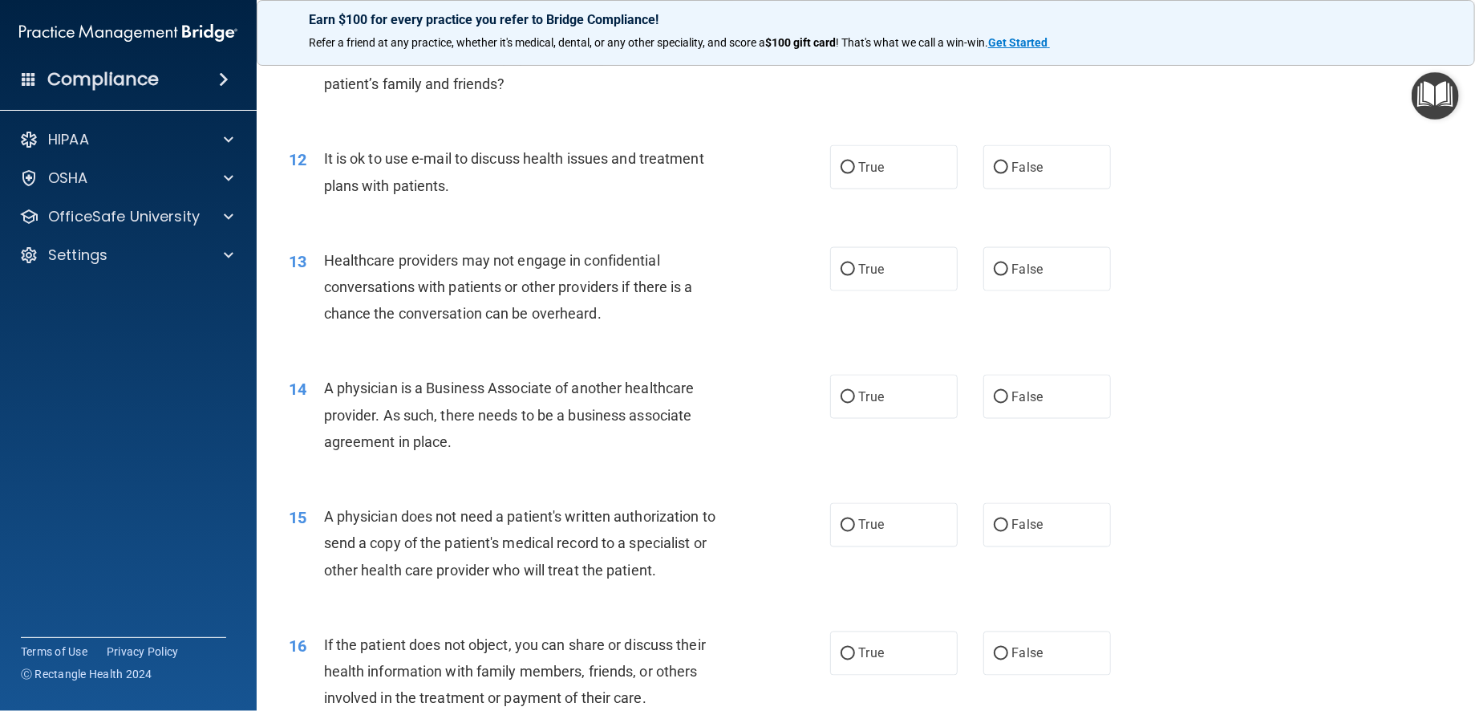
scroll to position [1524, 0]
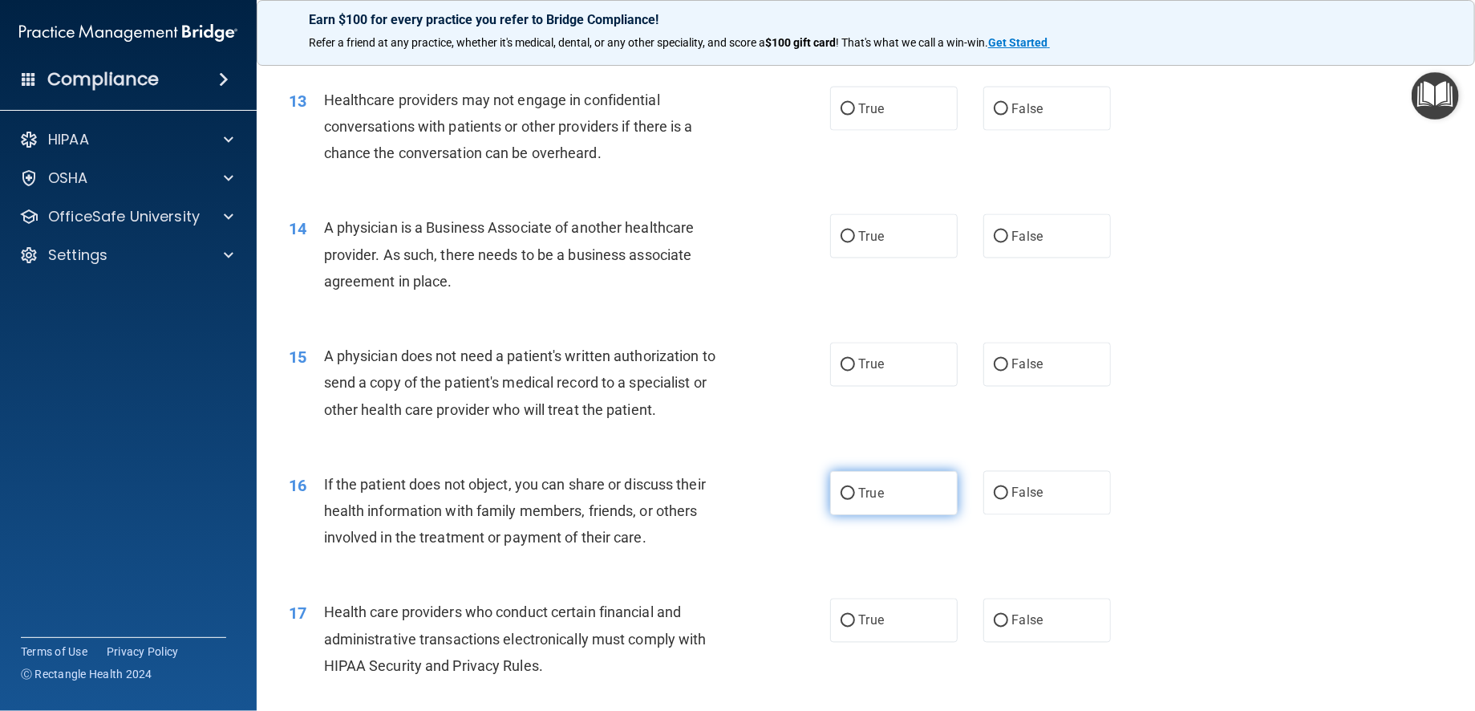
click at [841, 500] on input "True" at bounding box center [848, 494] width 14 height 12
radio input "true"
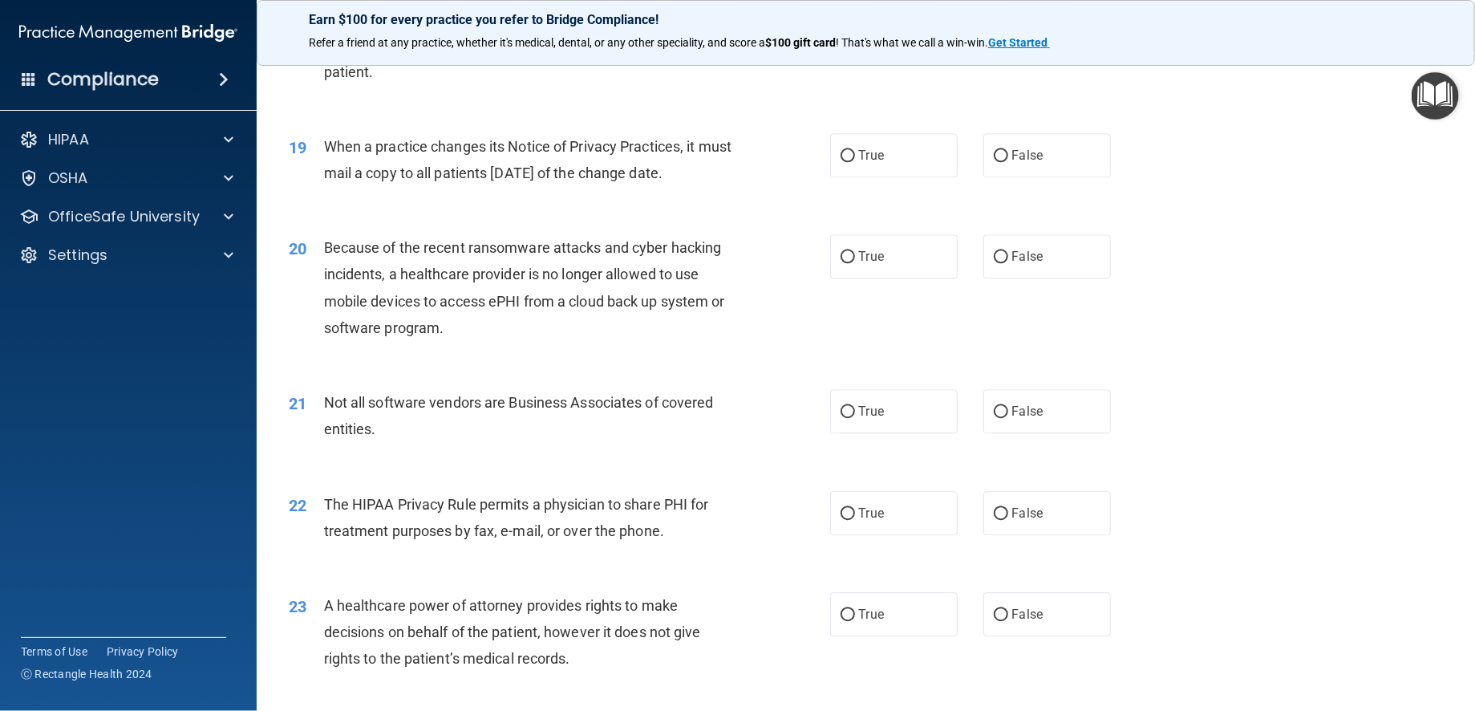
scroll to position [2326, 0]
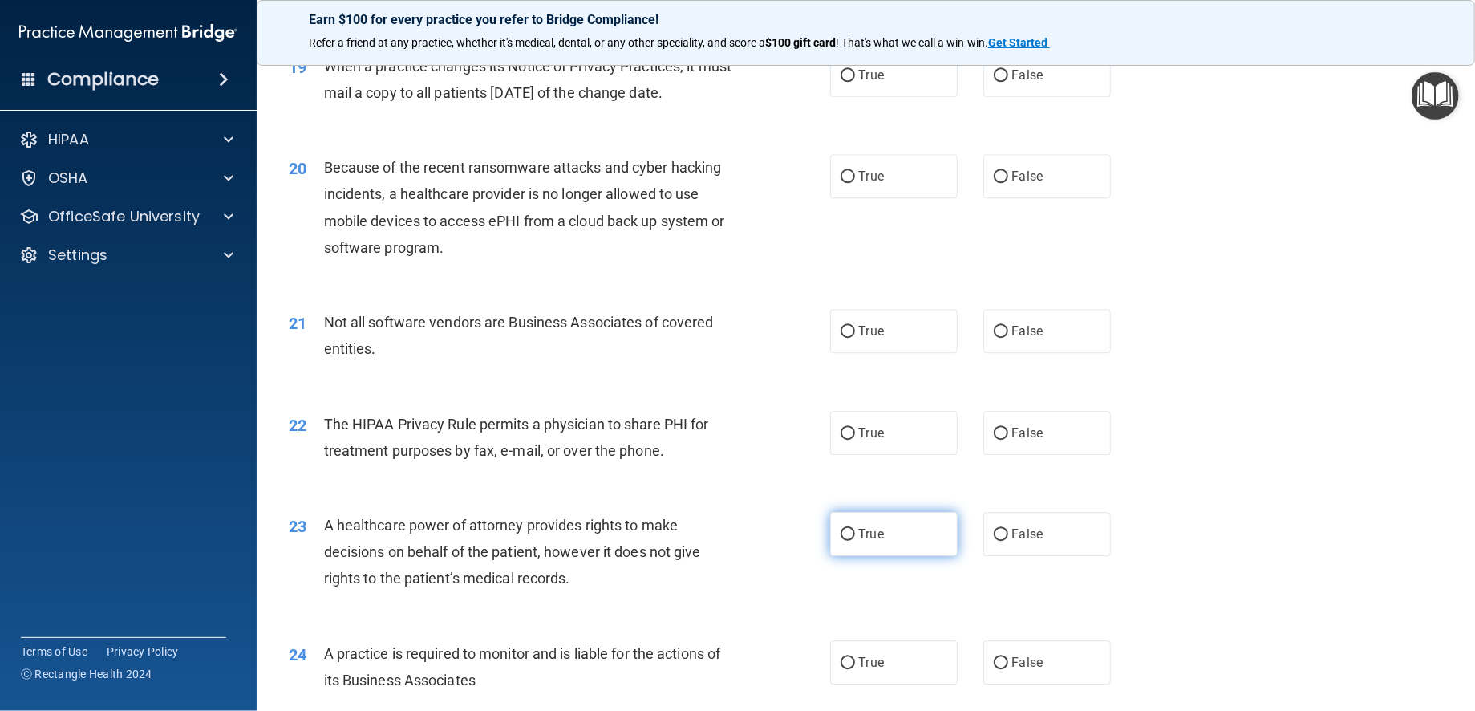
click at [842, 541] on input "True" at bounding box center [848, 535] width 14 height 12
radio input "true"
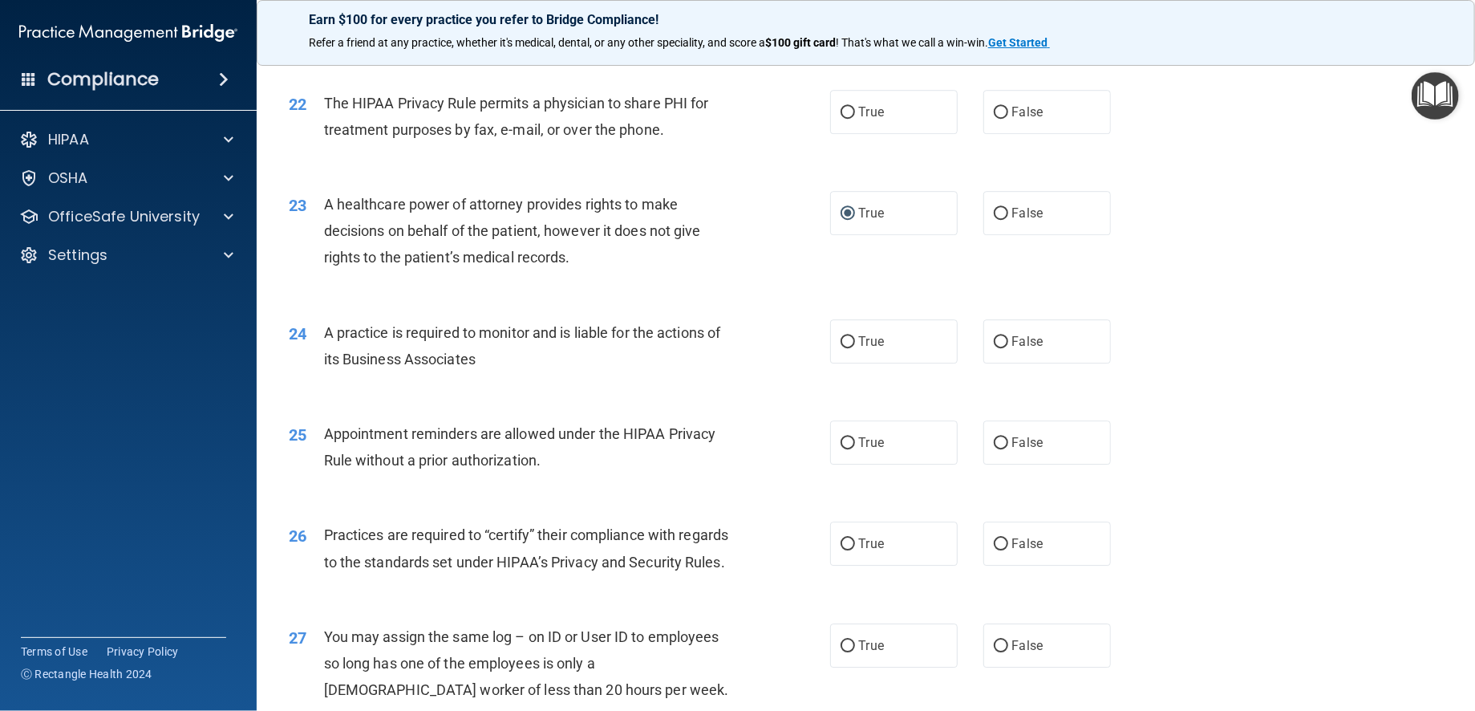
scroll to position [2888, 0]
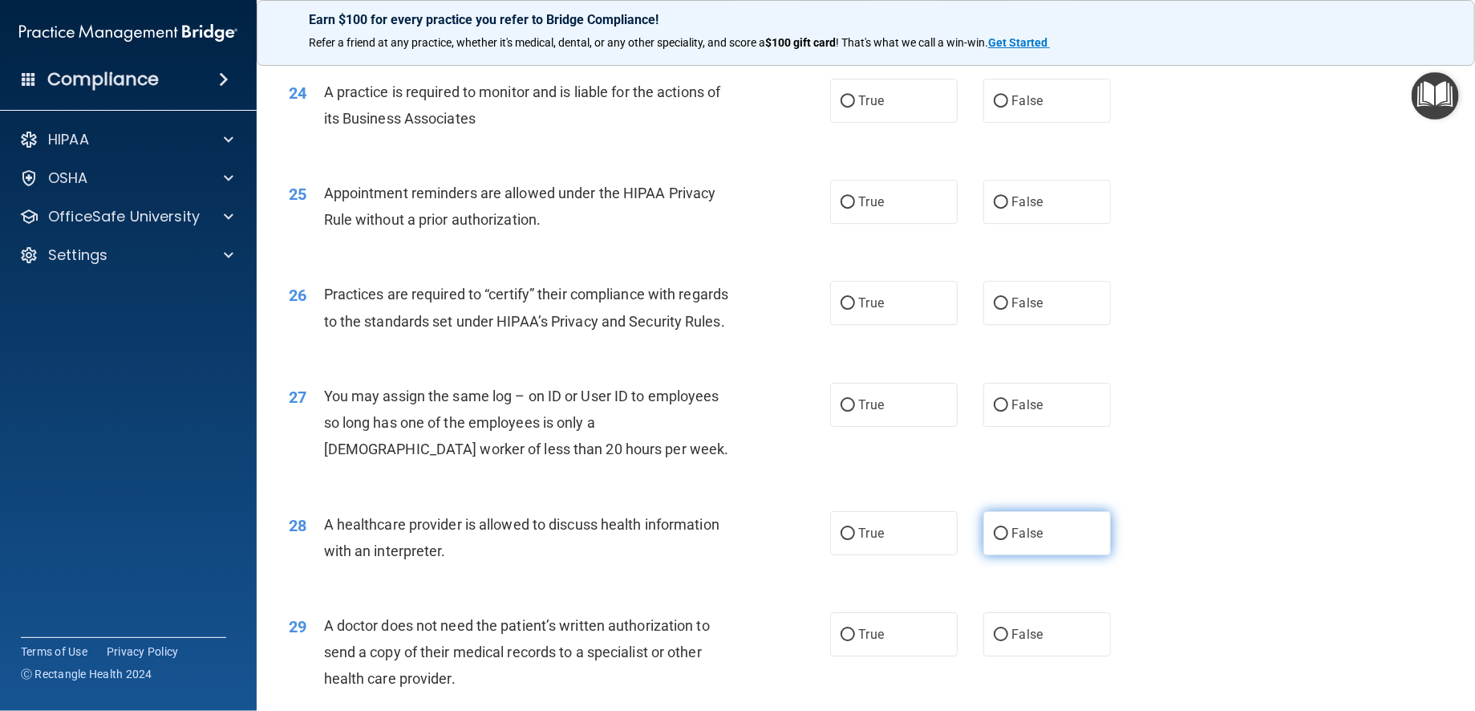
click at [994, 540] on input "False" at bounding box center [1001, 534] width 14 height 12
radio input "true"
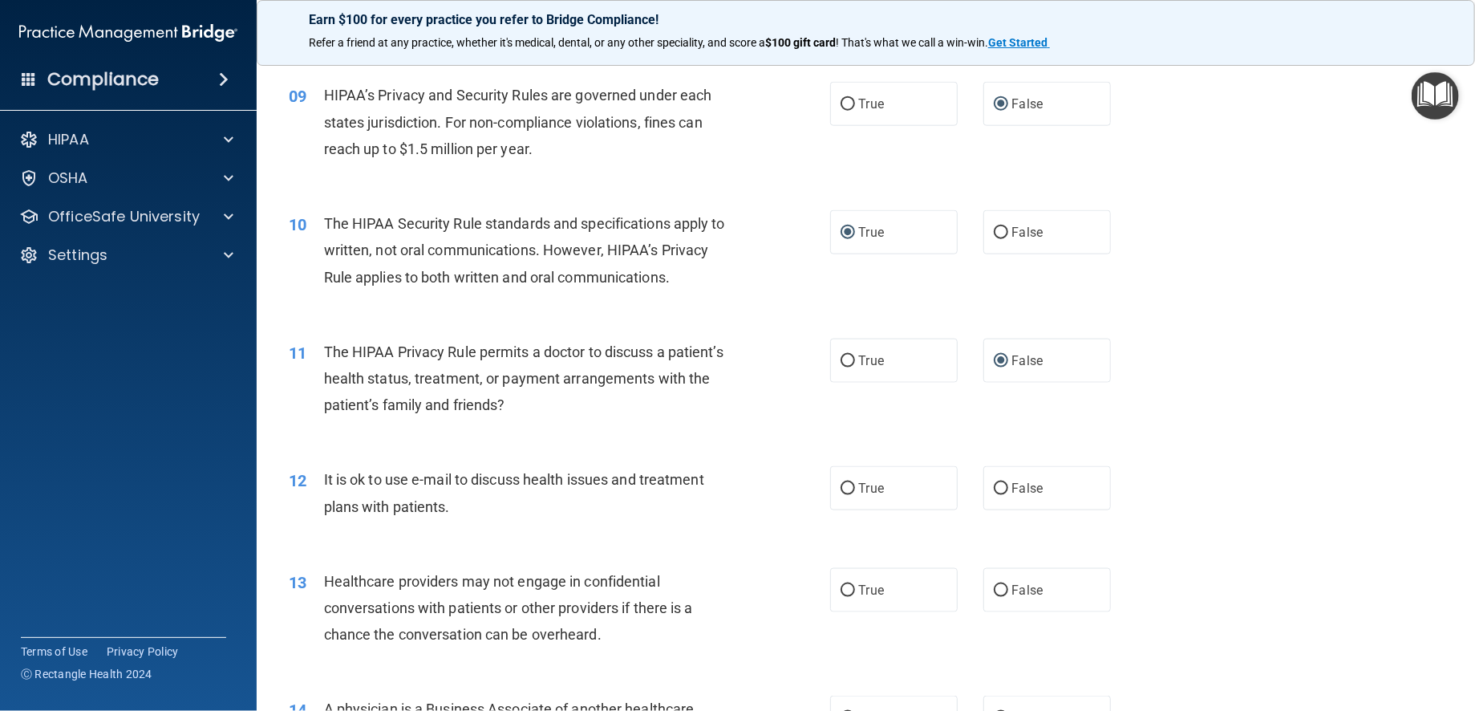
scroll to position [1123, 0]
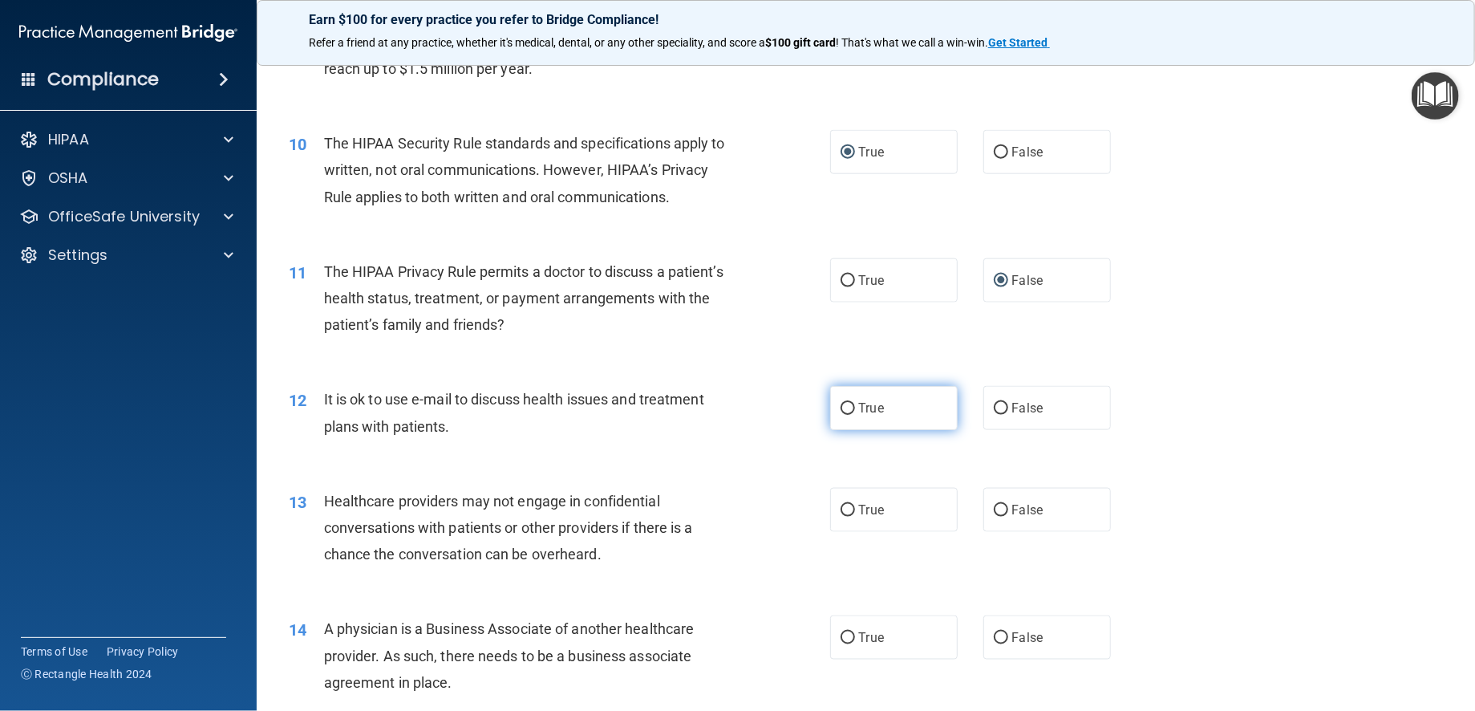
click at [841, 415] on input "True" at bounding box center [848, 409] width 14 height 12
radio input "true"
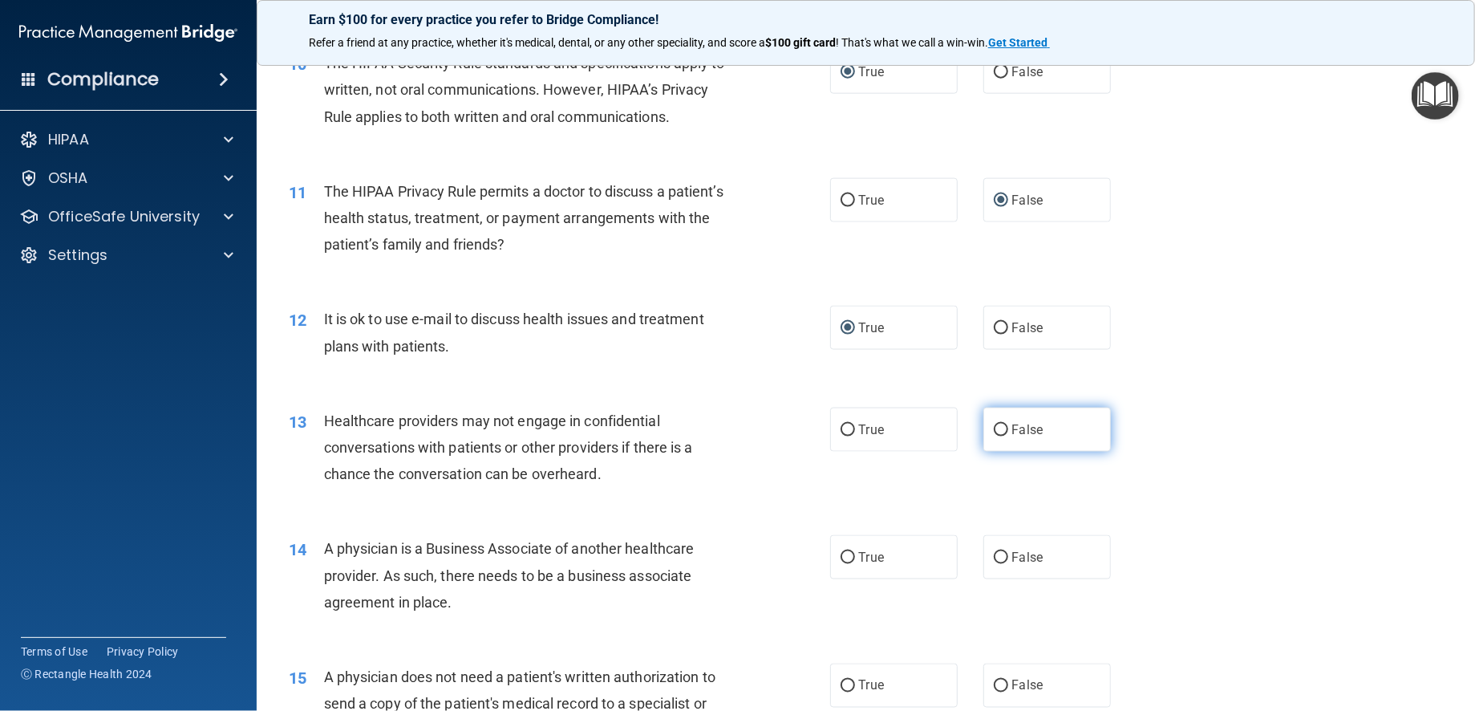
click at [996, 436] on input "False" at bounding box center [1001, 430] width 14 height 12
radio input "true"
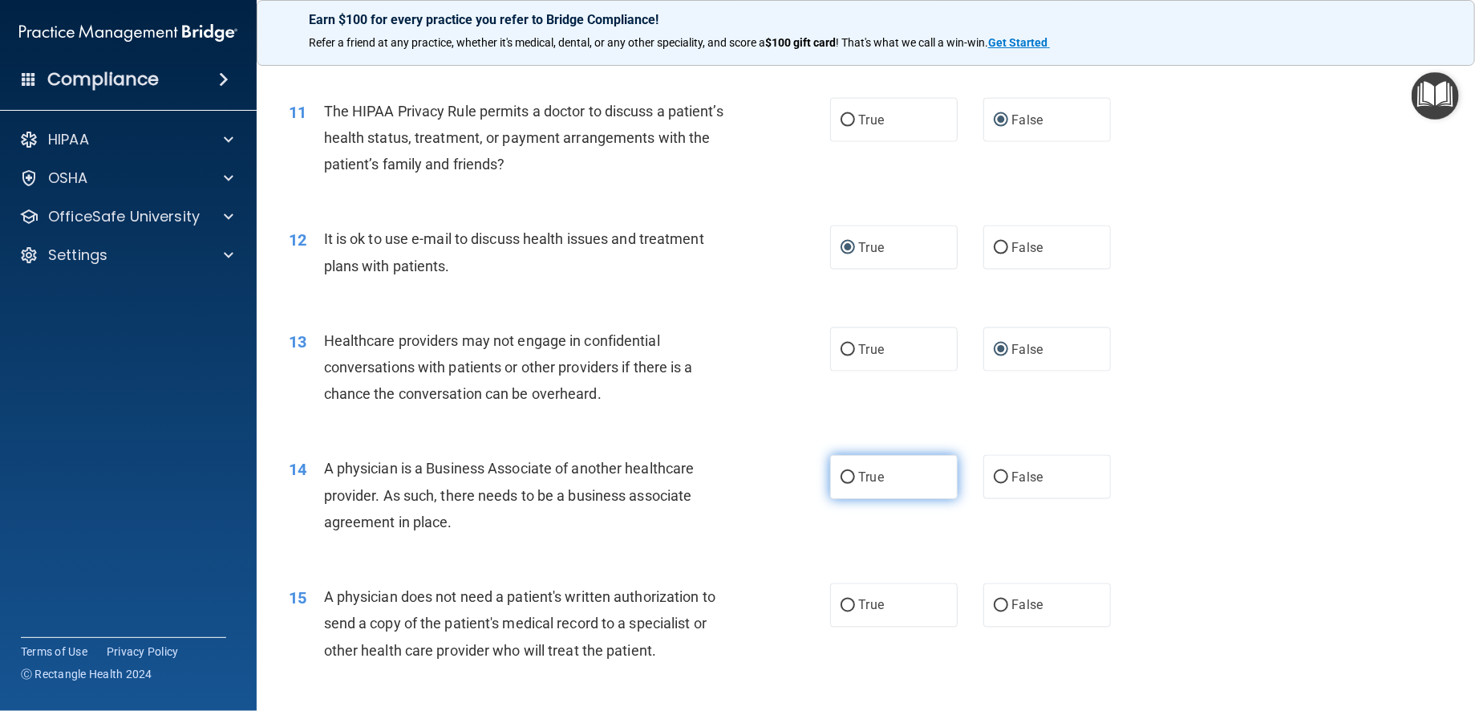
click at [843, 484] on input "True" at bounding box center [848, 478] width 14 height 12
radio input "true"
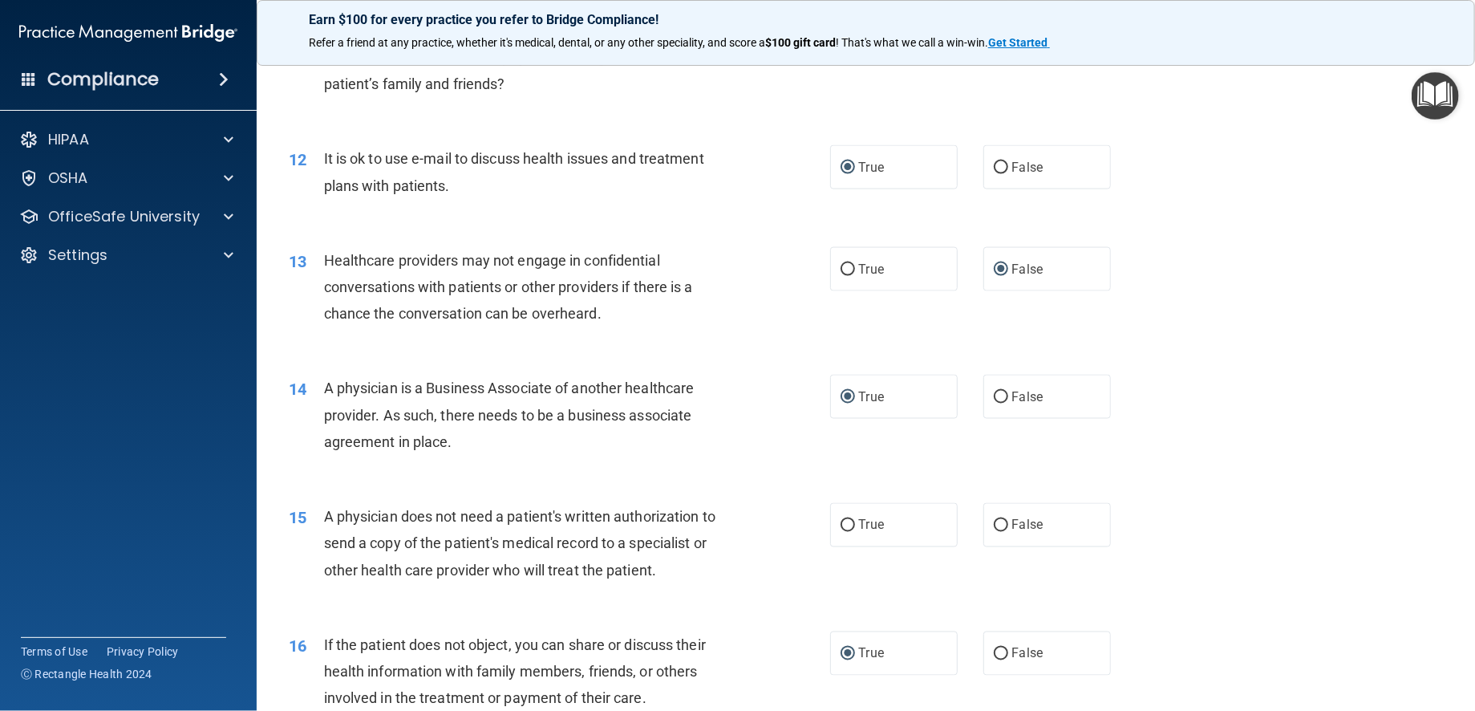
scroll to position [1444, 0]
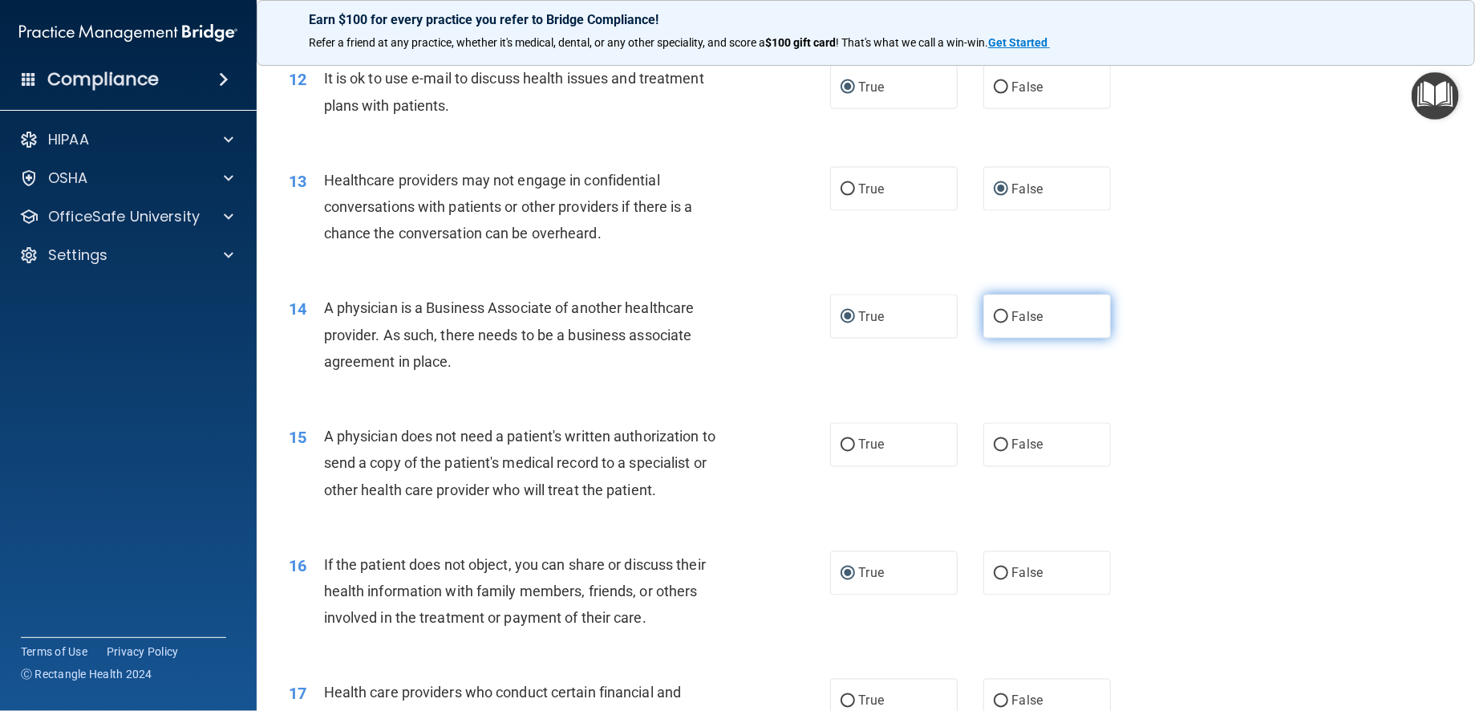
click at [997, 323] on input "False" at bounding box center [1001, 317] width 14 height 12
radio input "true"
radio input "false"
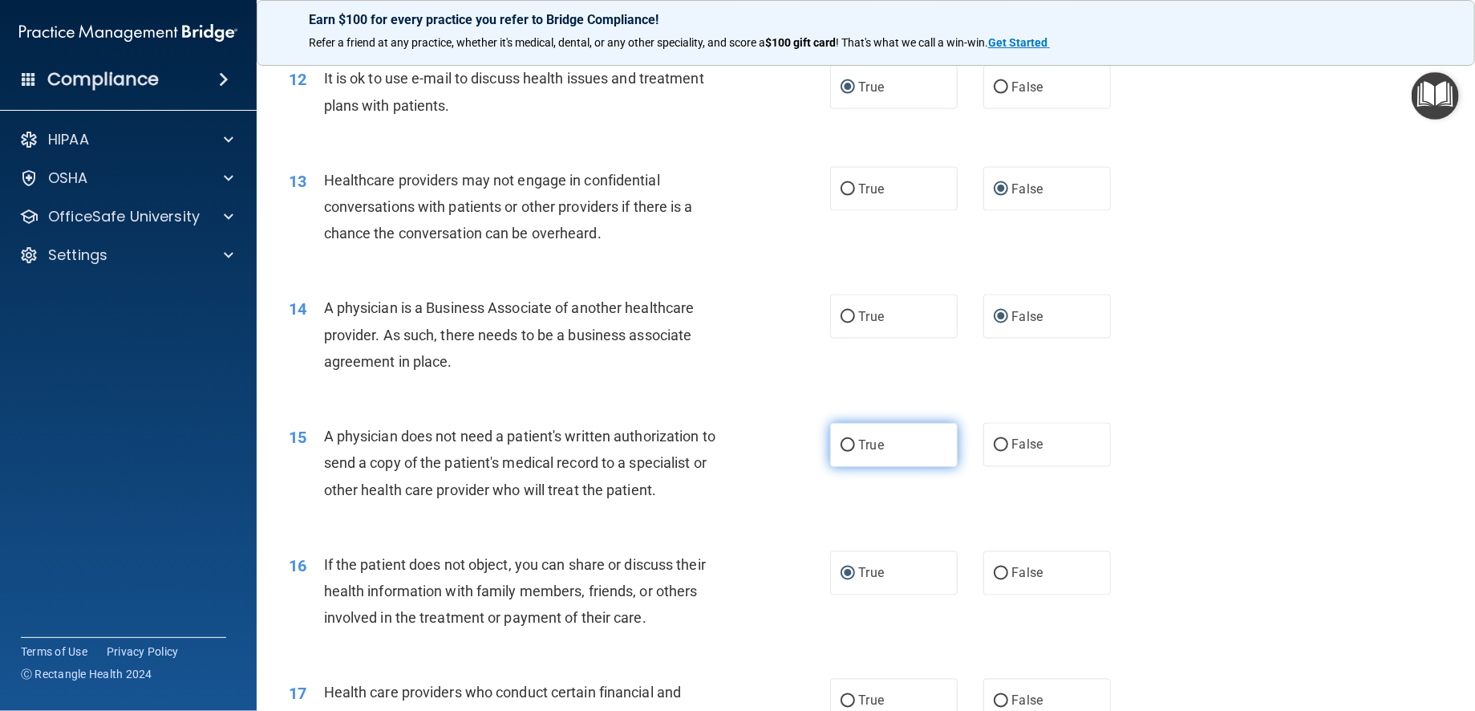
click at [844, 452] on input "True" at bounding box center [848, 446] width 14 height 12
radio input "true"
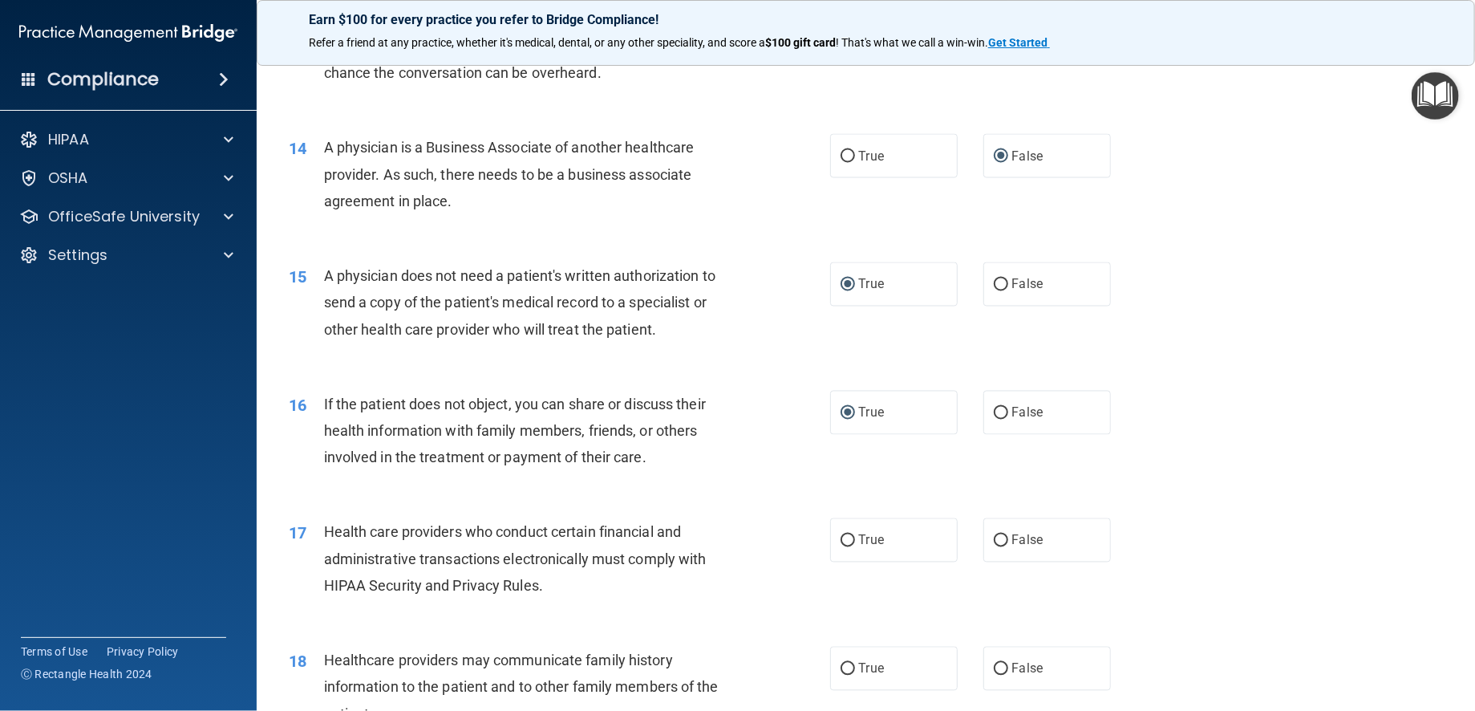
scroll to position [1685, 0]
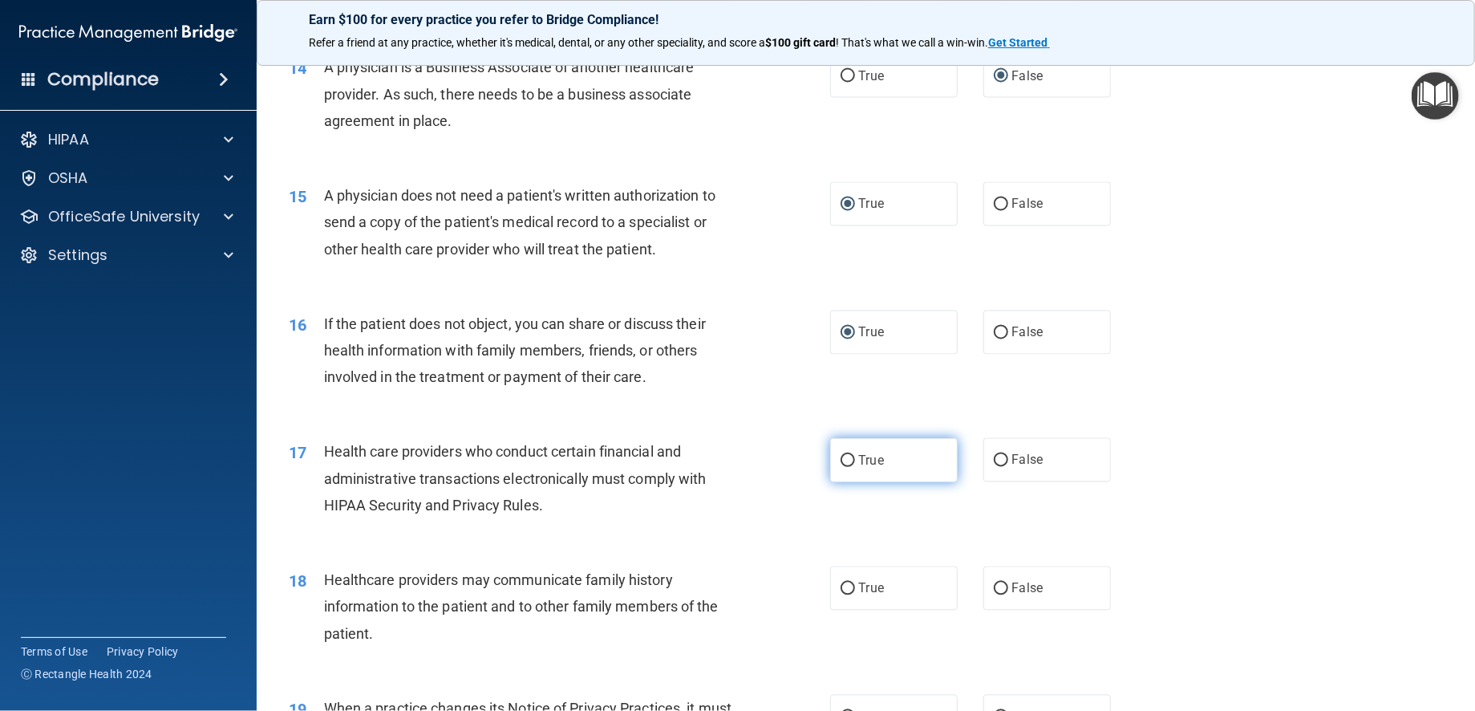
click at [841, 467] on input "True" at bounding box center [848, 461] width 14 height 12
radio input "true"
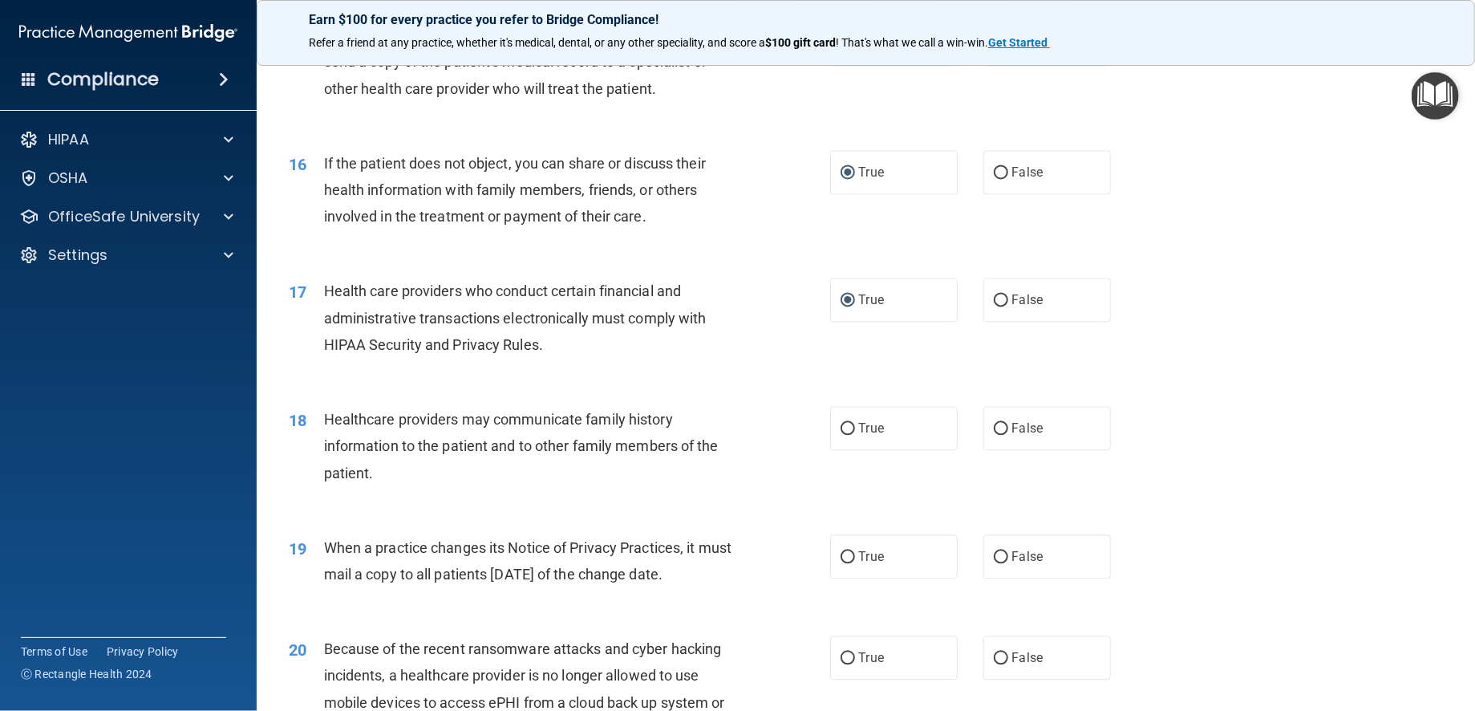
scroll to position [1925, 0]
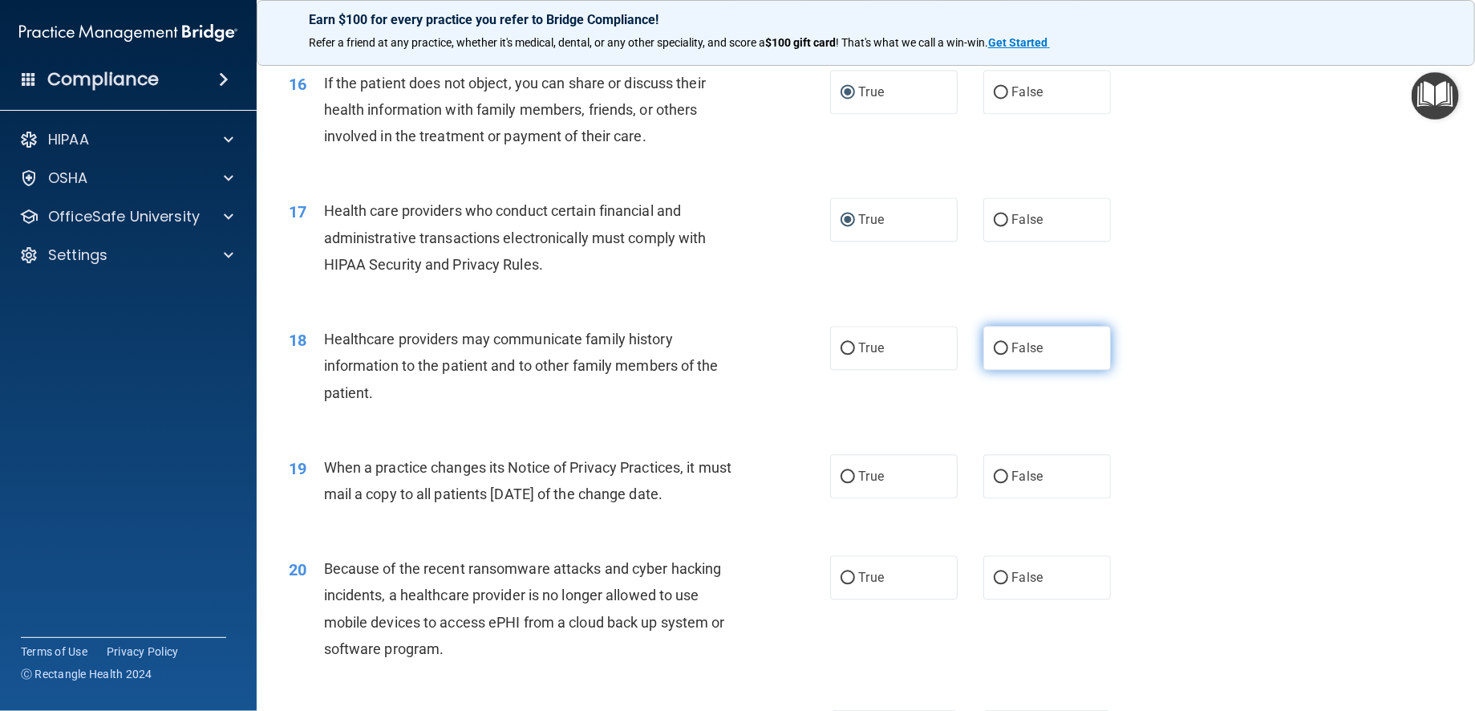
click at [994, 355] on input "False" at bounding box center [1001, 349] width 14 height 12
radio input "true"
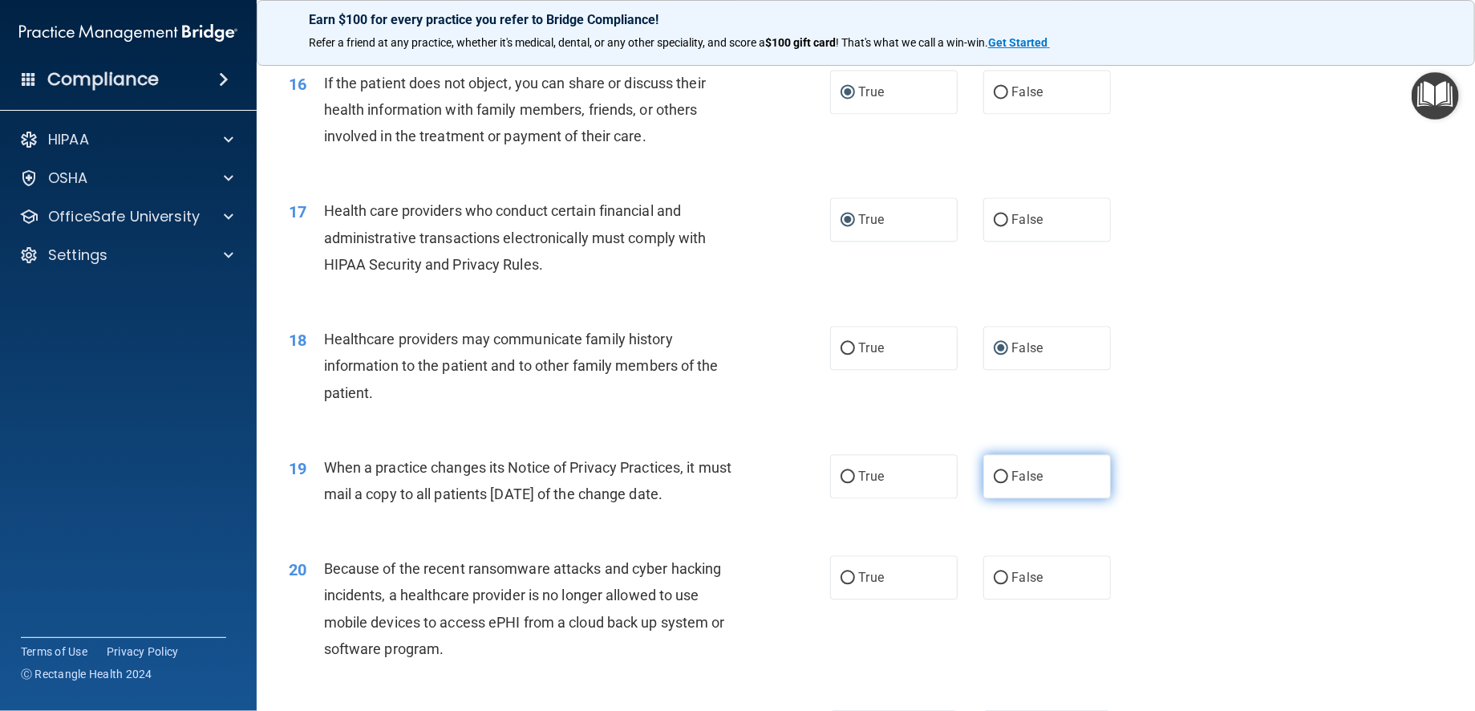
click at [994, 483] on input "False" at bounding box center [1001, 477] width 14 height 12
radio input "true"
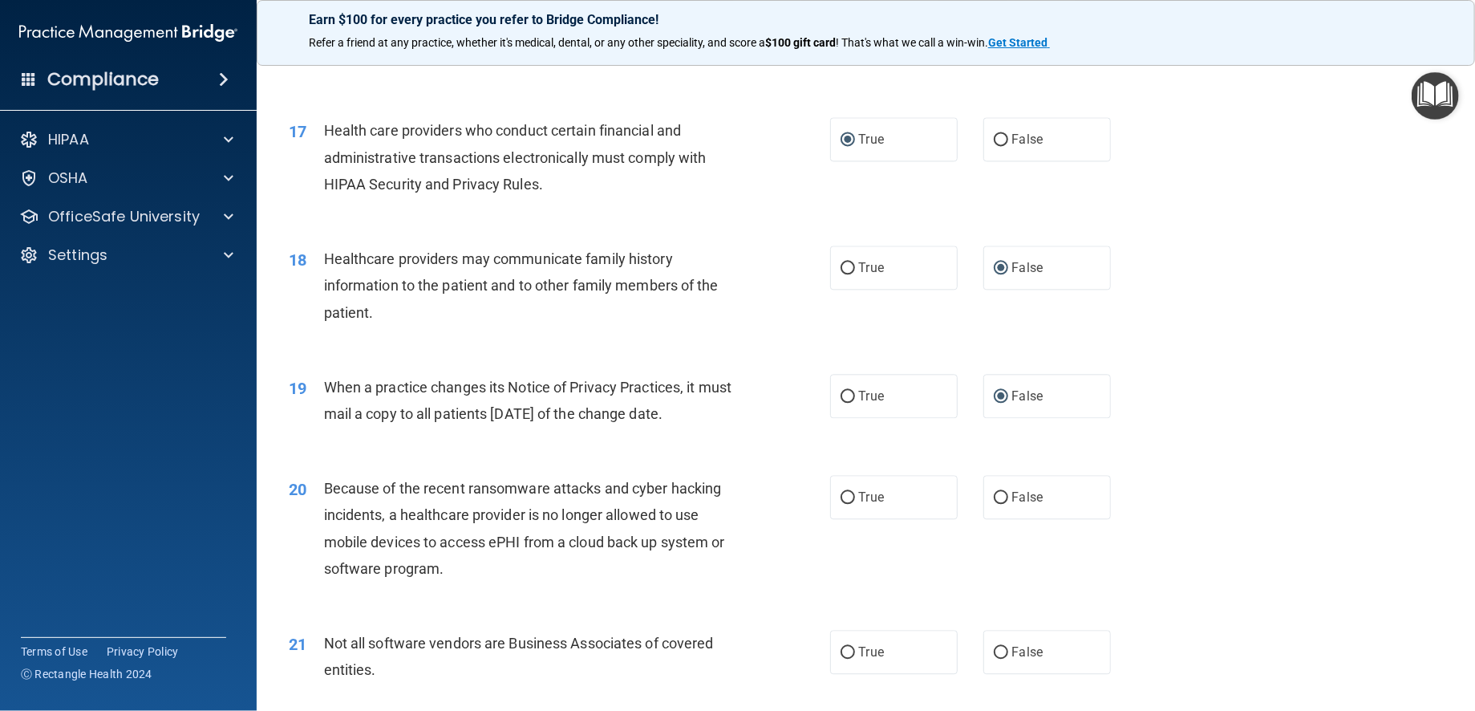
scroll to position [2086, 0]
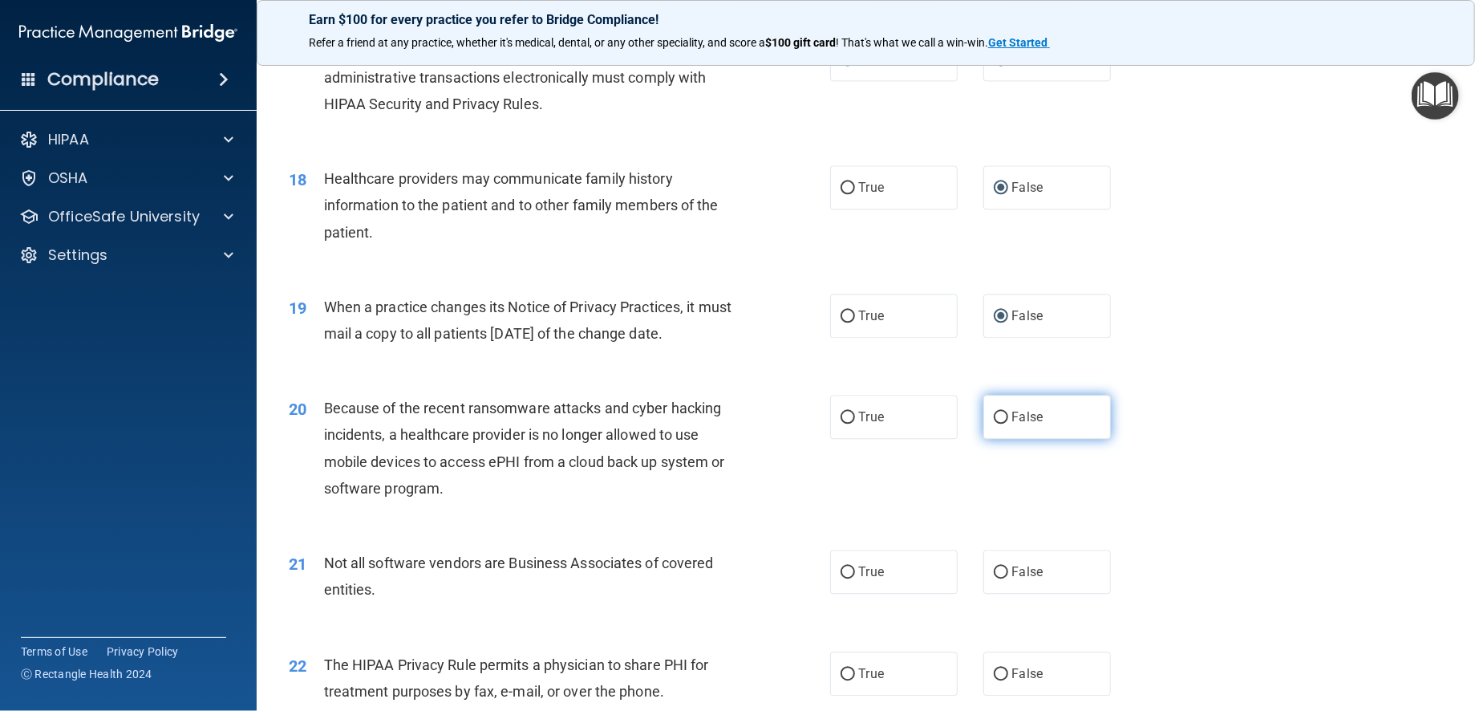
click at [994, 424] on input "False" at bounding box center [1001, 418] width 14 height 12
radio input "true"
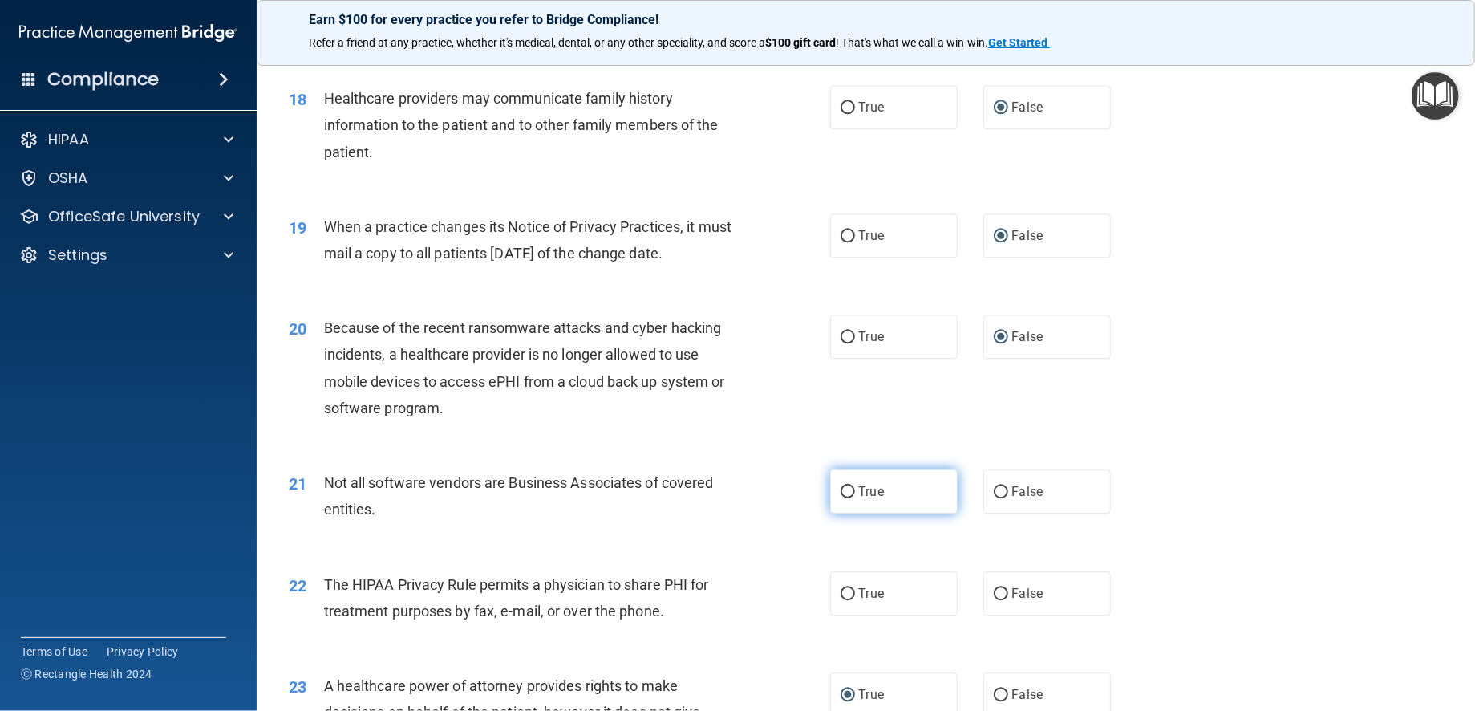
click at [842, 498] on input "True" at bounding box center [848, 492] width 14 height 12
radio input "true"
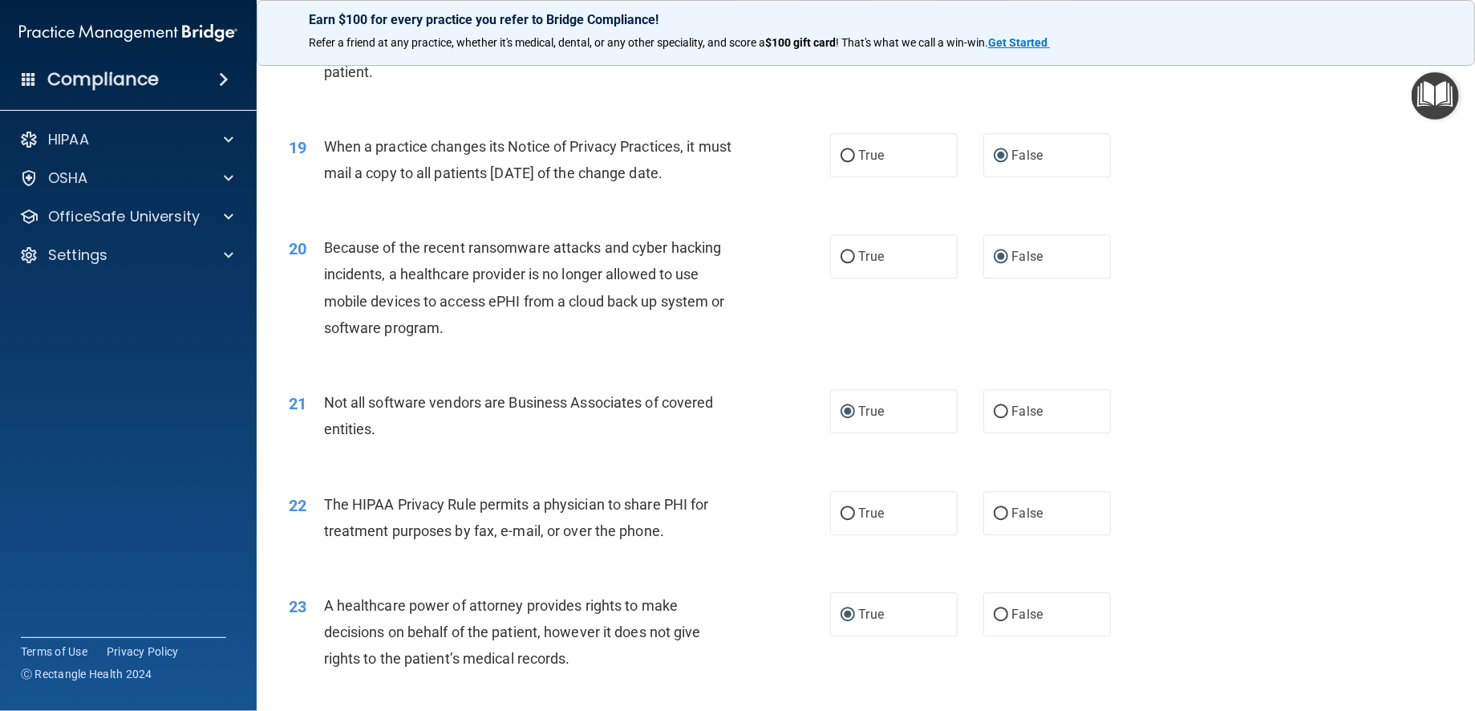
scroll to position [2326, 0]
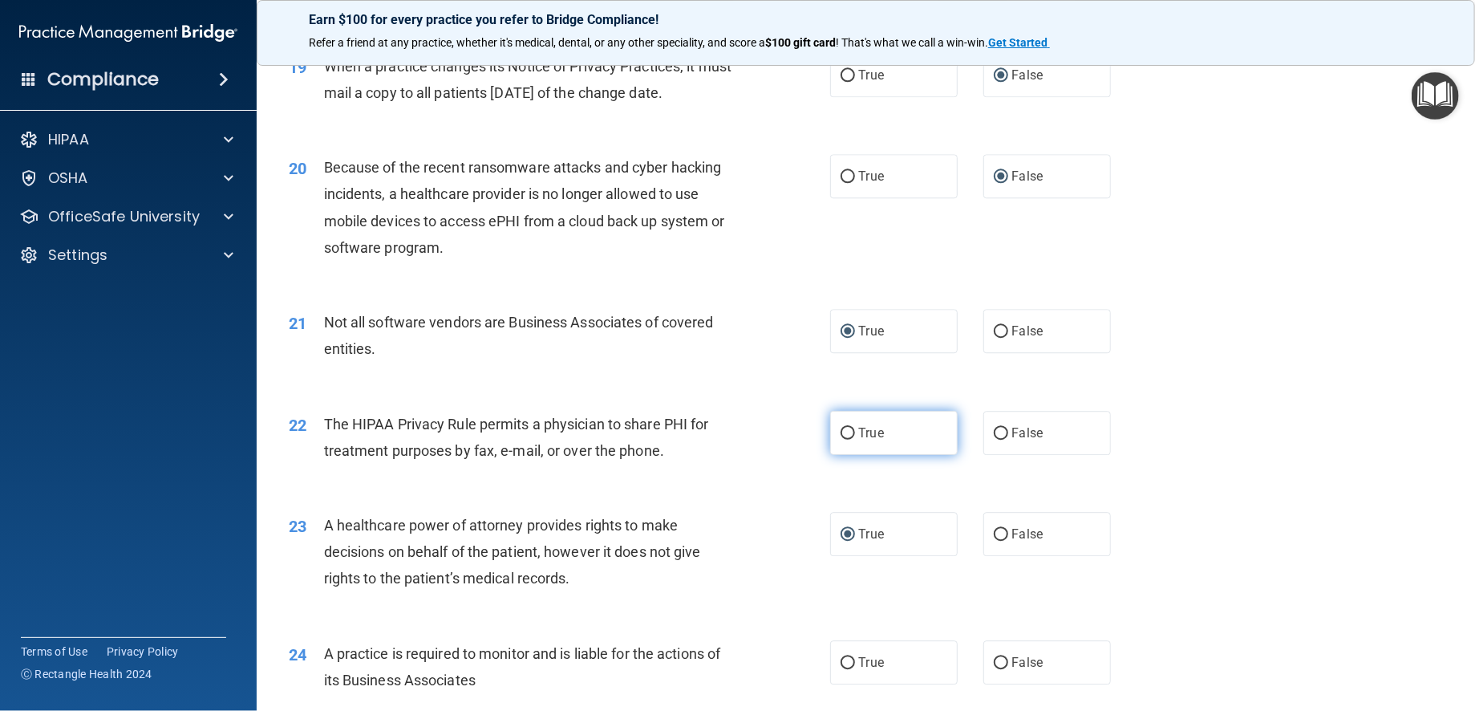
click at [841, 440] on input "True" at bounding box center [848, 434] width 14 height 12
radio input "true"
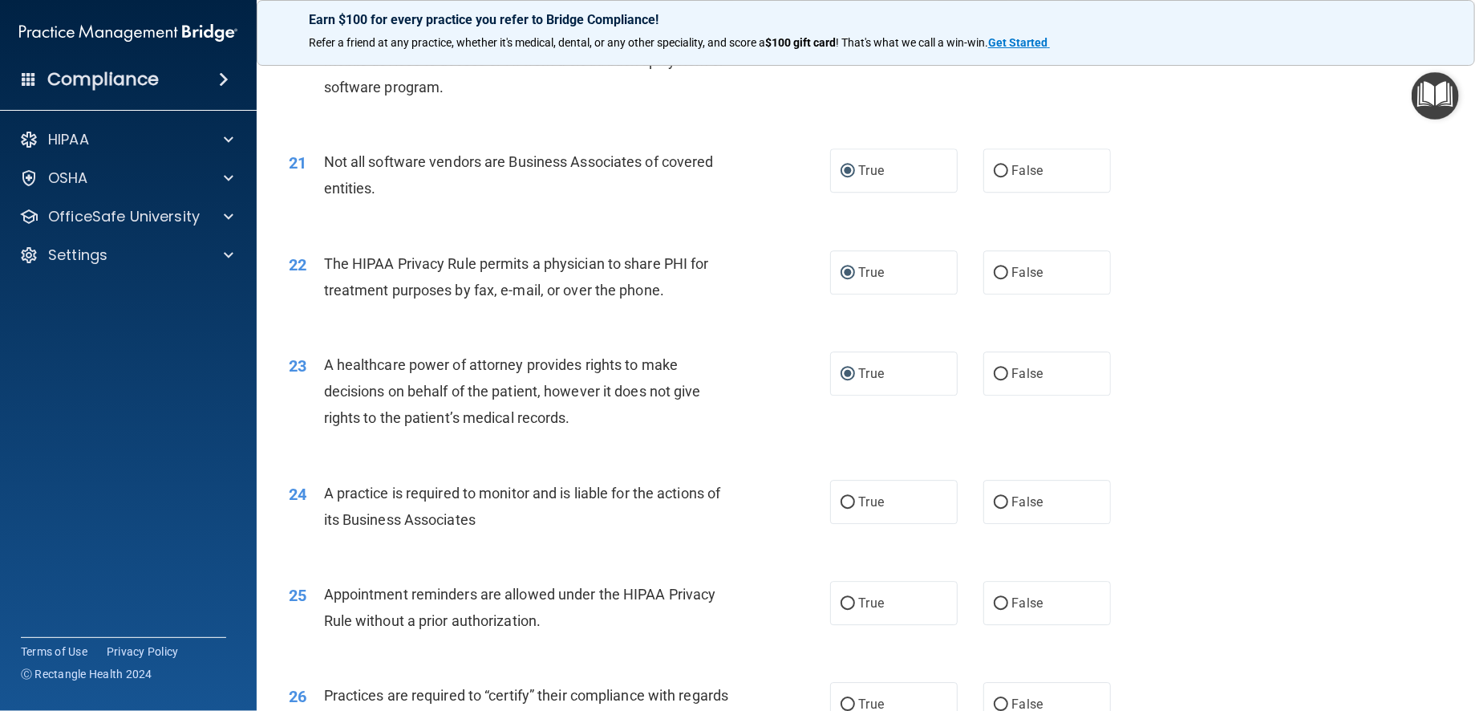
scroll to position [2567, 0]
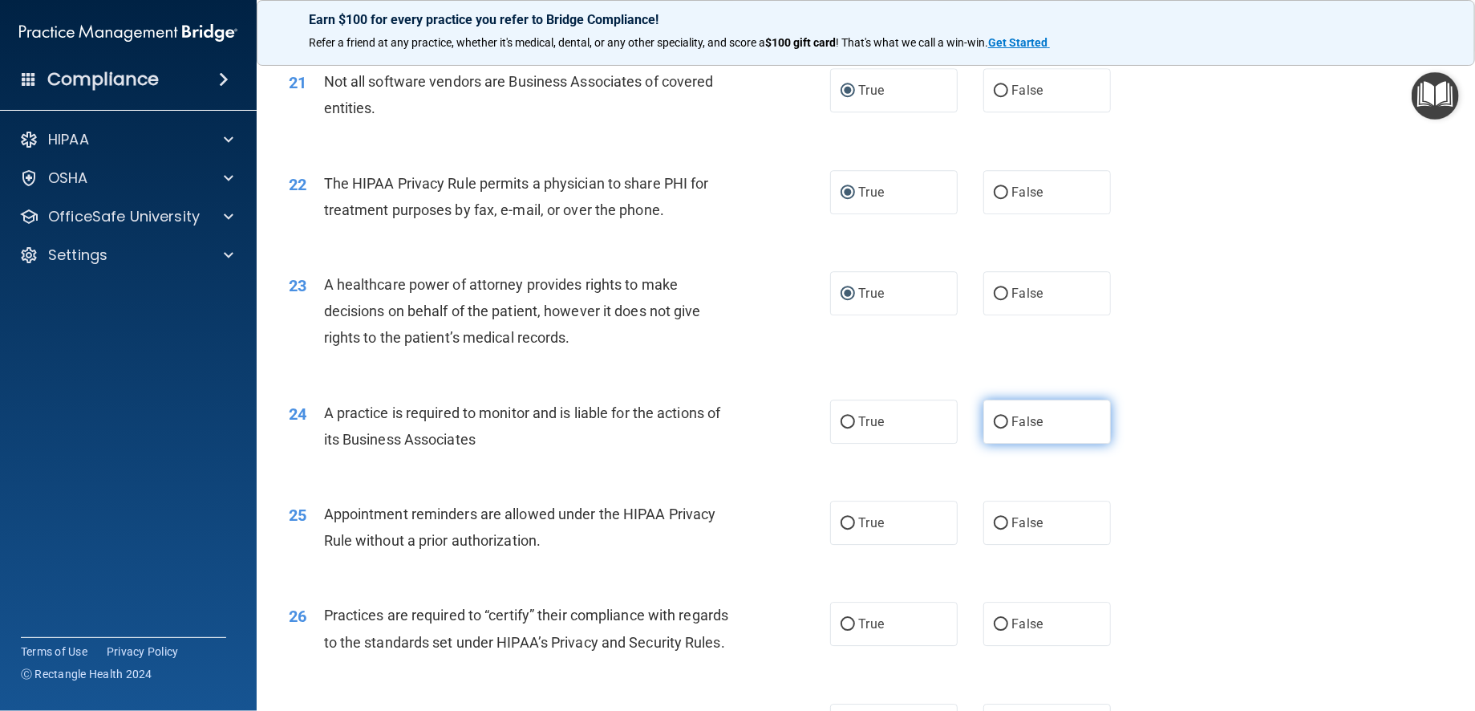
click at [995, 428] on input "False" at bounding box center [1001, 422] width 14 height 12
radio input "true"
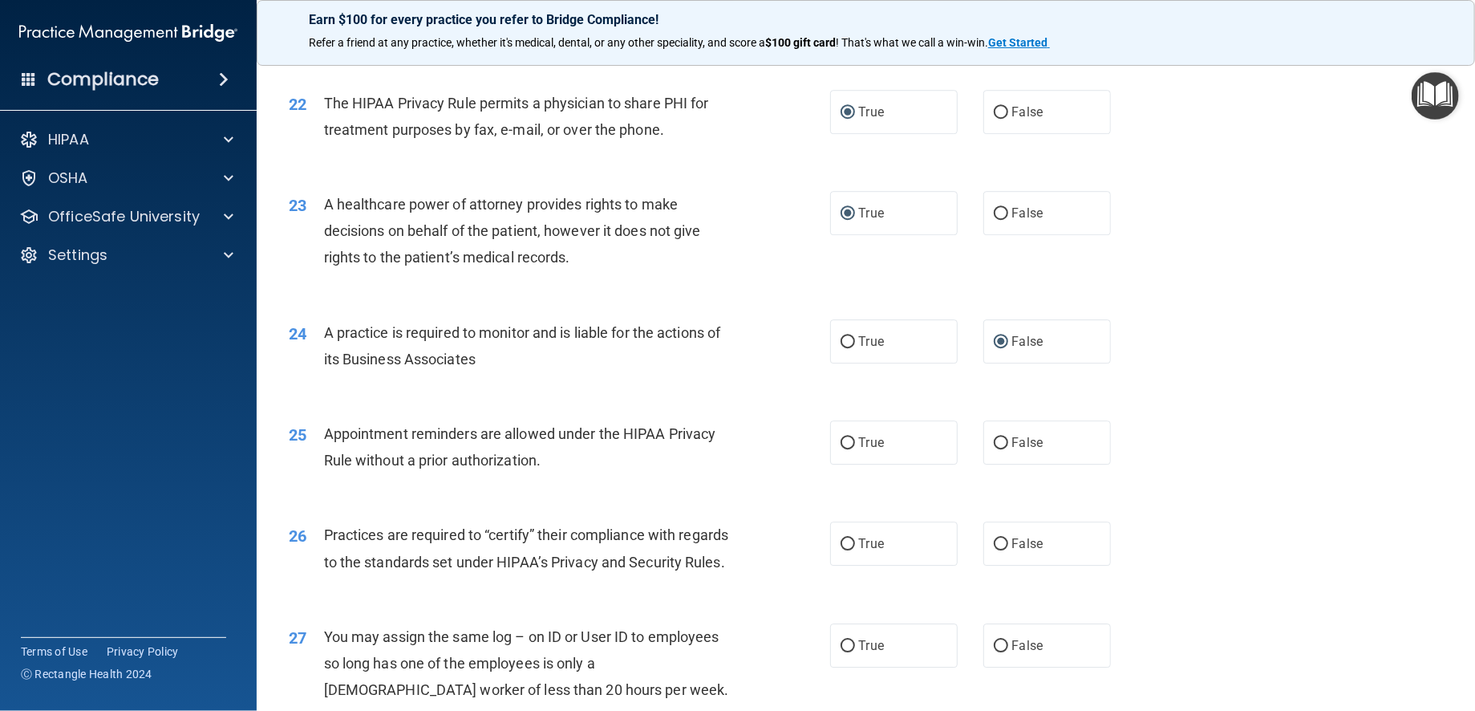
scroll to position [2727, 0]
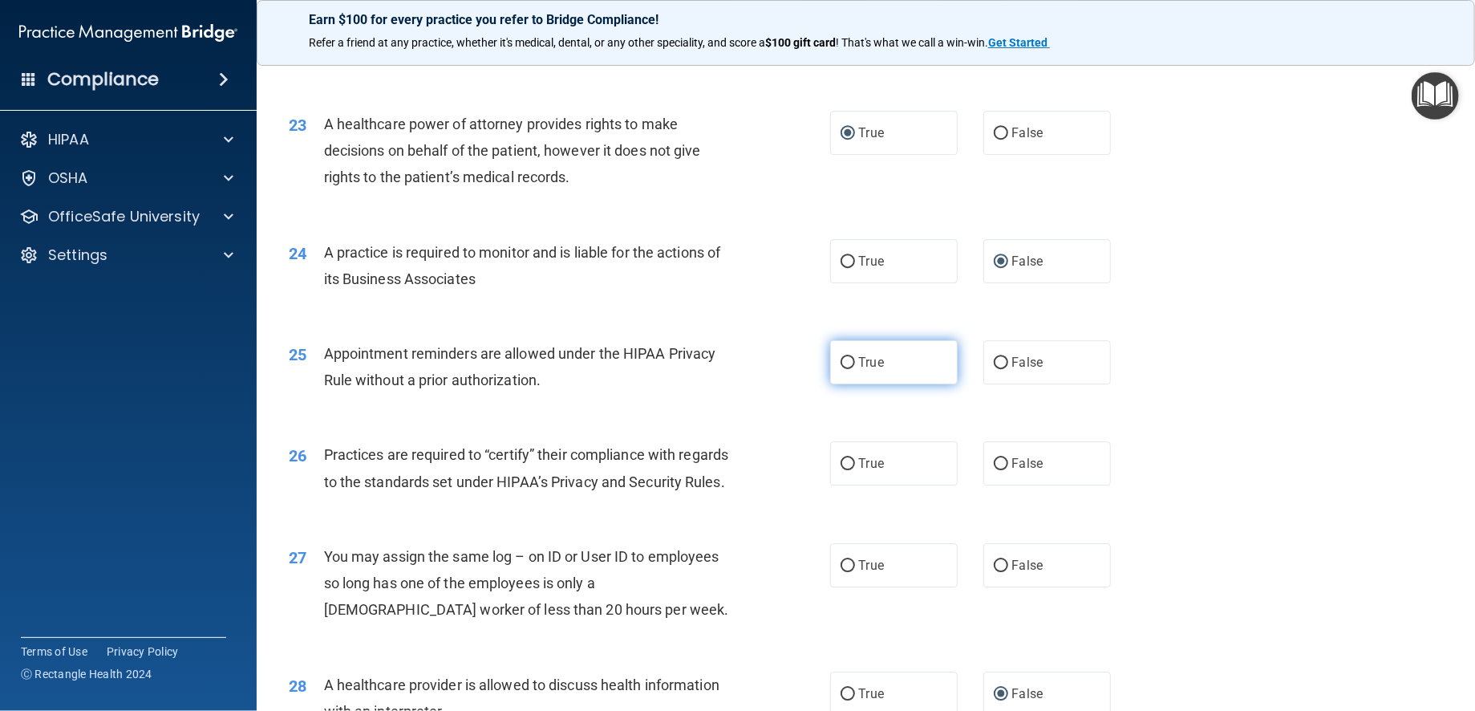
click at [841, 369] on input "True" at bounding box center [848, 363] width 14 height 12
radio input "true"
click at [994, 470] on input "False" at bounding box center [1001, 464] width 14 height 12
radio input "true"
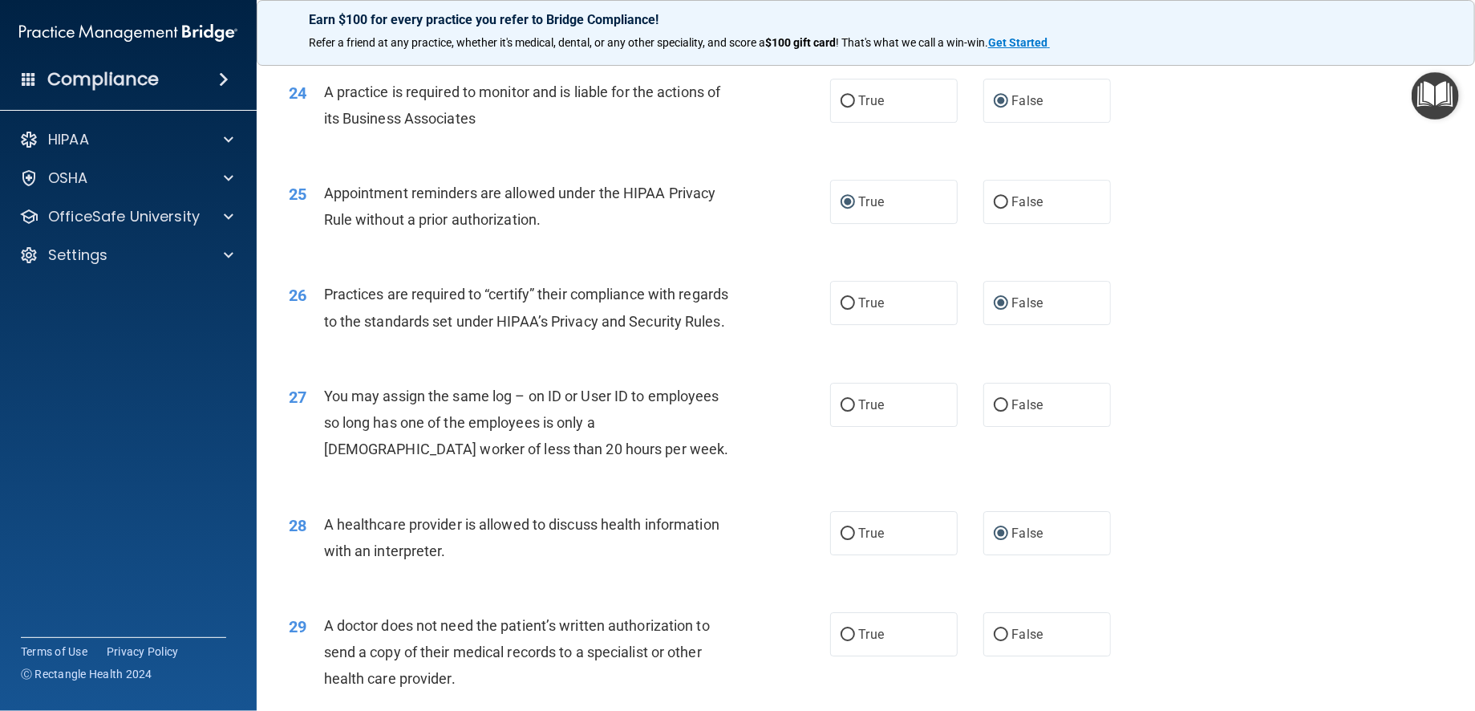
scroll to position [2968, 0]
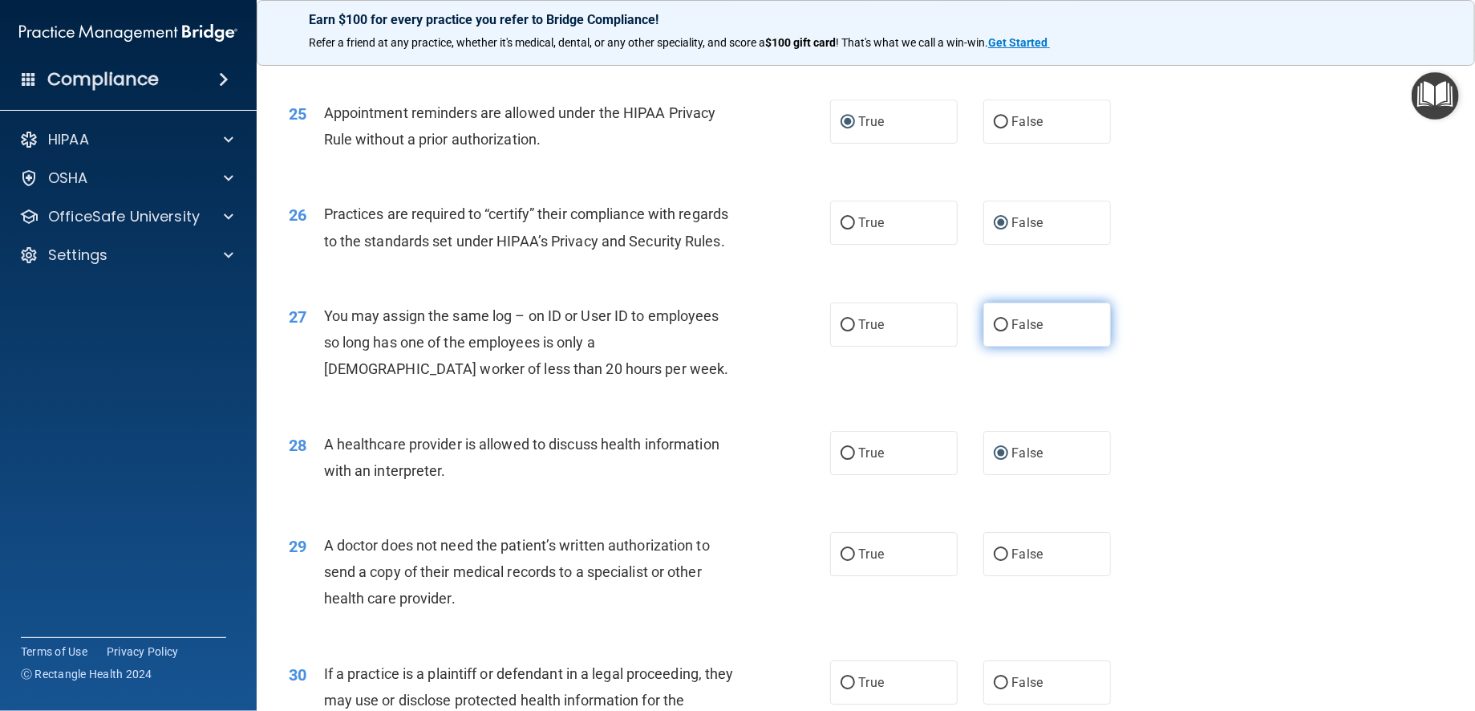
click at [994, 331] on input "False" at bounding box center [1001, 325] width 14 height 12
radio input "true"
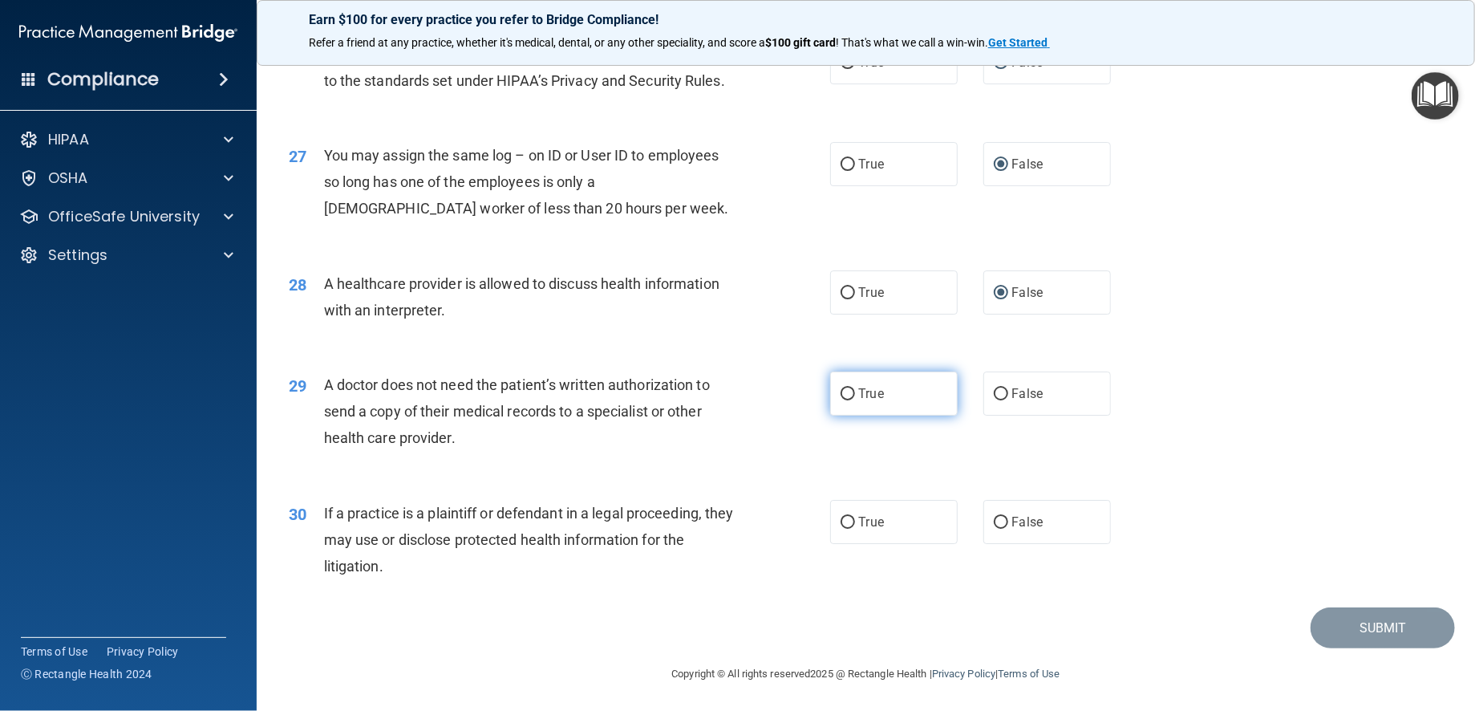
click at [842, 400] on input "True" at bounding box center [848, 394] width 14 height 12
radio input "true"
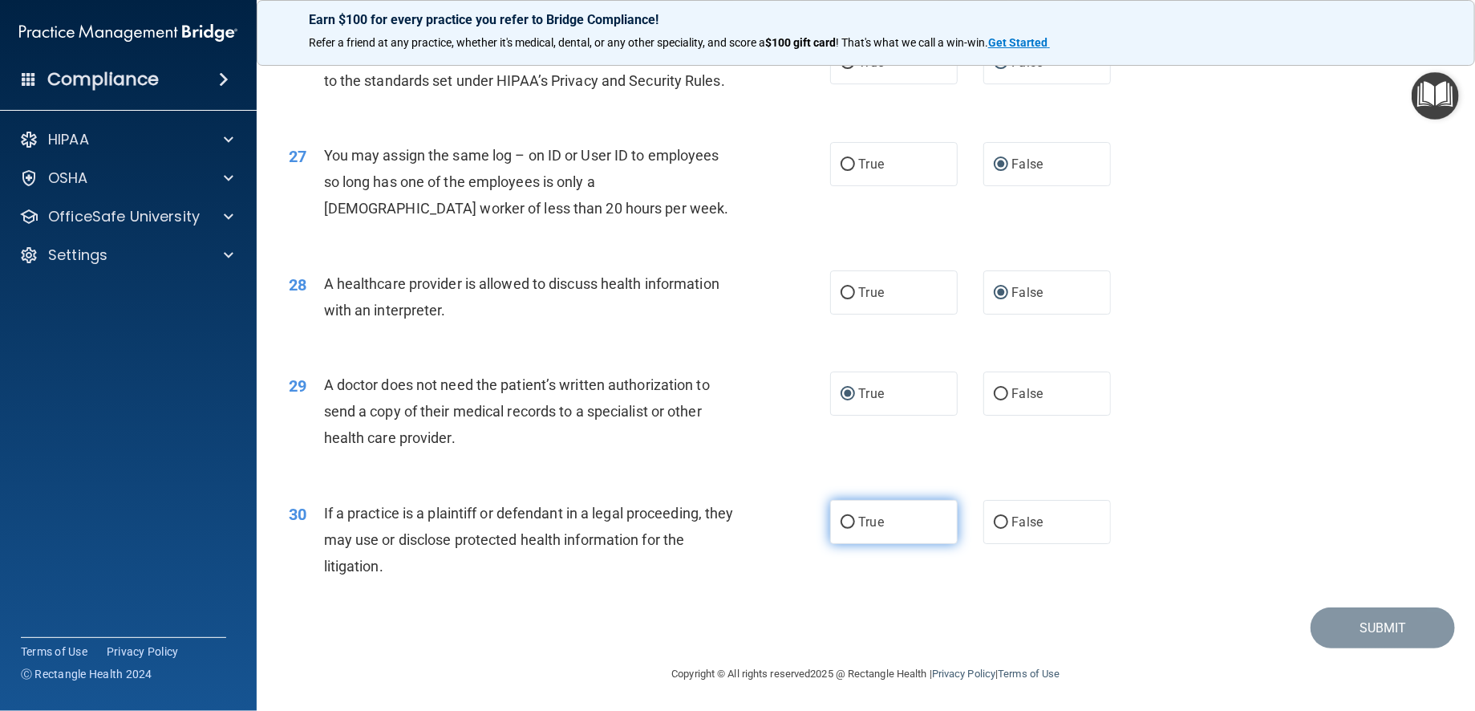
click at [841, 529] on input "True" at bounding box center [848, 523] width 14 height 12
radio input "true"
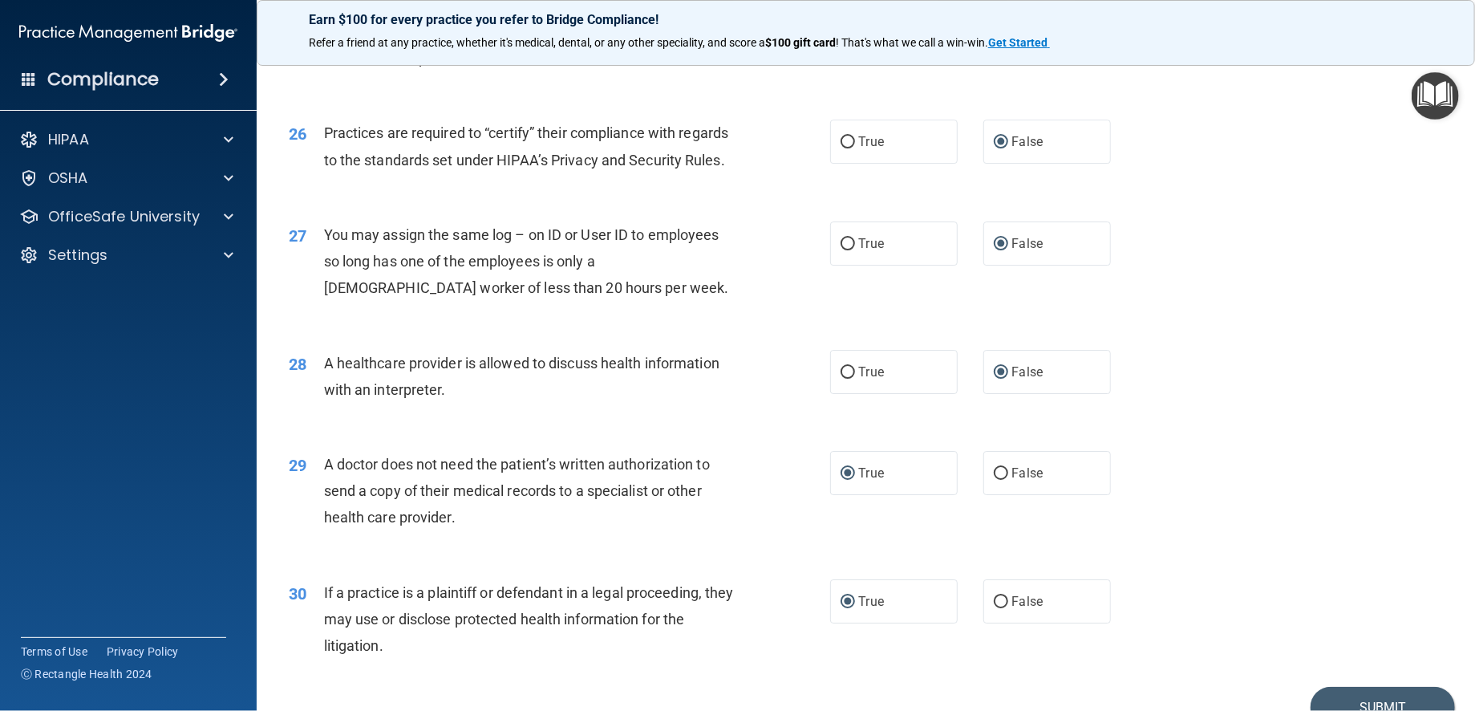
scroll to position [3129, 0]
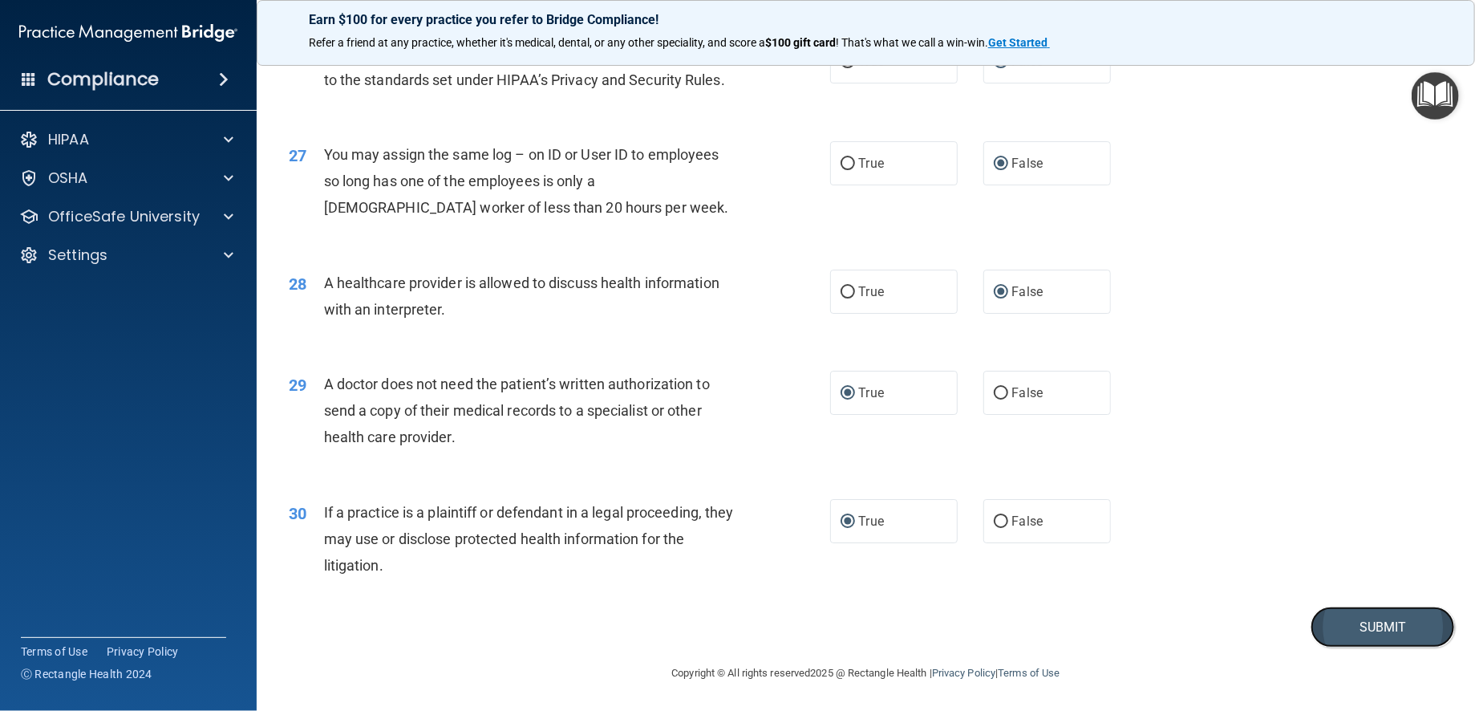
click at [1339, 647] on button "Submit" at bounding box center [1383, 626] width 144 height 41
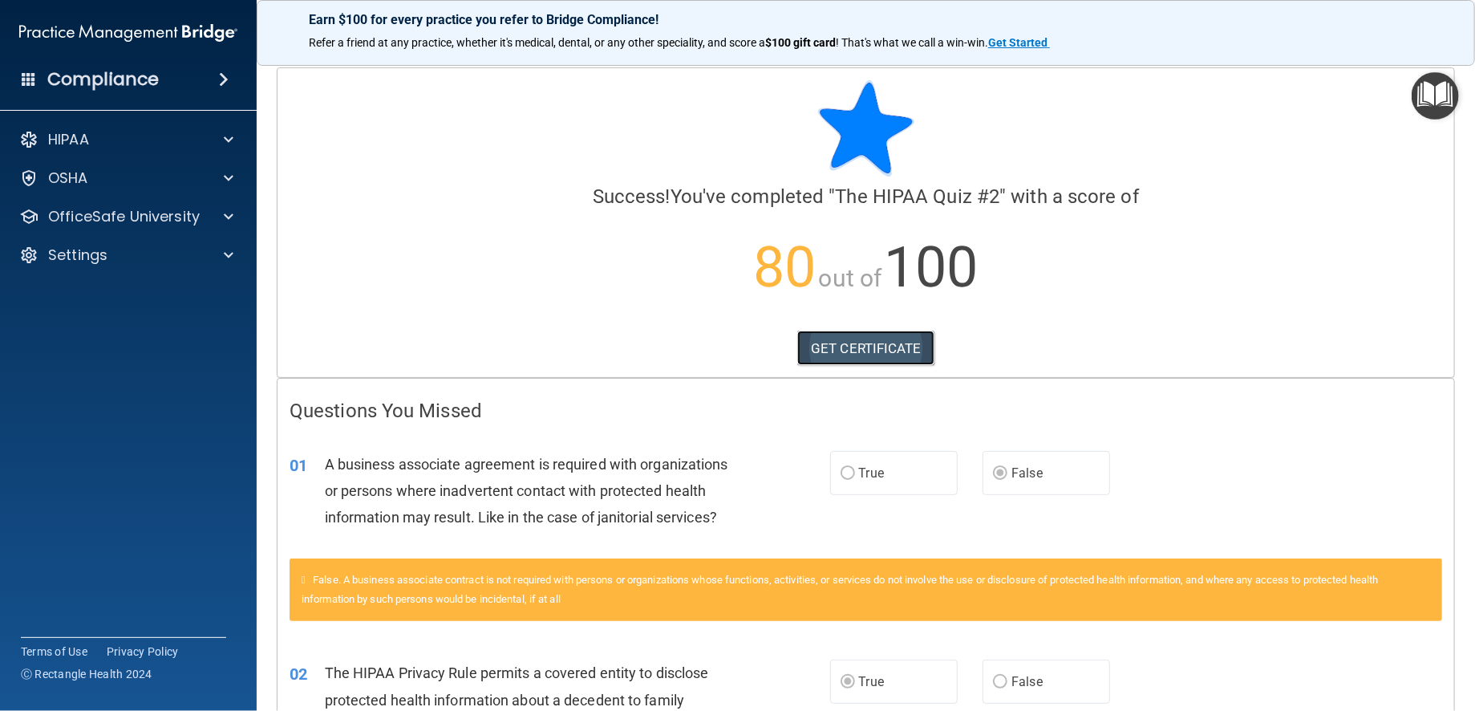
click at [892, 340] on link "GET CERTIFICATE" at bounding box center [865, 348] width 137 height 35
click at [81, 207] on p "OfficeSafe University" at bounding box center [124, 216] width 152 height 19
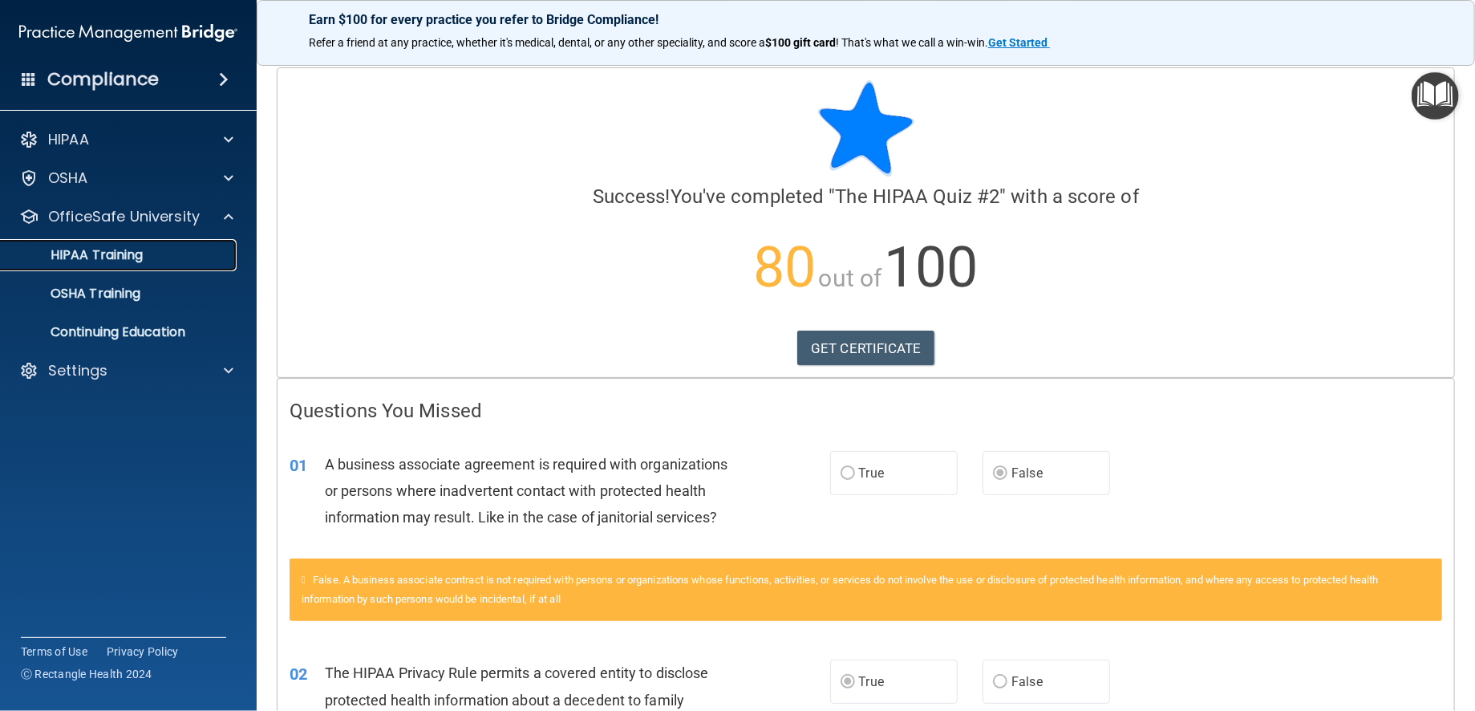
click at [95, 253] on p "HIPAA Training" at bounding box center [76, 255] width 132 height 16
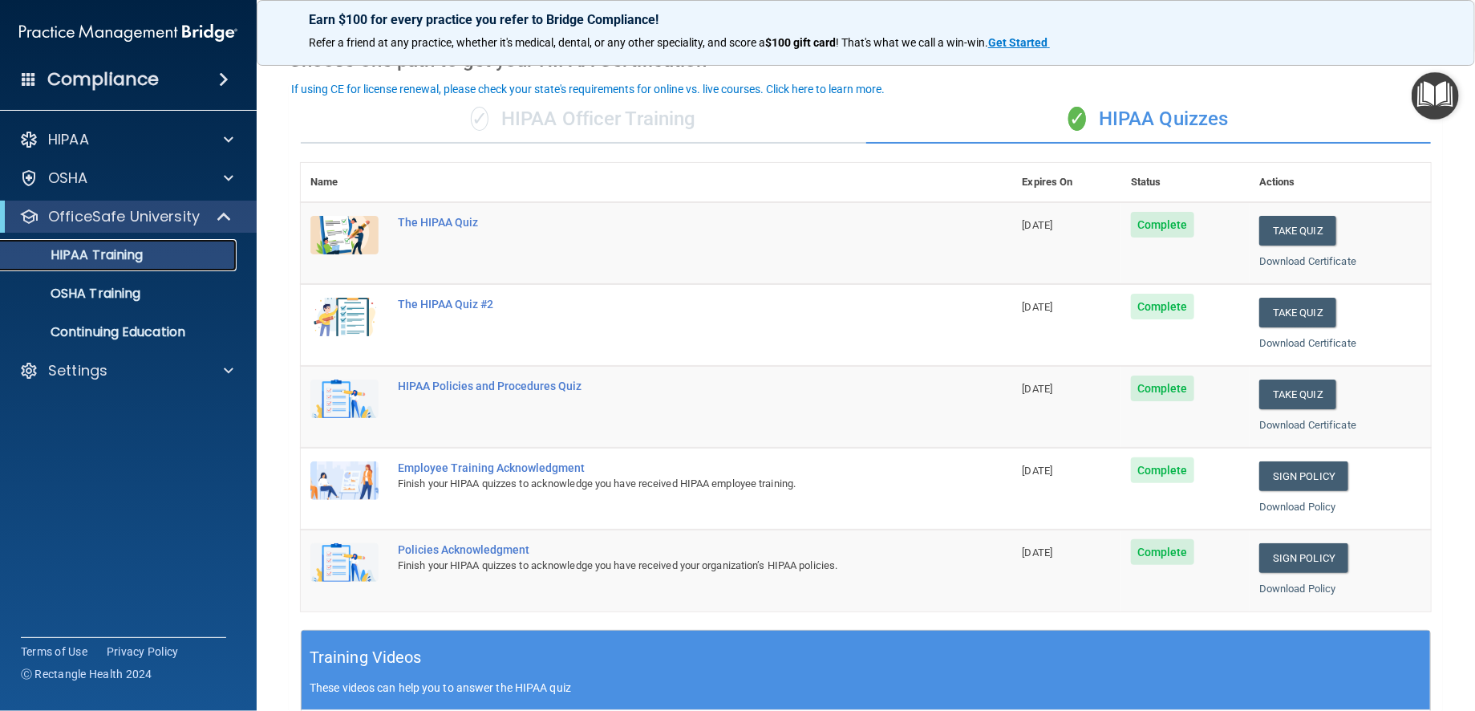
scroll to position [160, 0]
